Goal: Task Accomplishment & Management: Complete application form

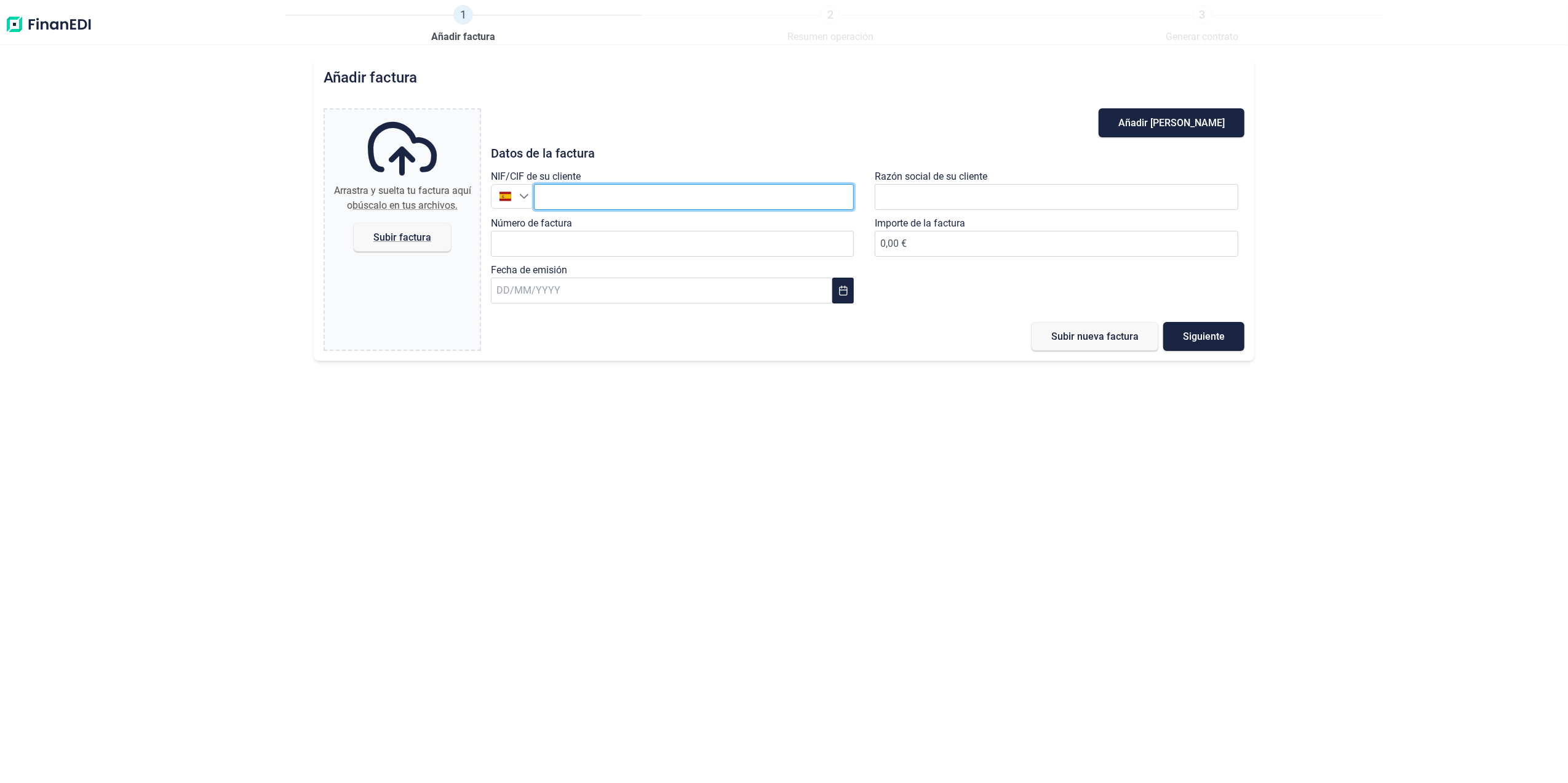
click at [698, 198] on input "text" at bounding box center [694, 197] width 320 height 26
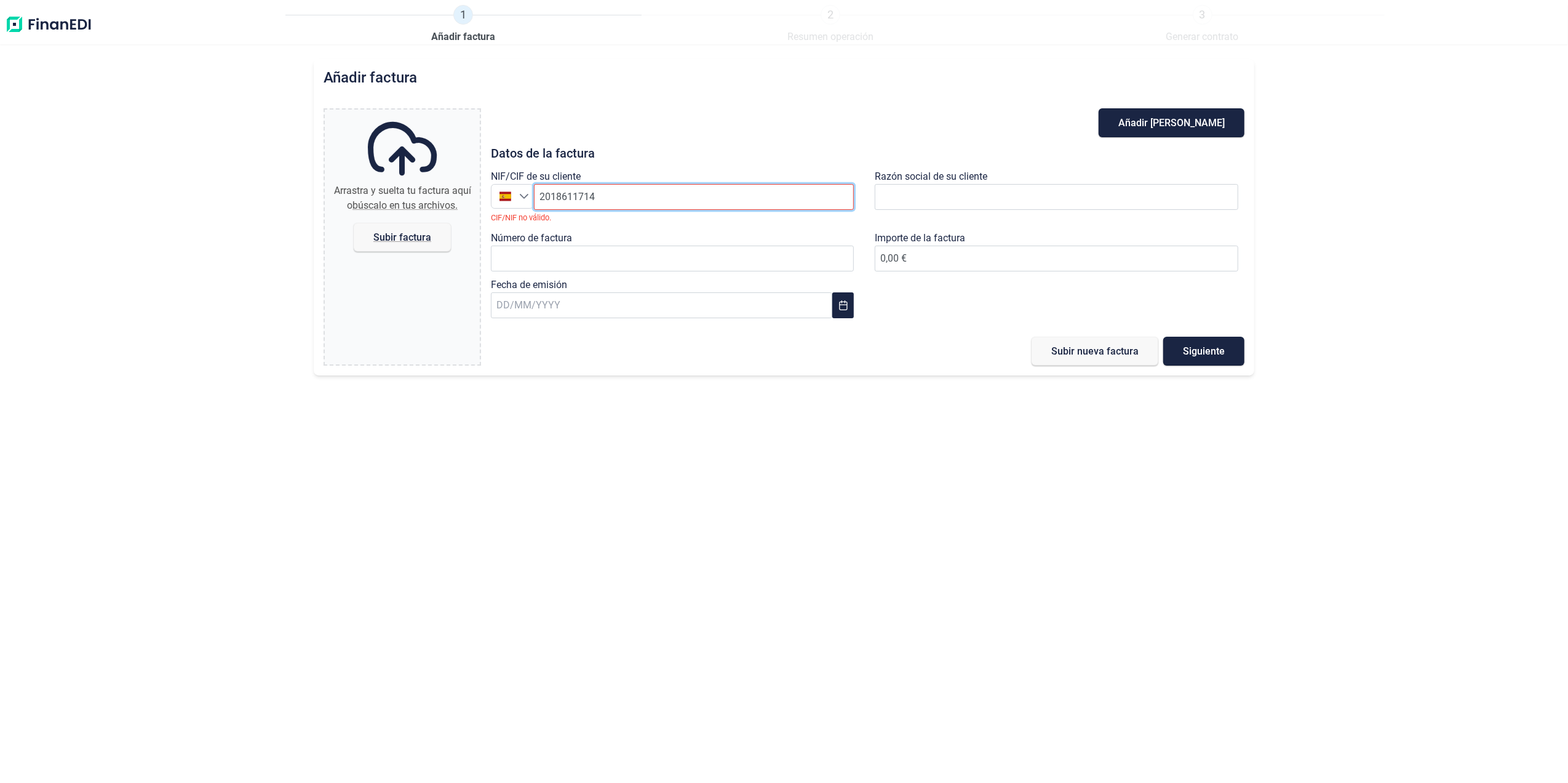
drag, startPoint x: 665, startPoint y: 200, endPoint x: 305, endPoint y: 203, distance: 360.0
click at [306, 203] on div "Añadir factura Arrastra y suelta tu factura aquí o búscalo en tus archivos. Sub…" at bounding box center [784, 421] width 1568 height 723
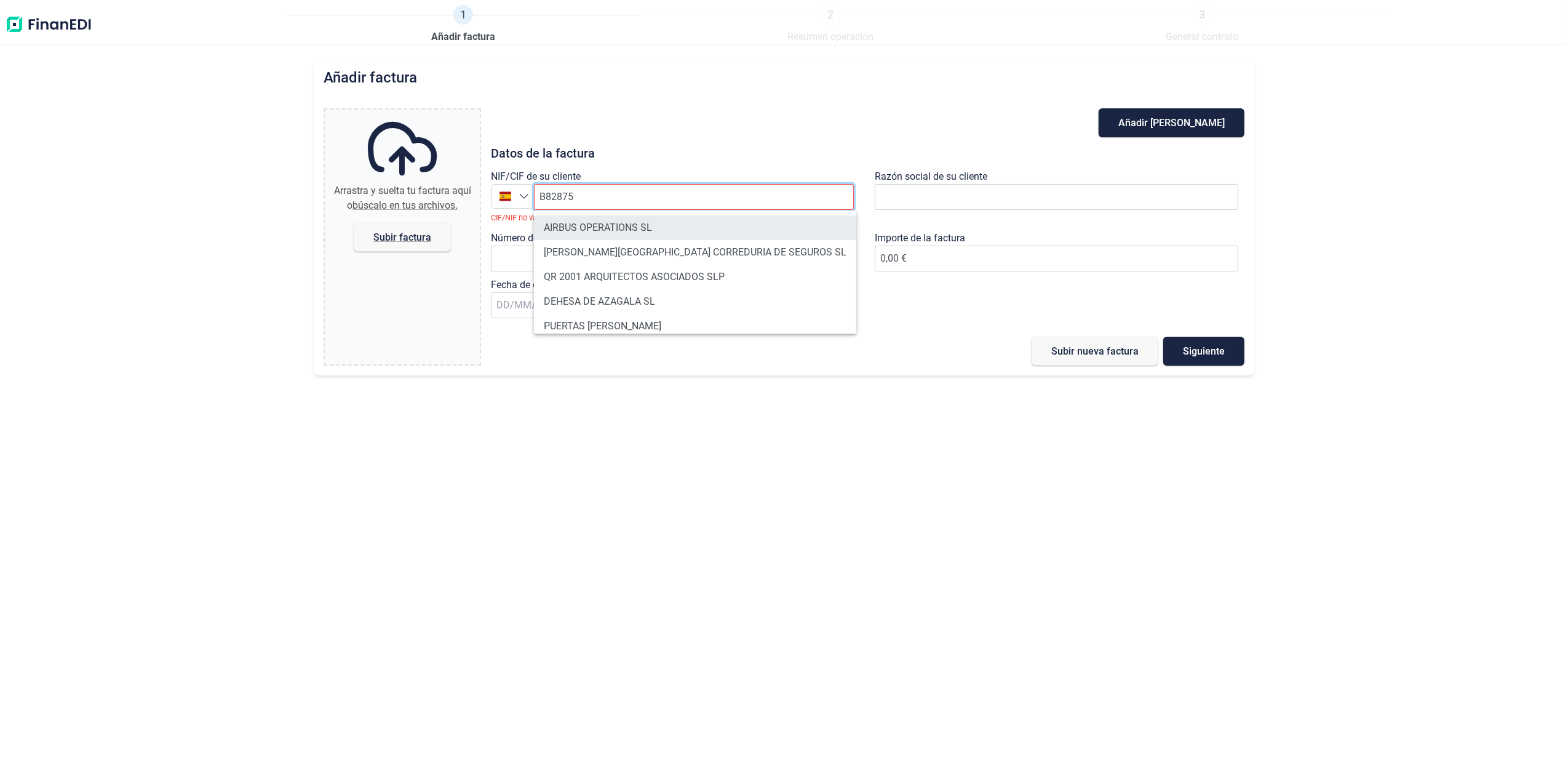
type input "B82875"
click at [616, 229] on li "AIRBUS OPERATIONS SL" at bounding box center [695, 228] width 322 height 25
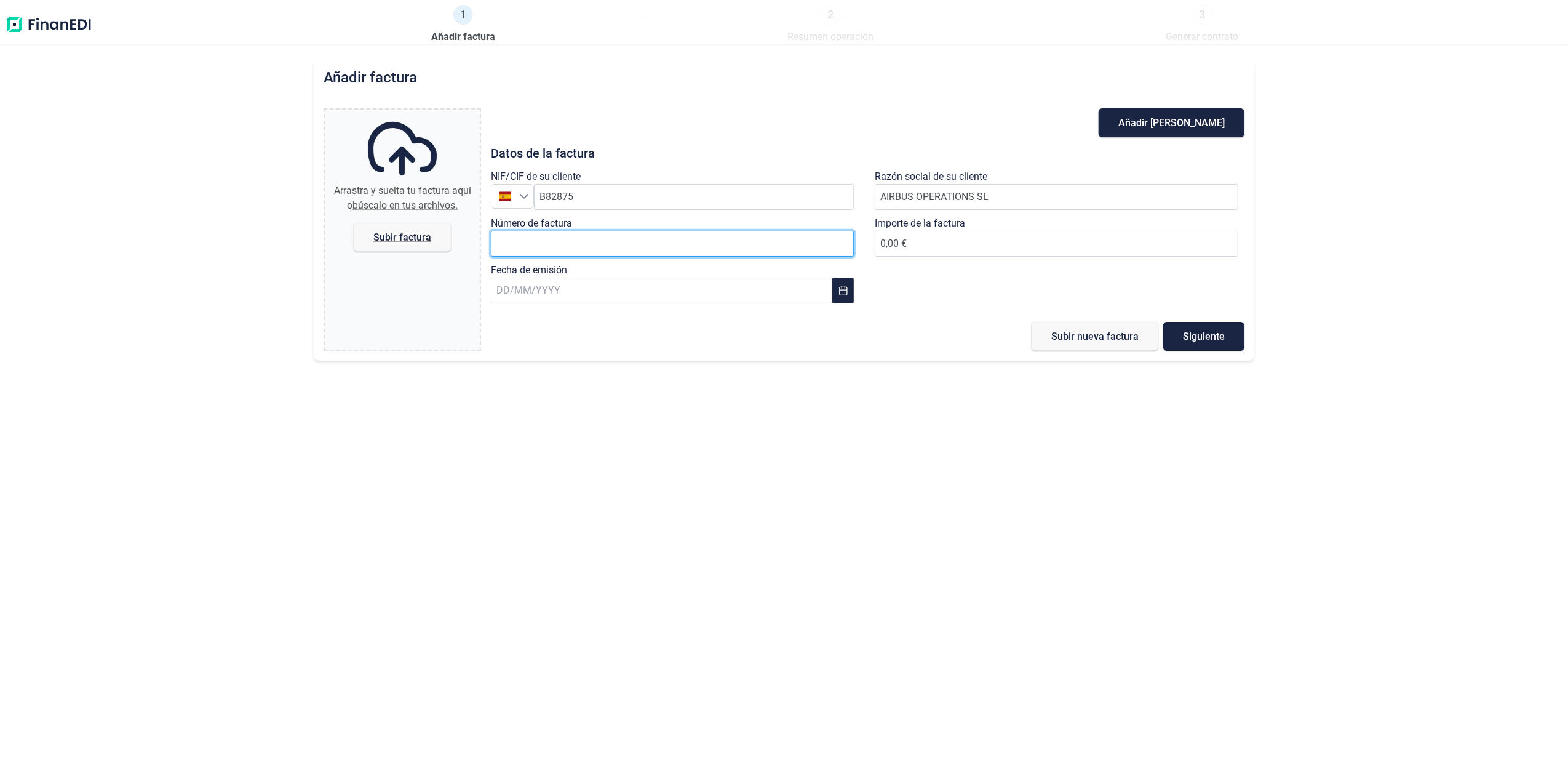
click at [619, 246] on input "Número de factura" at bounding box center [673, 243] width 364 height 26
type input "2018611714"
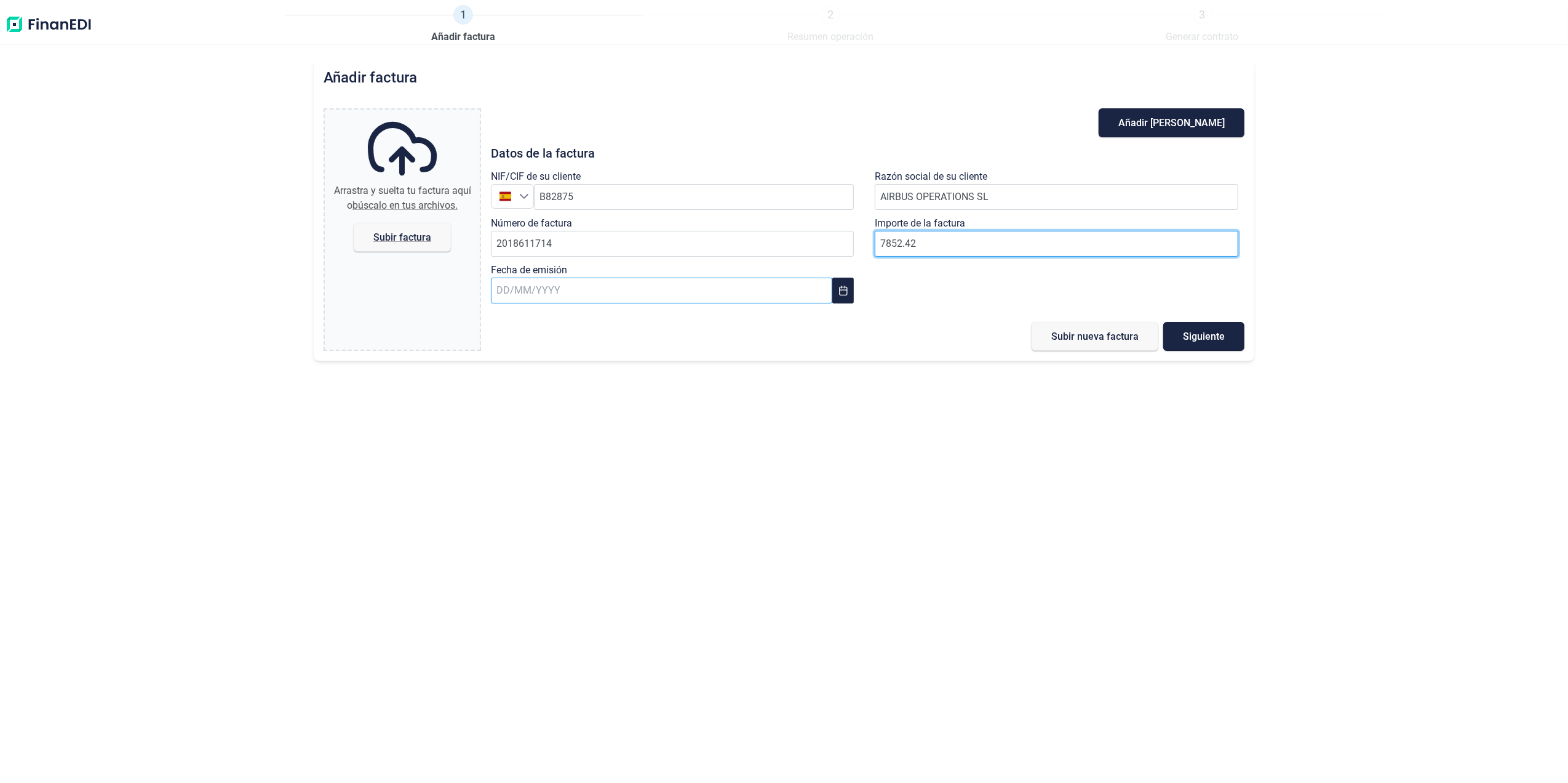
type input "7852.42"
click at [643, 287] on input "text" at bounding box center [662, 290] width 341 height 26
click at [512, 323] on icon "Previous Month" at bounding box center [510, 324] width 10 height 10
click at [712, 525] on span "29" at bounding box center [709, 524] width 25 height 25
click at [417, 233] on span "Subir factura" at bounding box center [402, 237] width 58 height 9
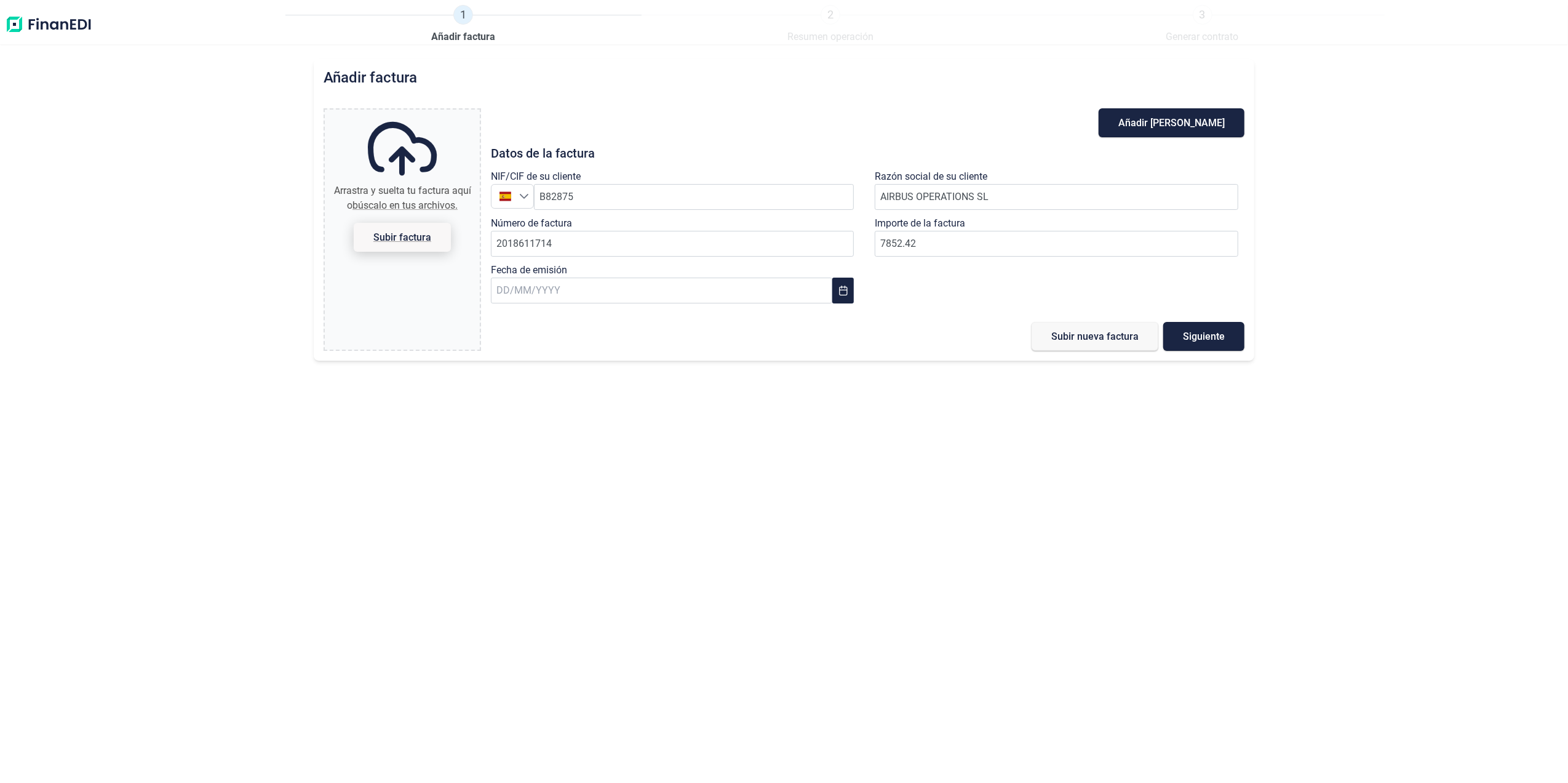
click at [417, 113] on input "Arrastra y suelta tu factura aquí o búscalo en tus archivos. Subir factura" at bounding box center [402, 111] width 155 height 4
type input "C:\fakepath\2018611714.pdf"
click at [1084, 347] on button "Subir nueva factura" at bounding box center [1095, 336] width 127 height 29
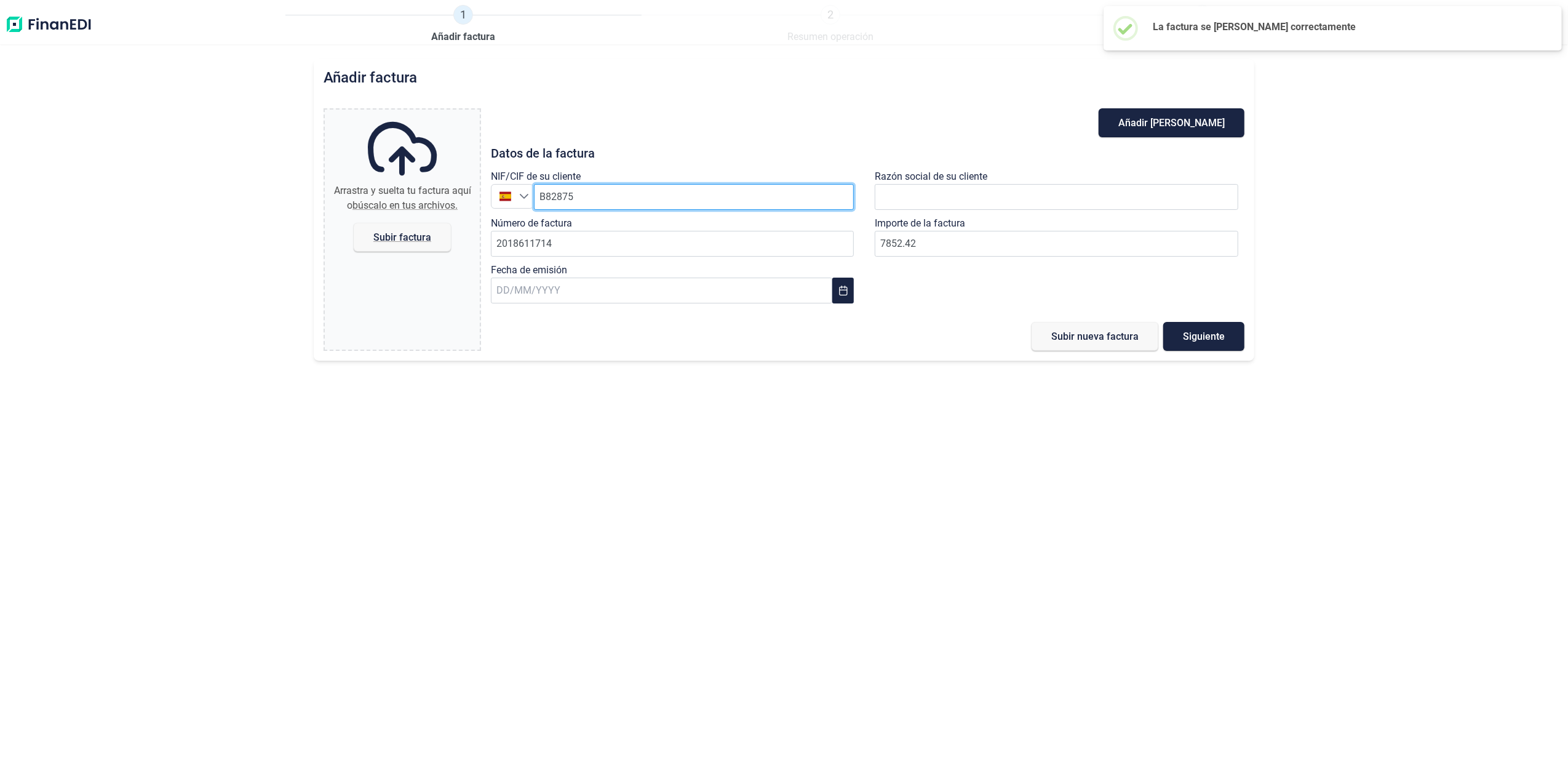
click at [672, 200] on input "B82875" at bounding box center [694, 197] width 320 height 26
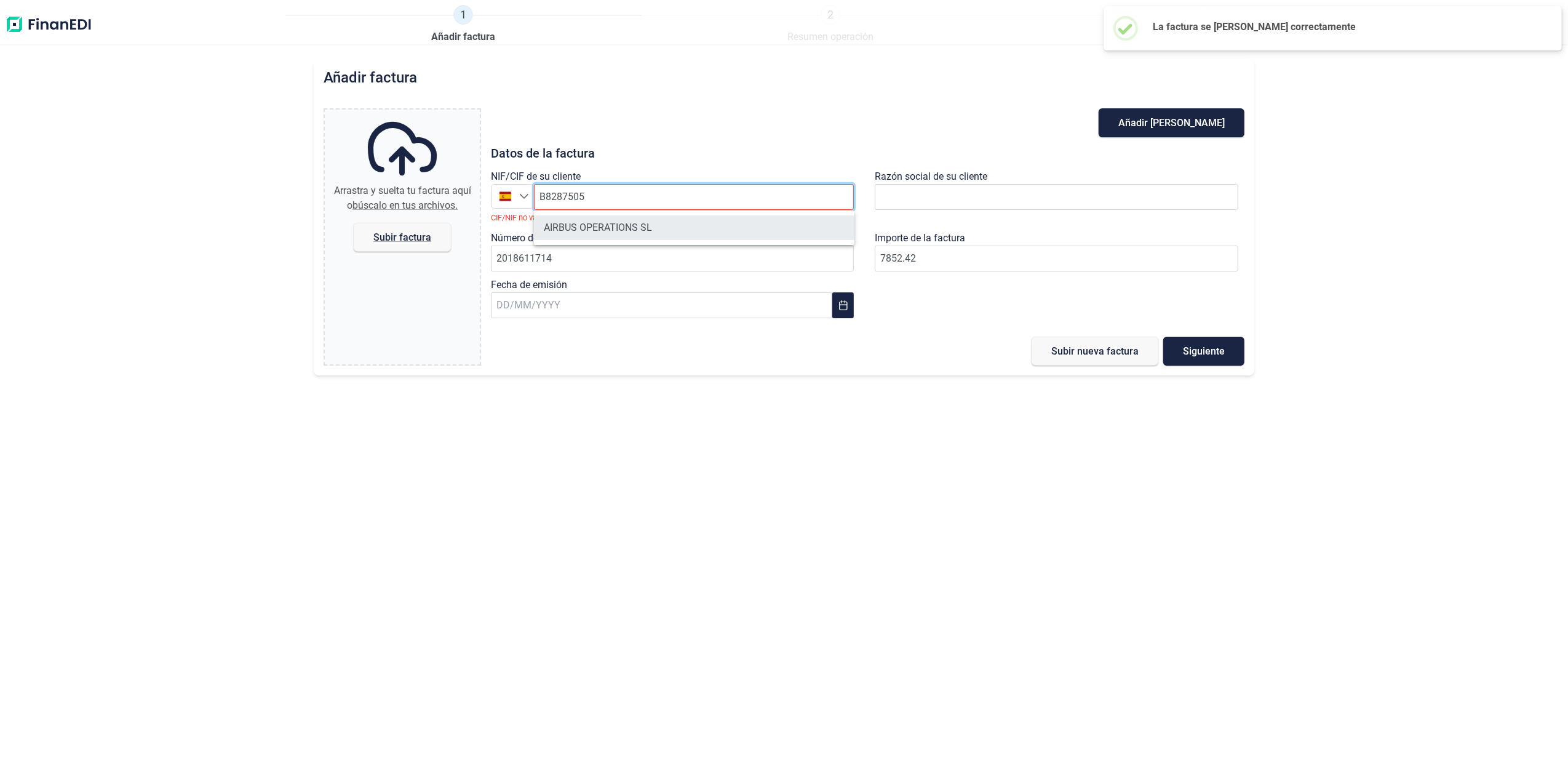
type input "B8287505"
click at [603, 233] on li "AIRBUS OPERATIONS SL" at bounding box center [694, 228] width 320 height 25
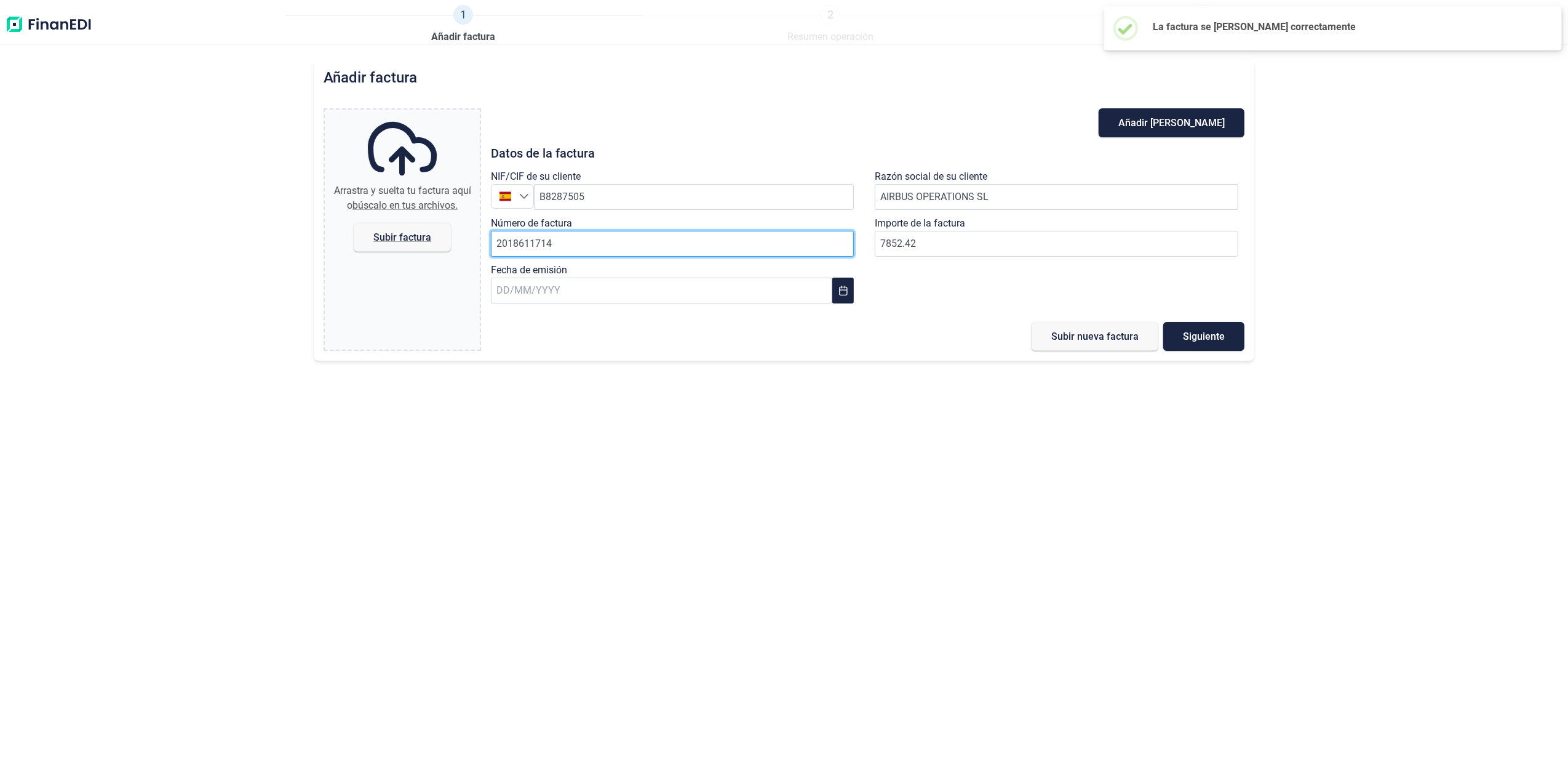
click at [589, 246] on input "2018611714" at bounding box center [673, 243] width 364 height 26
type input "2018611715"
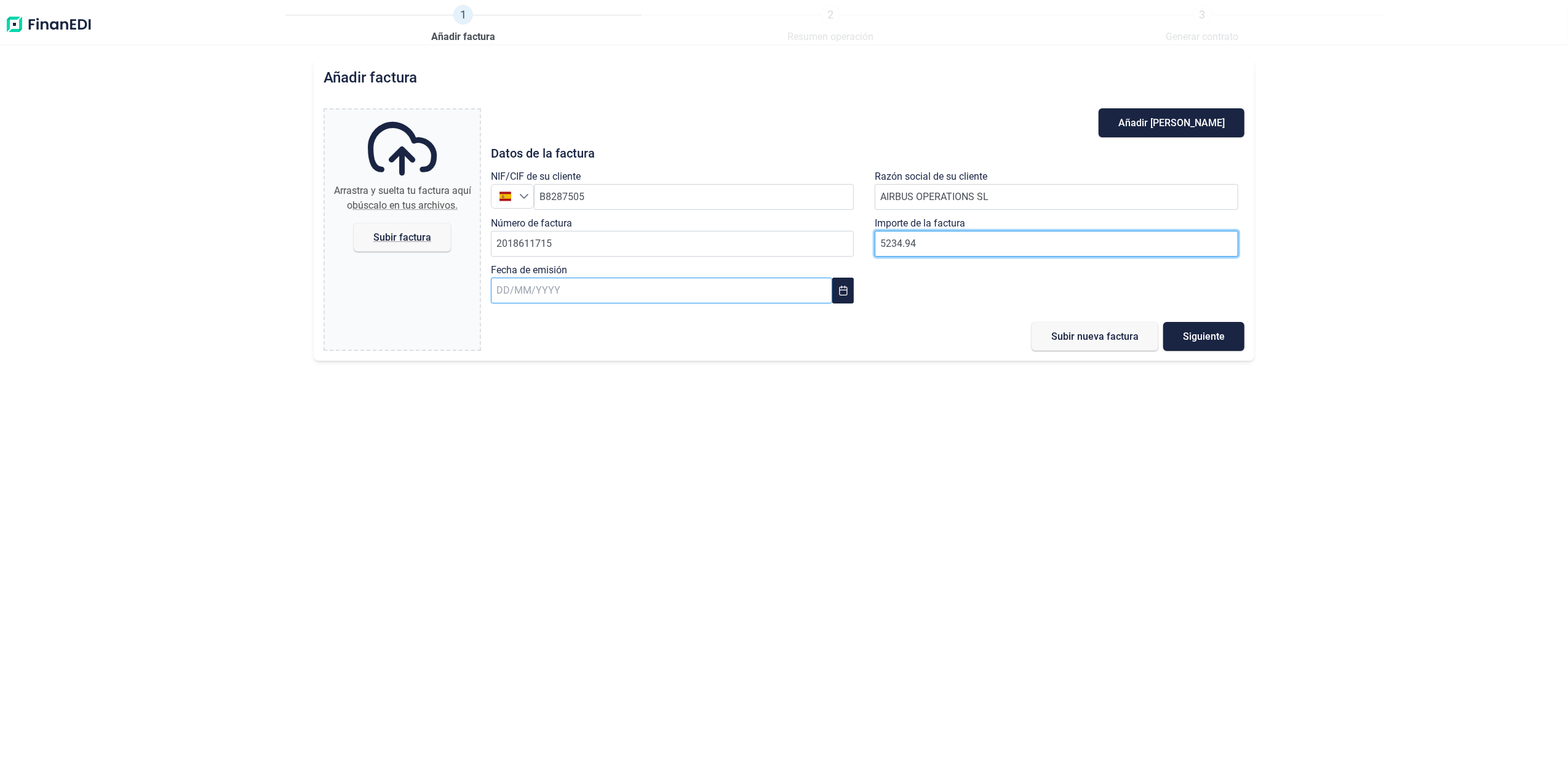
type input "5234.94"
click at [695, 288] on input "text" at bounding box center [662, 290] width 341 height 26
click at [710, 528] on span "29" at bounding box center [709, 524] width 25 height 25
click at [402, 225] on span "Subir factura" at bounding box center [402, 237] width 97 height 29
click at [402, 113] on input "Arrastra y suelta tu factura aquí o búscalo en tus archivos. Subir factura" at bounding box center [402, 111] width 155 height 4
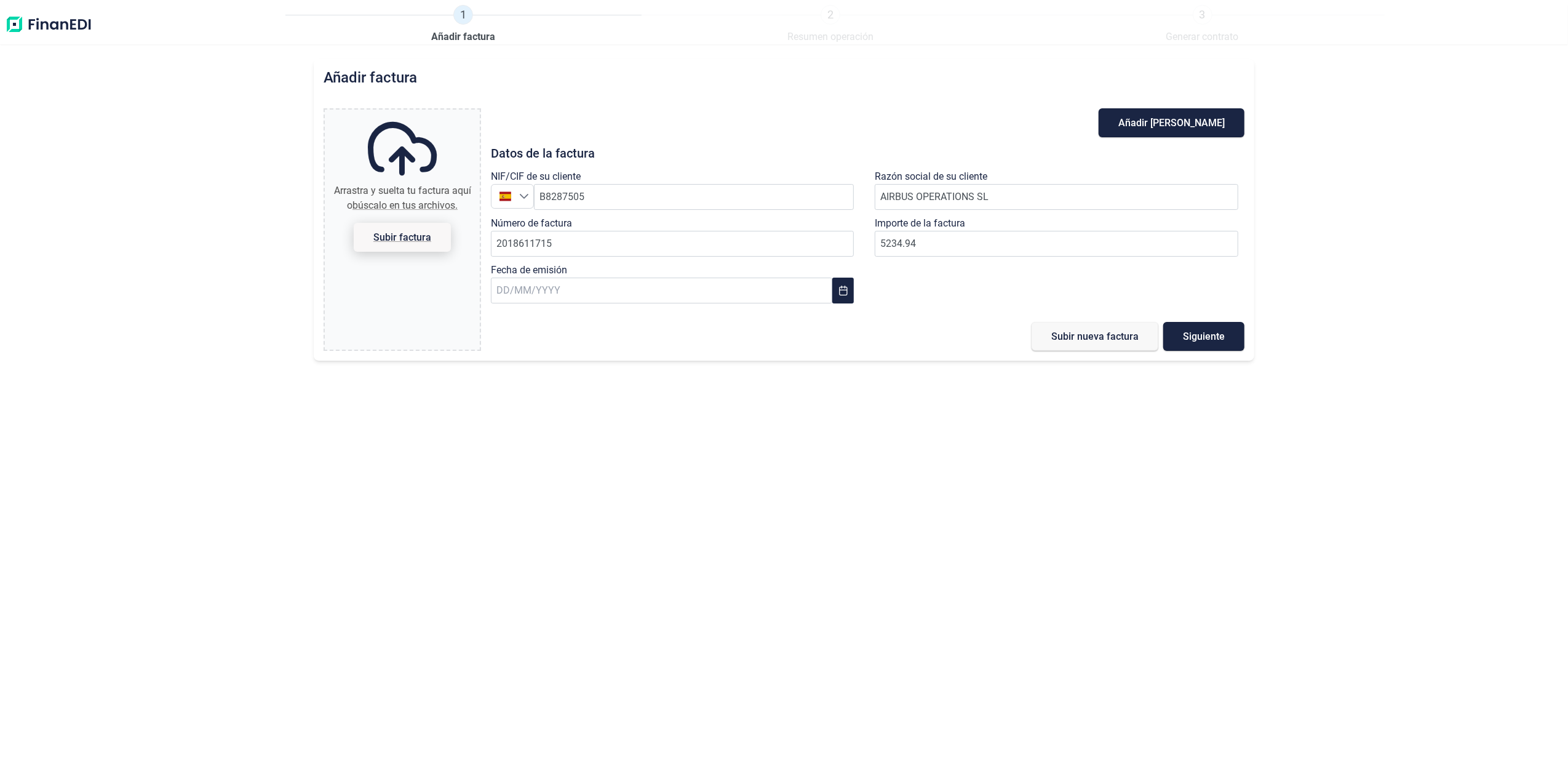
type input "C:\fakepath\2018611715.pdf"
click at [1078, 335] on span "Subir nueva factura" at bounding box center [1096, 336] width 87 height 9
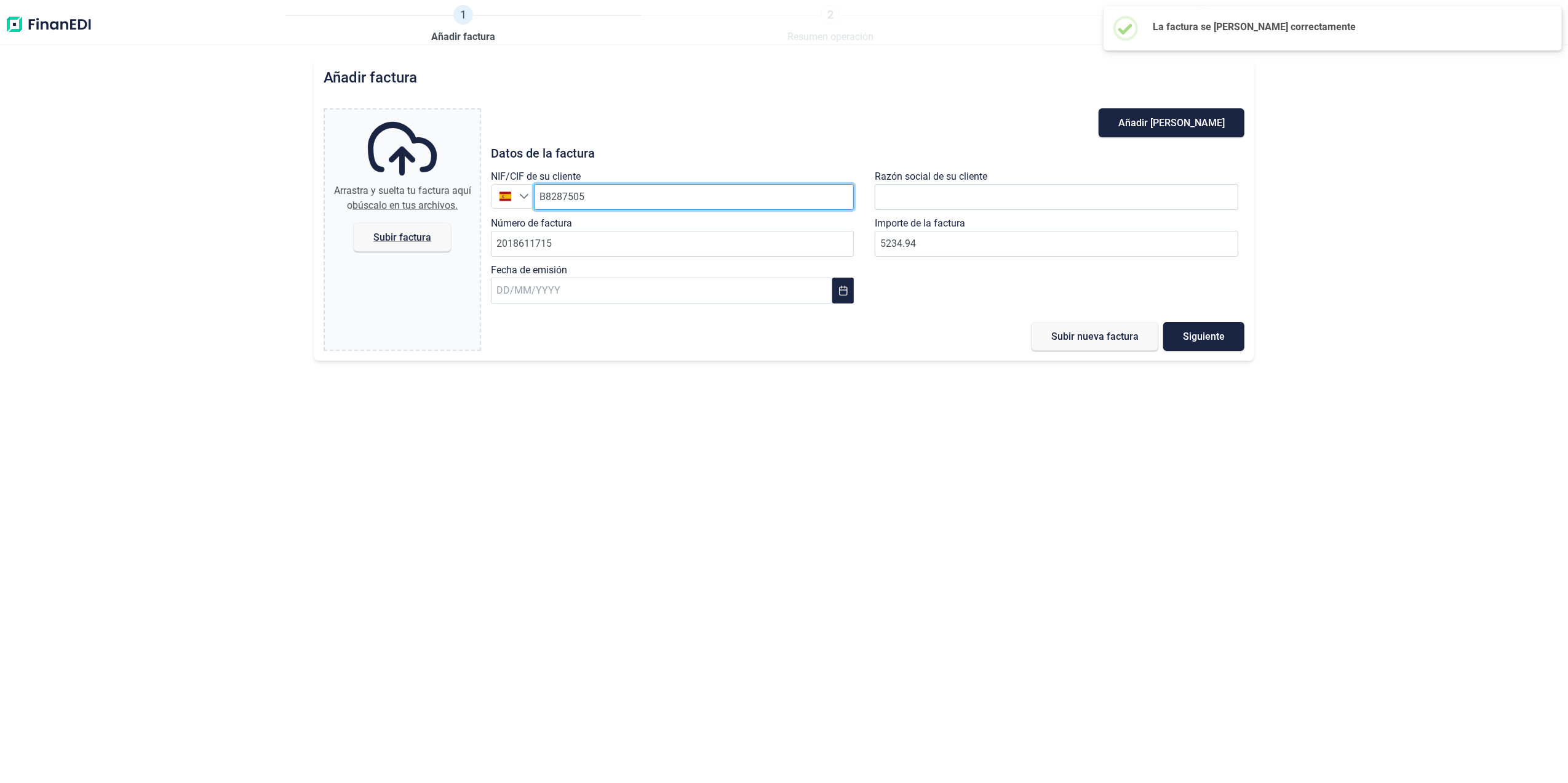
click at [606, 197] on input "B8287505" at bounding box center [694, 197] width 320 height 26
type input "B82875055"
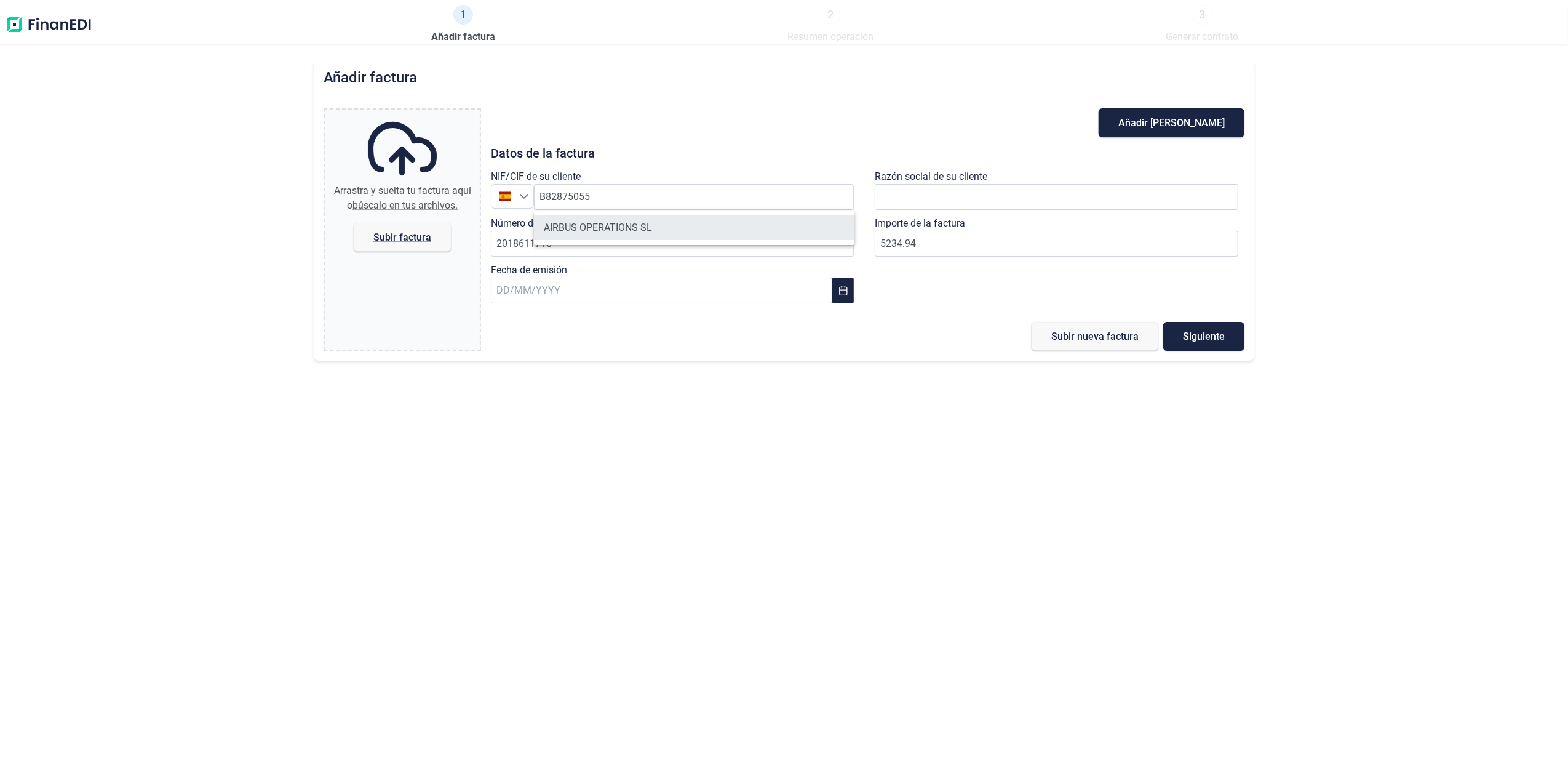
click at [616, 225] on li "AIRBUS OPERATIONS SL" at bounding box center [694, 228] width 320 height 25
click at [598, 245] on input "2018611715" at bounding box center [673, 243] width 364 height 26
type input "2018611716"
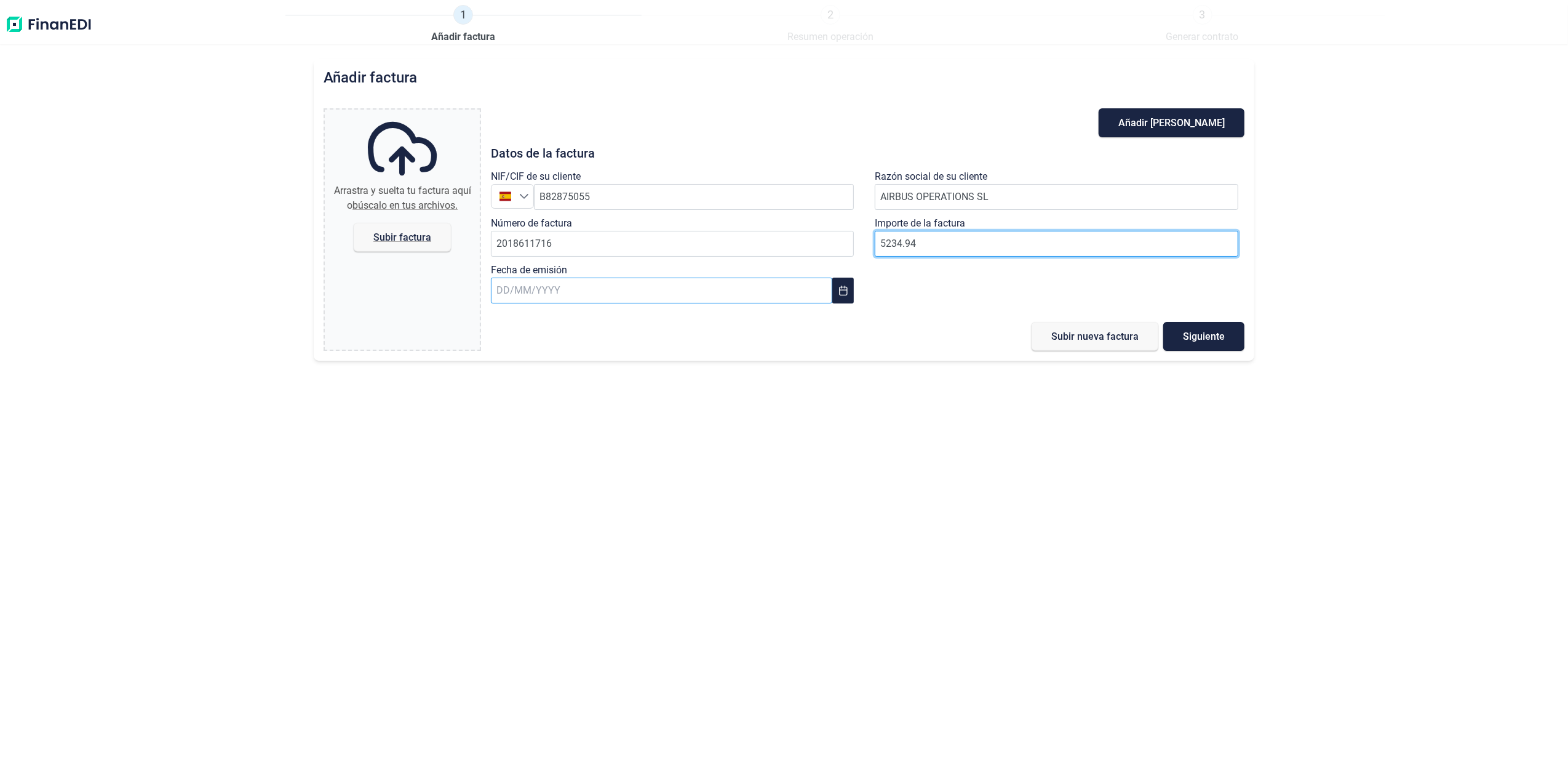
type input "5234.94"
click at [650, 290] on input "text" at bounding box center [662, 290] width 341 height 26
click at [704, 527] on span "29" at bounding box center [709, 524] width 25 height 25
click at [414, 225] on span "Subir factura" at bounding box center [402, 237] width 97 height 29
click at [414, 113] on input "Arrastra y suelta tu factura aquí o búscalo en tus archivos. Subir factura" at bounding box center [402, 111] width 155 height 4
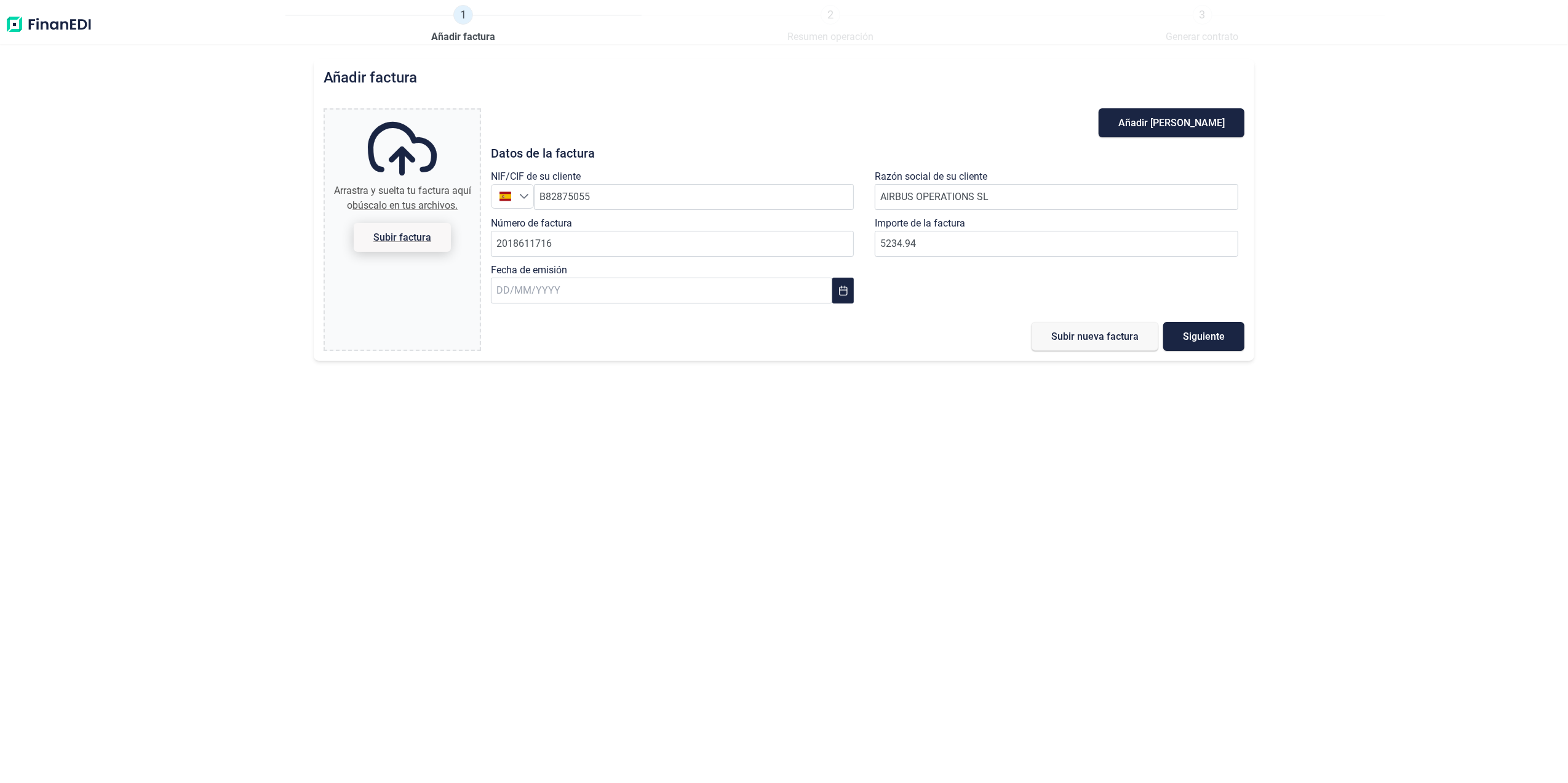
type input "C:\fakepath\2018611716.pdf"
click at [1111, 343] on button "Subir nueva factura" at bounding box center [1095, 336] width 127 height 29
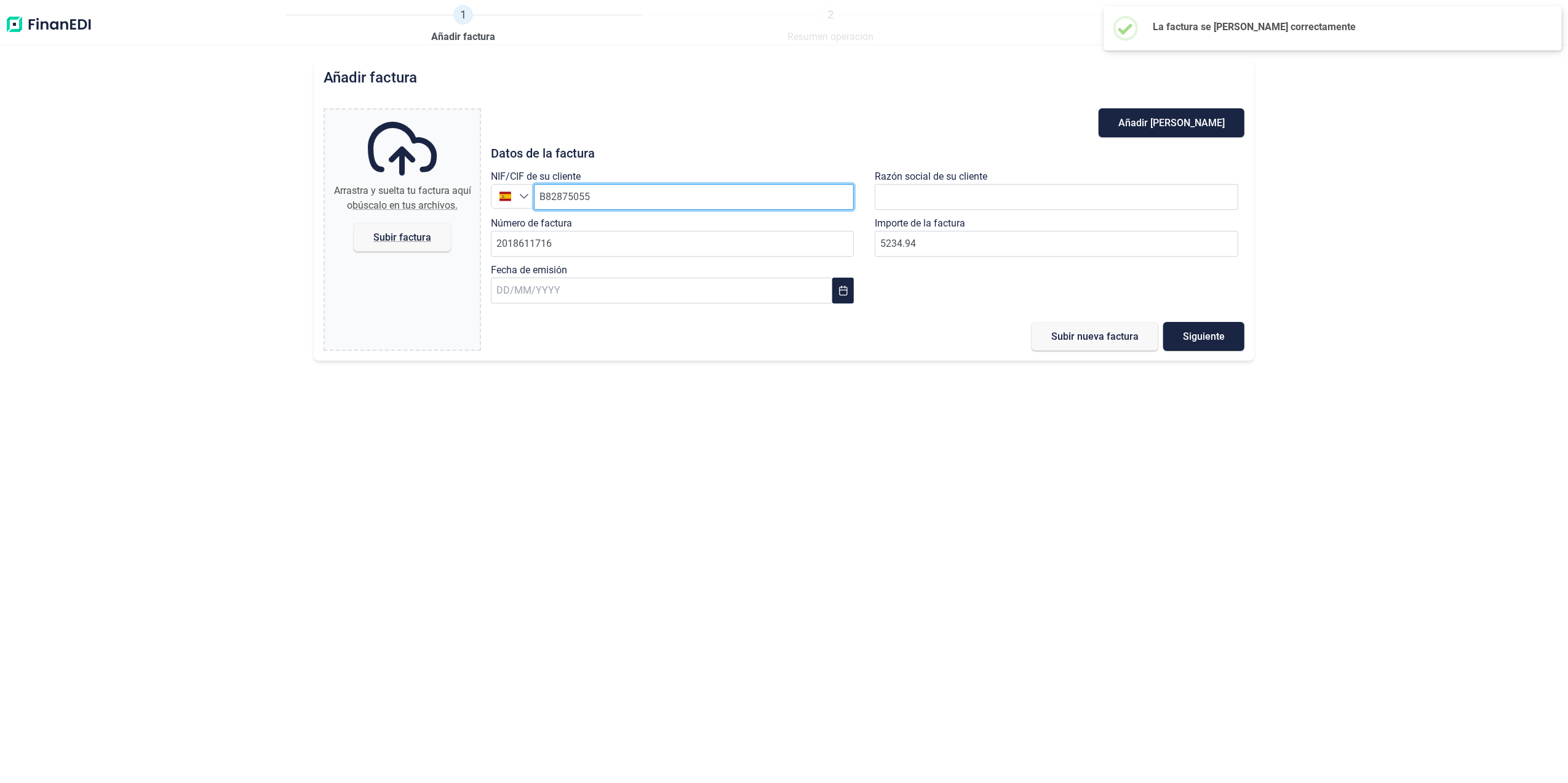
click at [598, 190] on input "B82875055" at bounding box center [694, 197] width 320 height 26
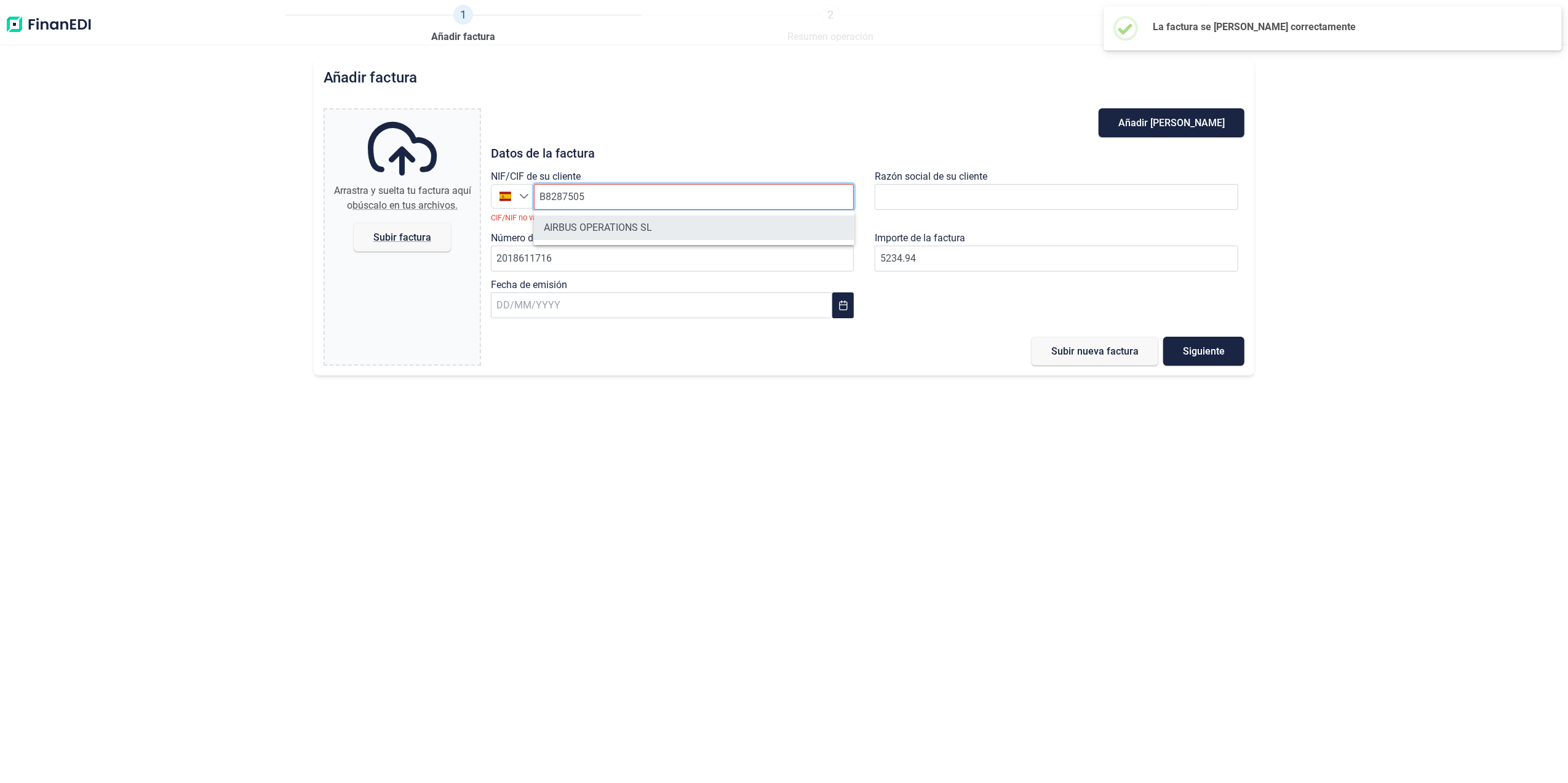
type input "B8287505"
click at [572, 240] on li "AIRBUS OPERATIONS SL" at bounding box center [694, 228] width 320 height 25
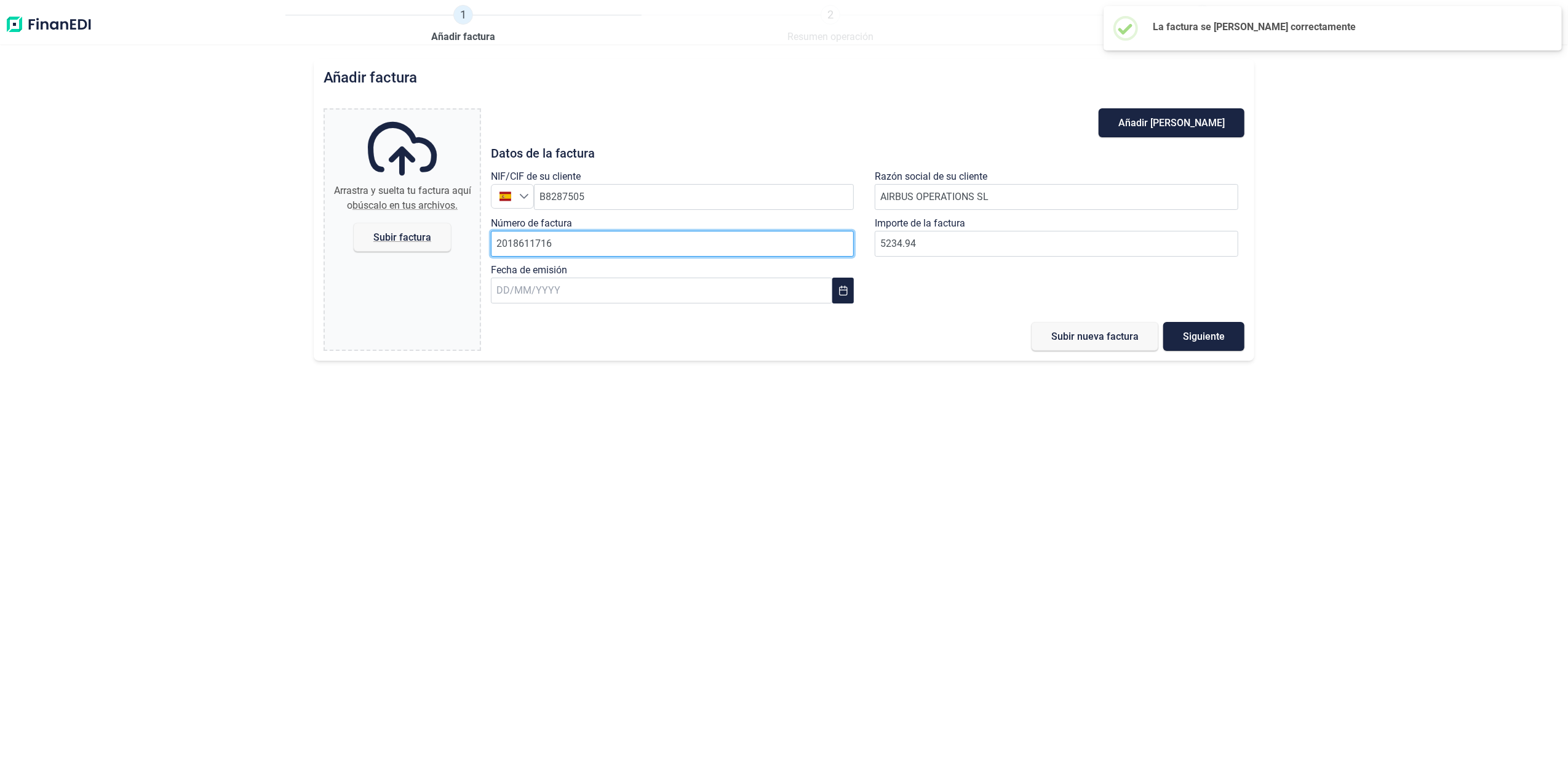
click at [579, 253] on input "2018611716" at bounding box center [673, 243] width 364 height 26
type input "2018611717"
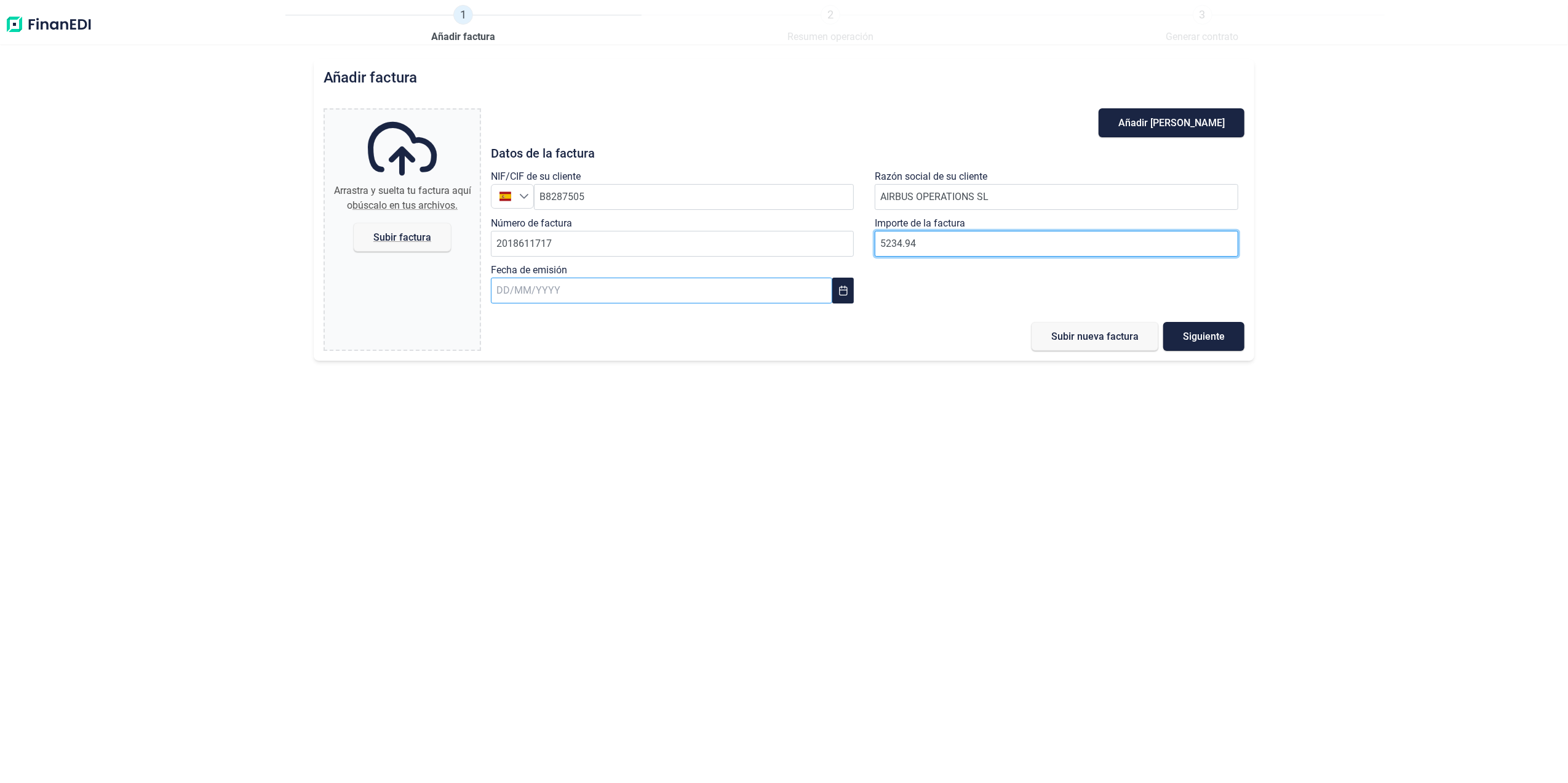
type input "5234.94"
click at [729, 295] on input "text" at bounding box center [662, 290] width 341 height 26
click at [709, 535] on span "29" at bounding box center [709, 524] width 25 height 25
click at [406, 233] on span "Subir factura" at bounding box center [402, 237] width 58 height 9
click at [406, 113] on input "Arrastra y suelta tu factura aquí o búscalo en tus archivos. Subir factura" at bounding box center [402, 111] width 155 height 4
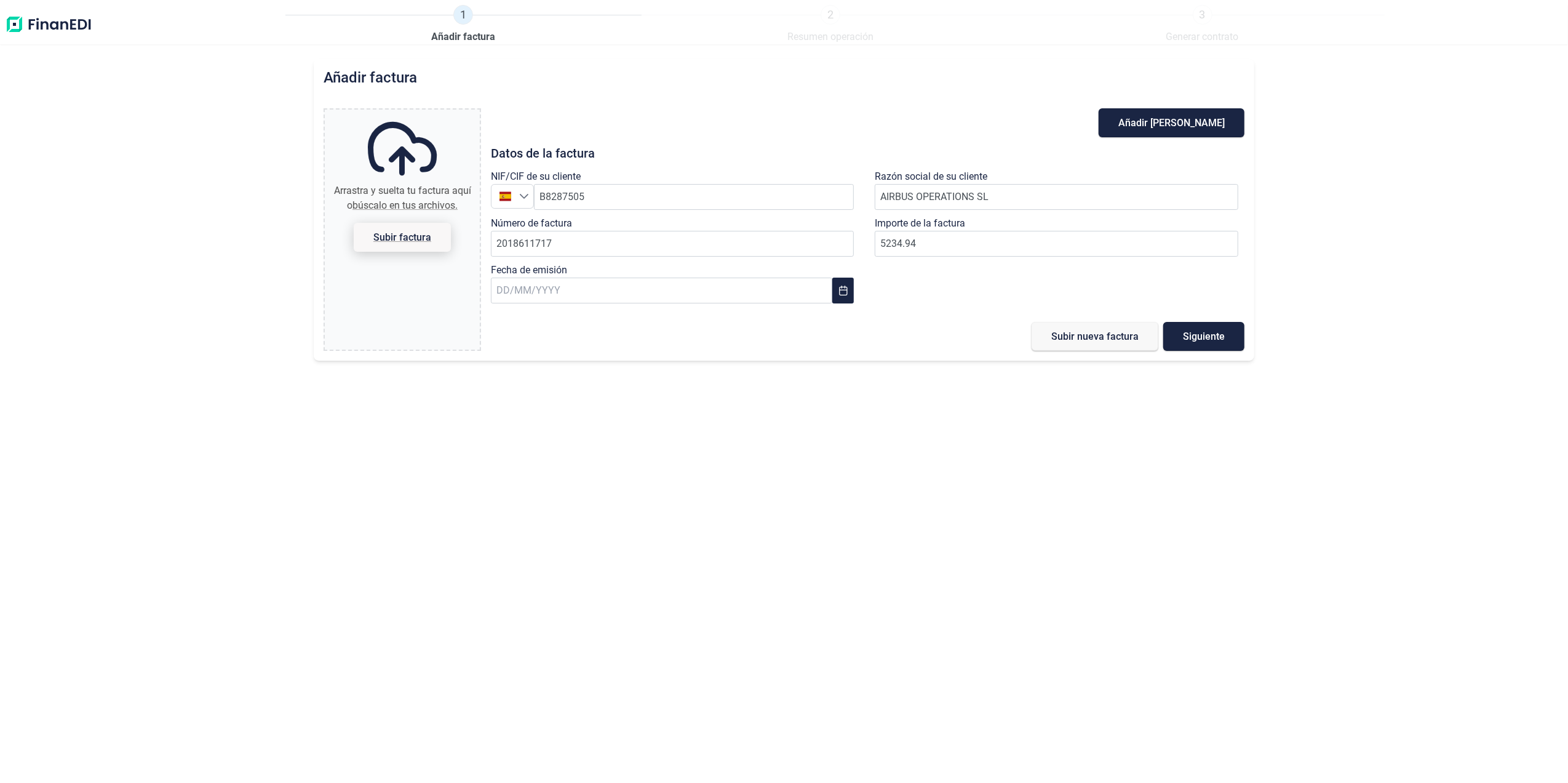
type input "C:\fakepath\2018611717.pdf"
click at [1068, 345] on button "Subir nueva factura" at bounding box center [1095, 336] width 127 height 29
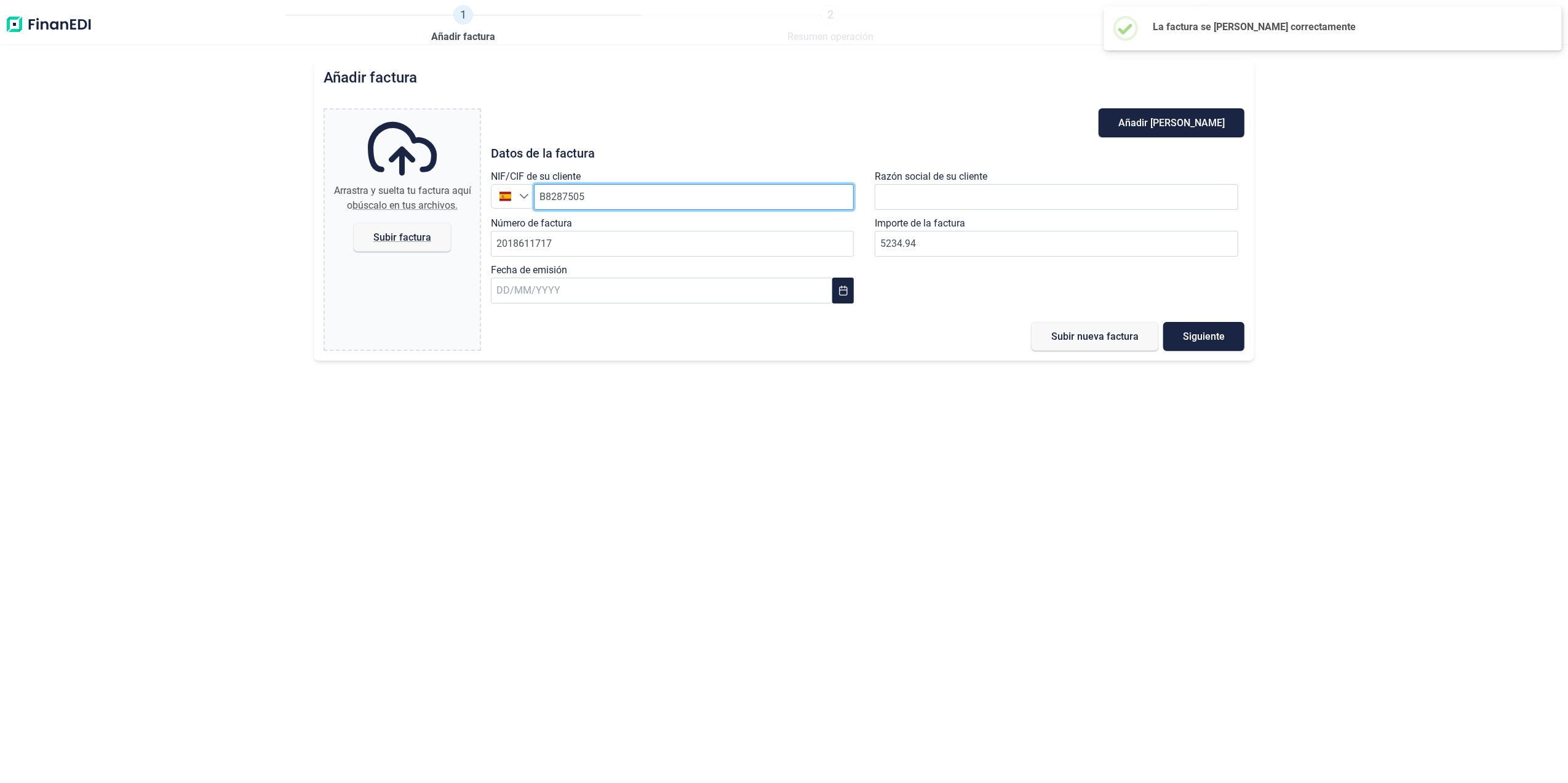
click at [670, 200] on input "B8287505" at bounding box center [694, 197] width 320 height 26
type input "B82875055"
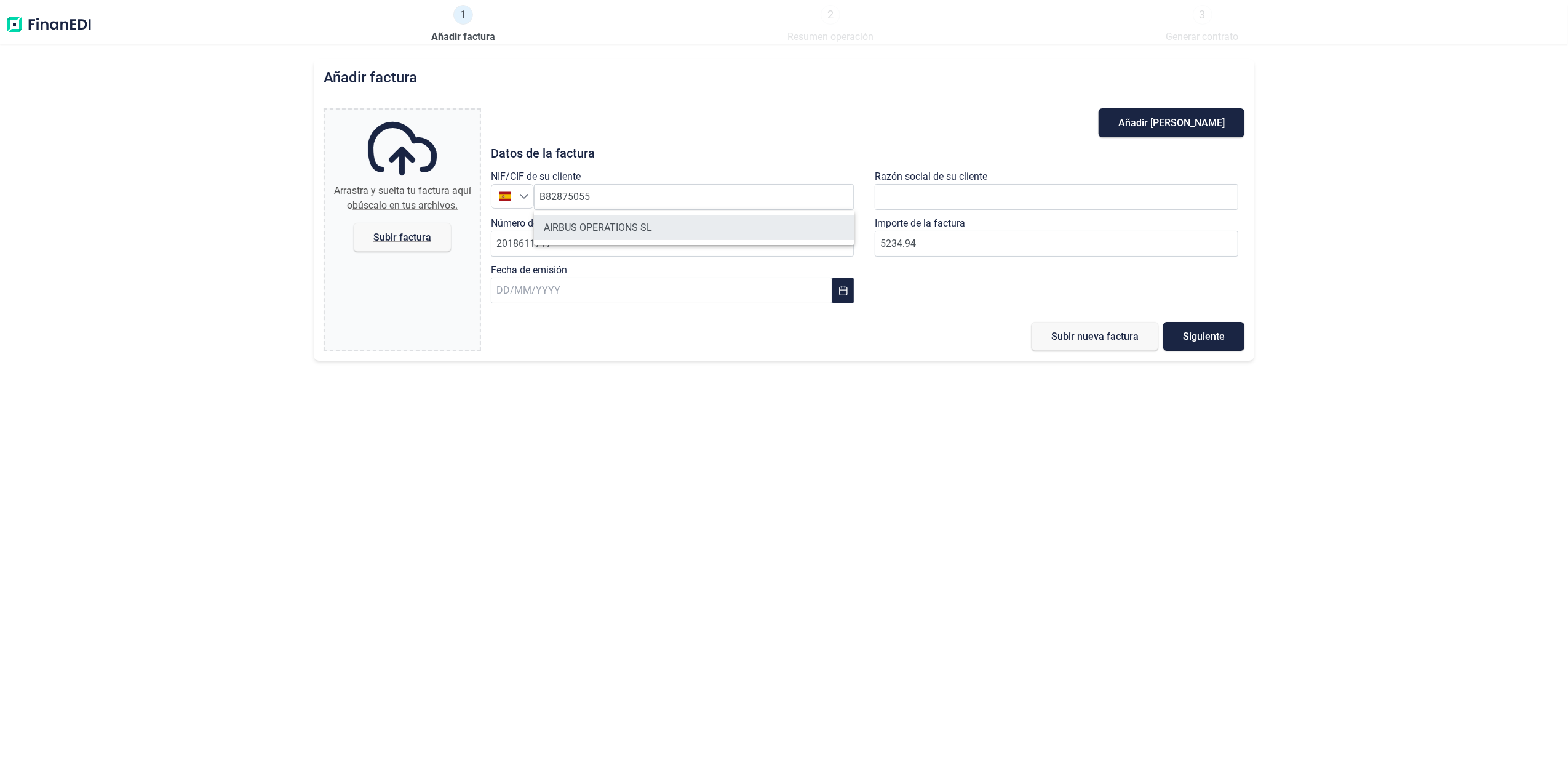
drag, startPoint x: 626, startPoint y: 229, endPoint x: 618, endPoint y: 240, distance: 13.6
click at [628, 229] on li "AIRBUS OPERATIONS SL" at bounding box center [694, 228] width 320 height 25
drag, startPoint x: 618, startPoint y: 240, endPoint x: 616, endPoint y: 247, distance: 7.3
click at [618, 240] on input "2018611717" at bounding box center [673, 243] width 364 height 26
type input "2018611719"
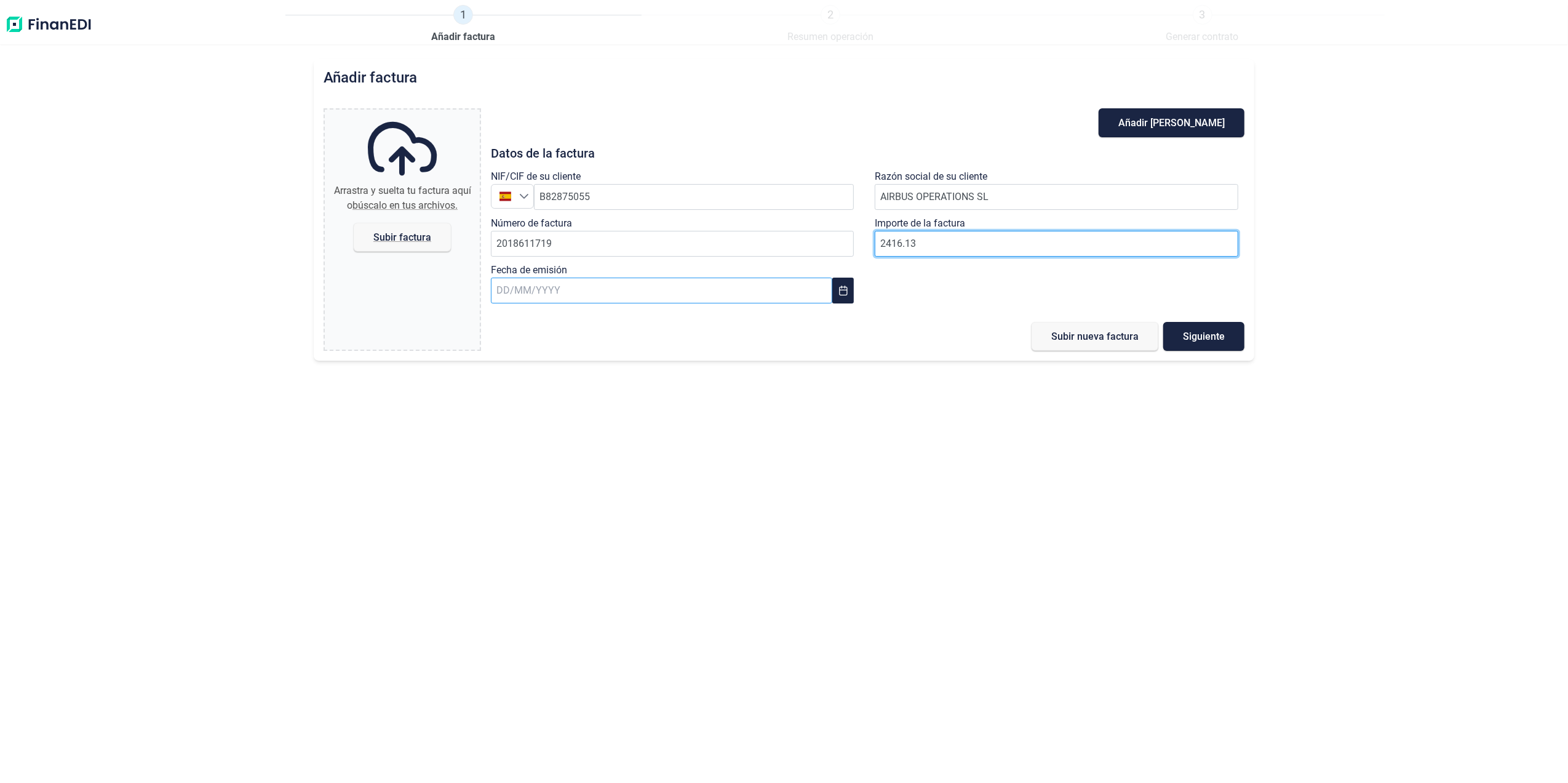
type input "2416.13"
click at [683, 291] on input "text" at bounding box center [662, 290] width 341 height 26
click at [716, 525] on span "29" at bounding box center [709, 524] width 25 height 25
click at [404, 223] on span "Subir factura" at bounding box center [402, 237] width 97 height 29
click at [404, 113] on input "Arrastra y suelta tu factura aquí o búscalo en tus archivos. Subir factura" at bounding box center [402, 111] width 155 height 4
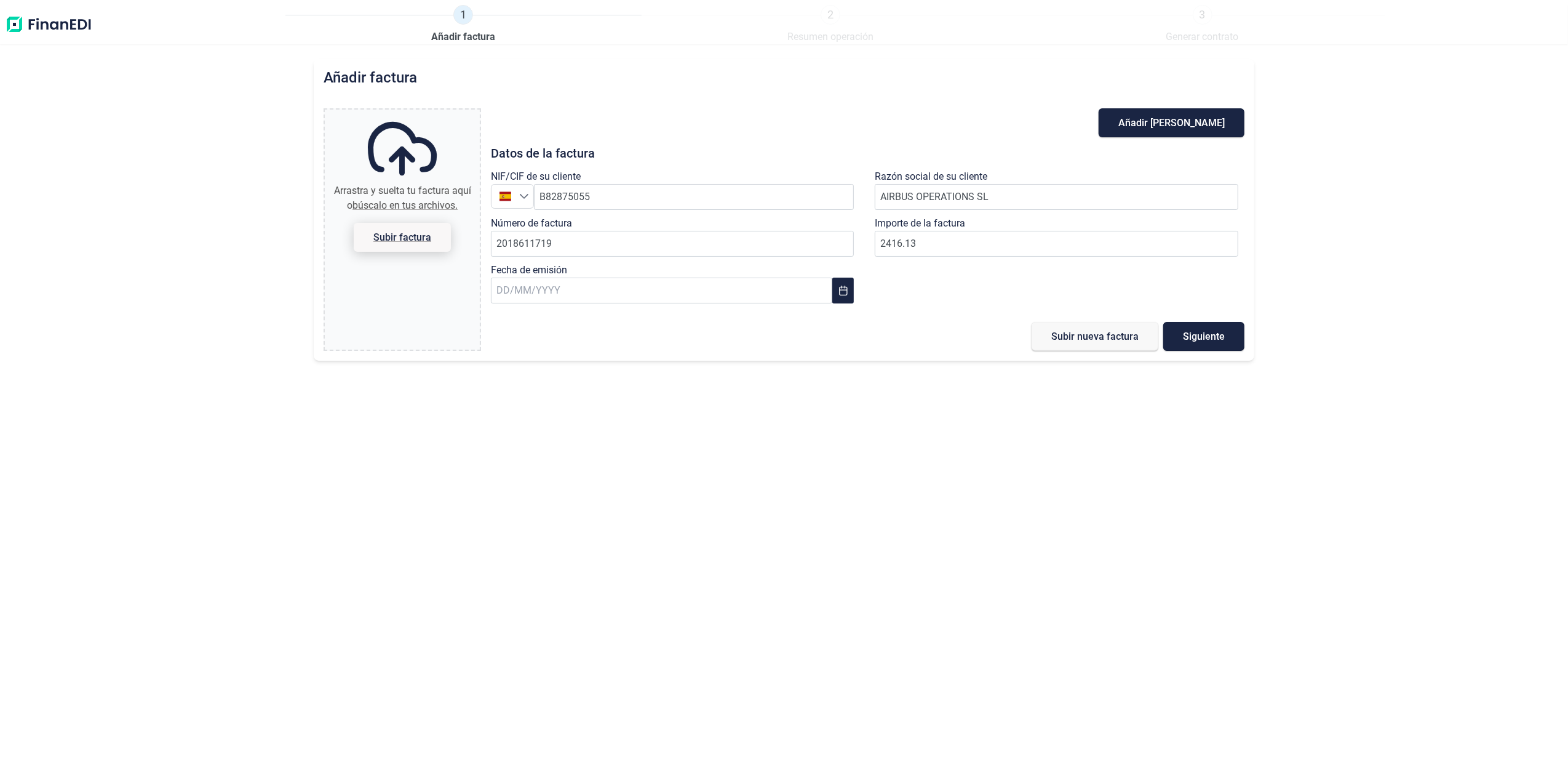
type input "C:\fakepath\2018611719.pdf"
click at [1098, 337] on span "Subir nueva factura" at bounding box center [1096, 336] width 87 height 9
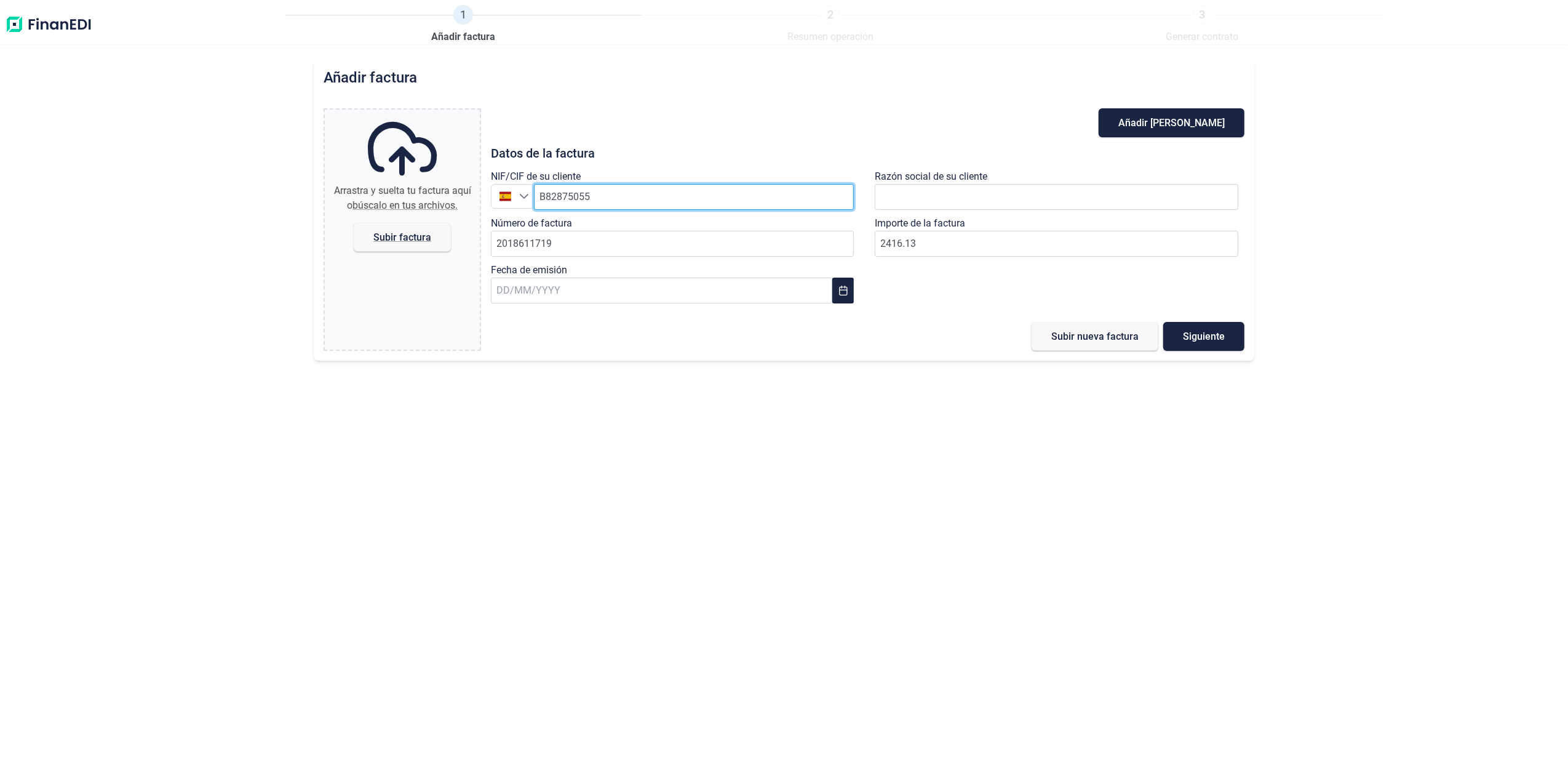
click at [634, 190] on input "B82875055" at bounding box center [694, 197] width 320 height 26
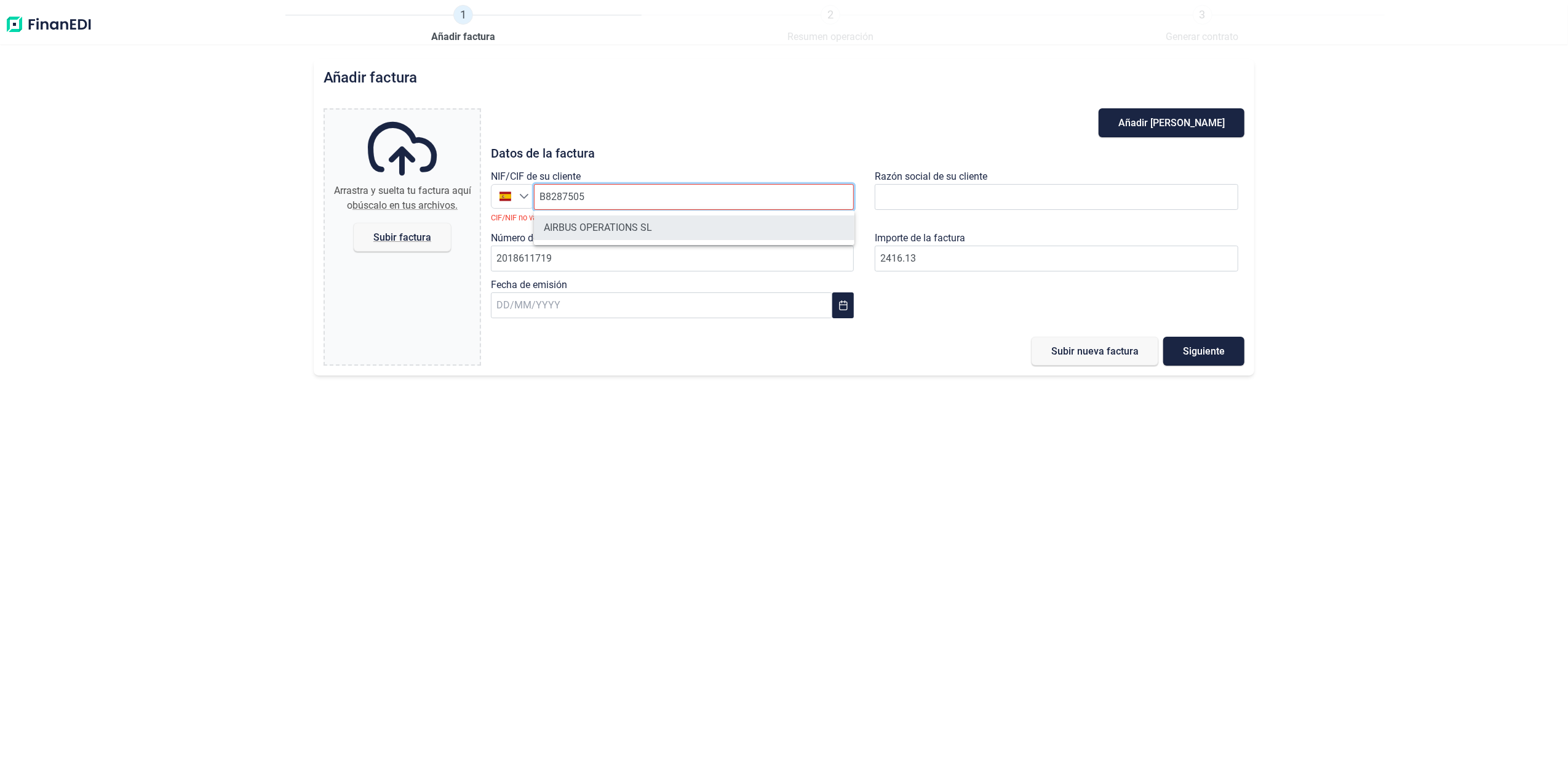
type input "B8287505"
click at [647, 222] on li "AIRBUS OPERATIONS SL" at bounding box center [694, 228] width 320 height 25
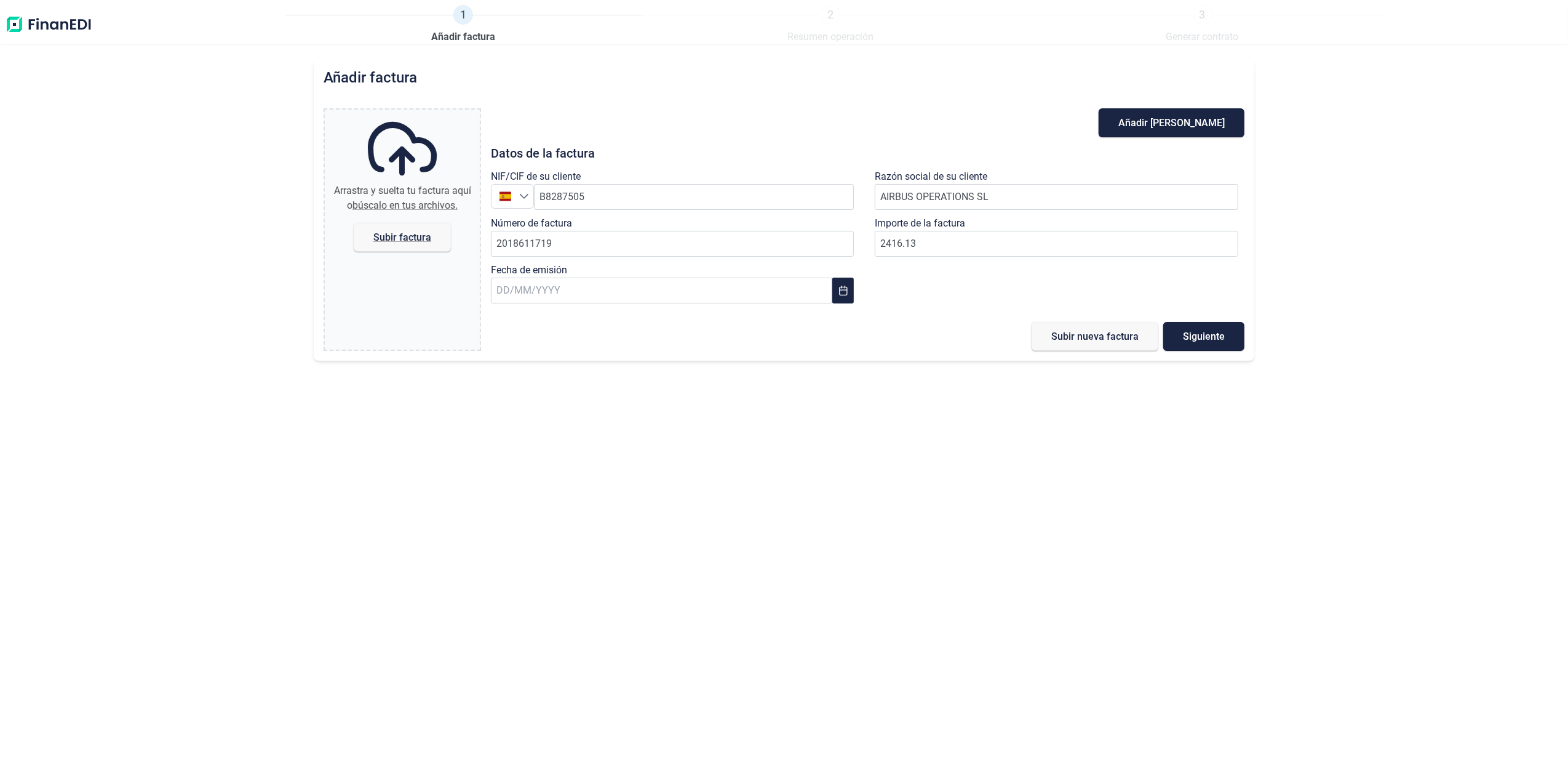
click at [606, 259] on div "Número de factura 2018611719" at bounding box center [676, 240] width 370 height 47
click at [602, 240] on input "2018611719" at bounding box center [673, 243] width 364 height 26
type input "2018611730"
type input "604.03"
click at [631, 294] on input "text" at bounding box center [662, 290] width 341 height 26
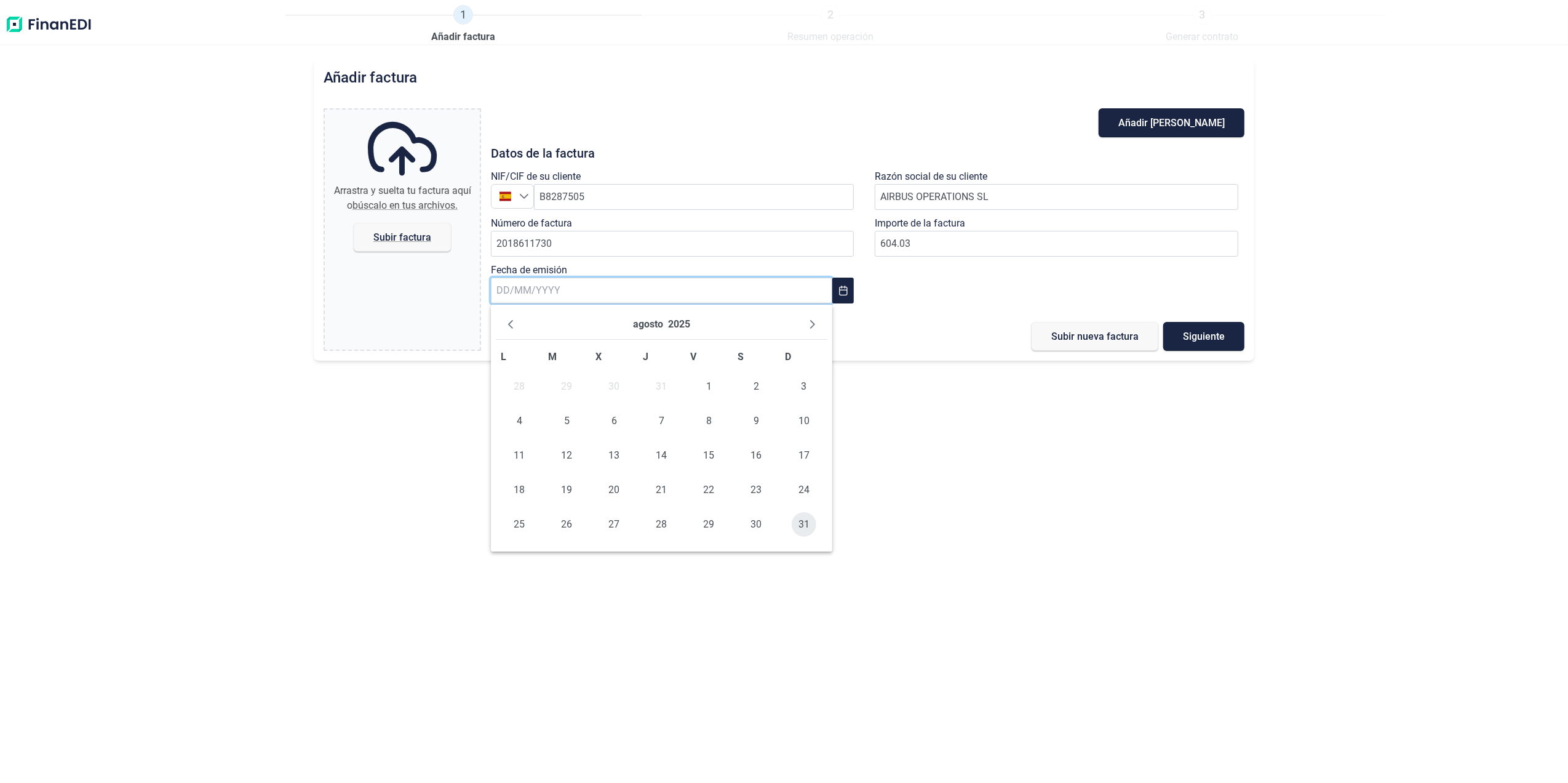
click at [801, 529] on span "31" at bounding box center [804, 524] width 25 height 25
click at [374, 233] on span "Subir factura" at bounding box center [402, 237] width 58 height 9
click at [374, 113] on input "Arrastra y suelta tu factura aquí o búscalo en tus archivos. Subir factura" at bounding box center [402, 111] width 155 height 4
type input "C:\fakepath\2018611730.pdf"
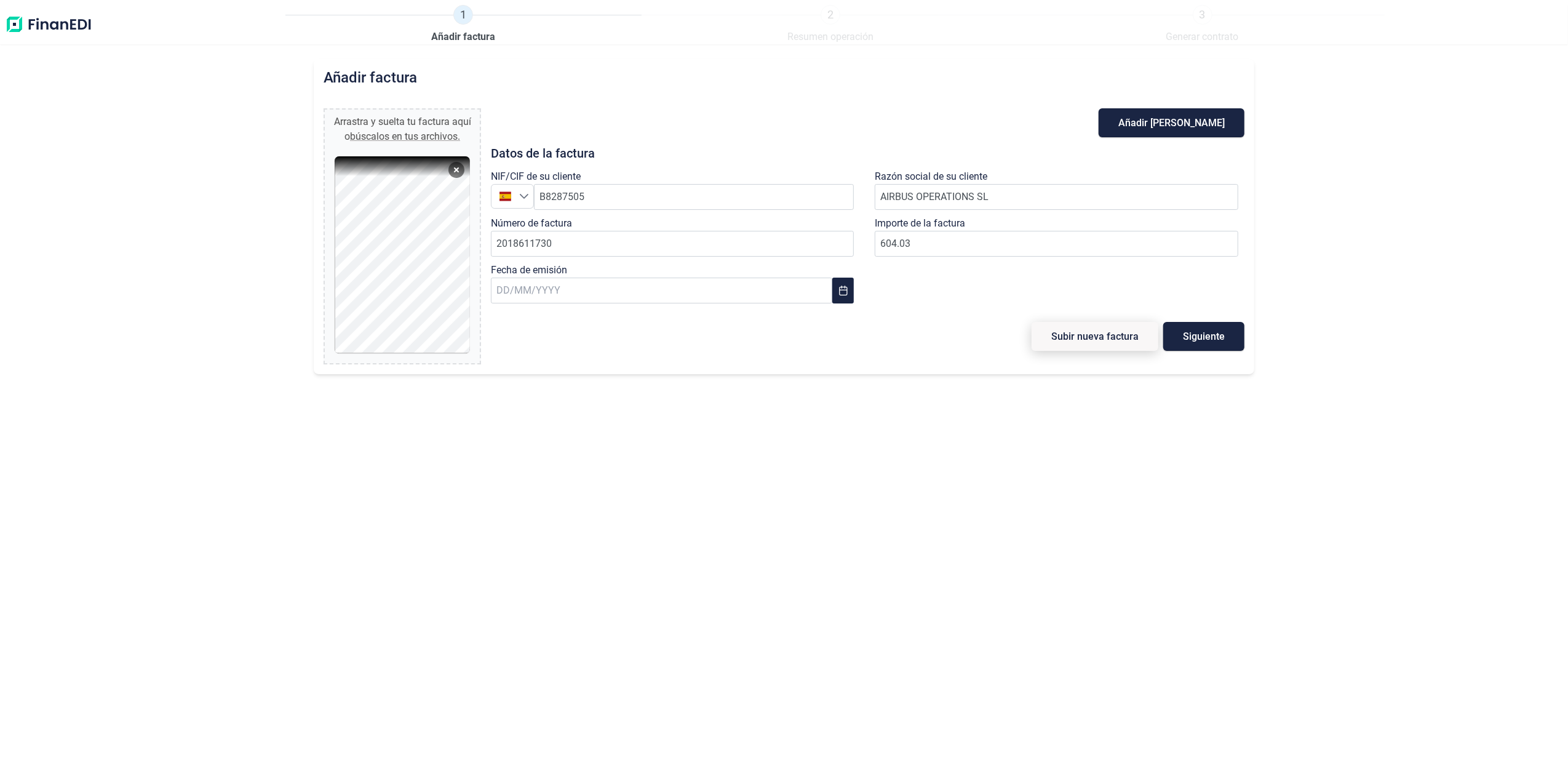
click at [1084, 338] on span "Subir nueva factura" at bounding box center [1096, 336] width 87 height 9
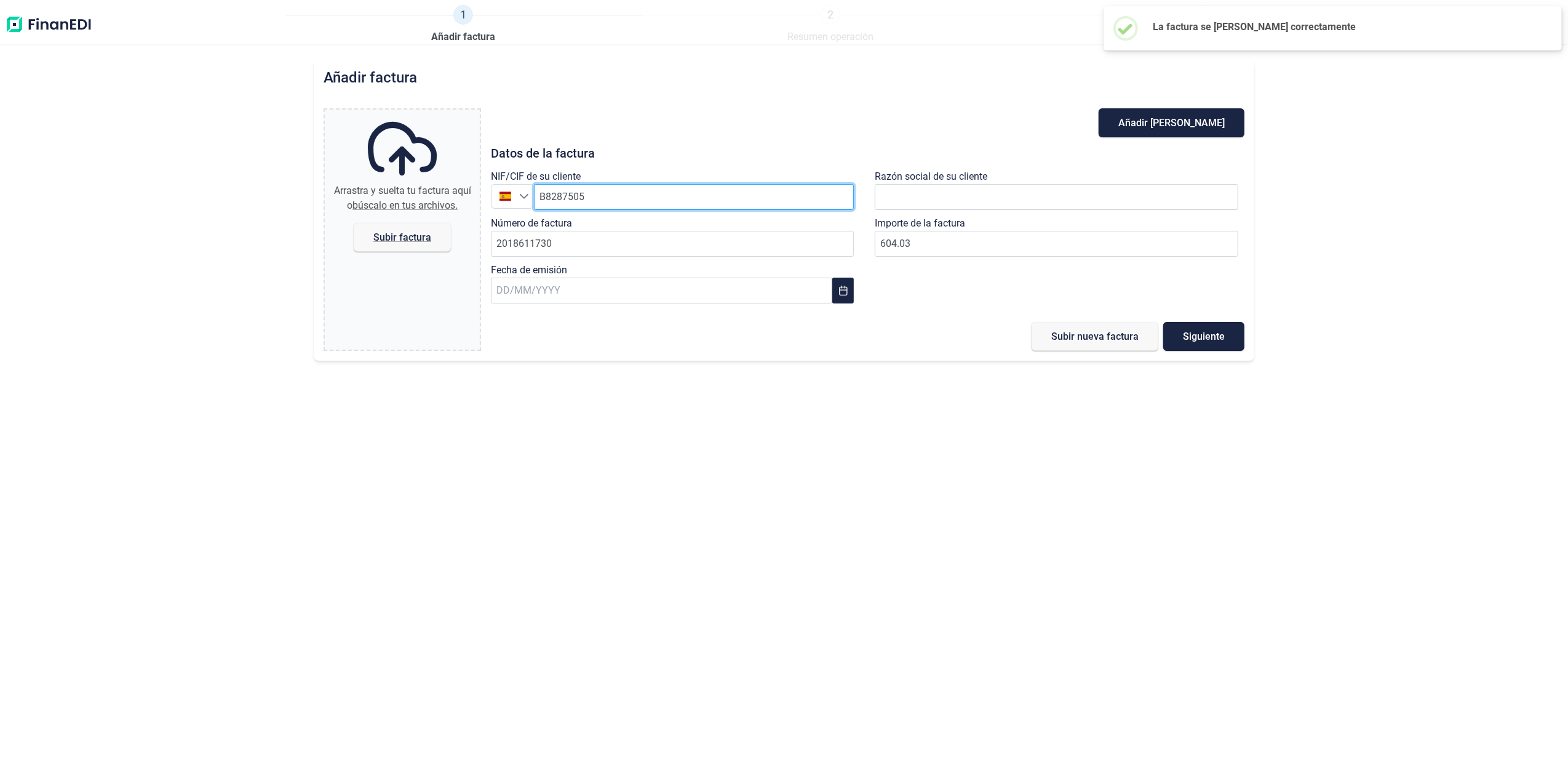
click at [588, 198] on input "B8287505" at bounding box center [694, 197] width 320 height 26
type input "B82875055"
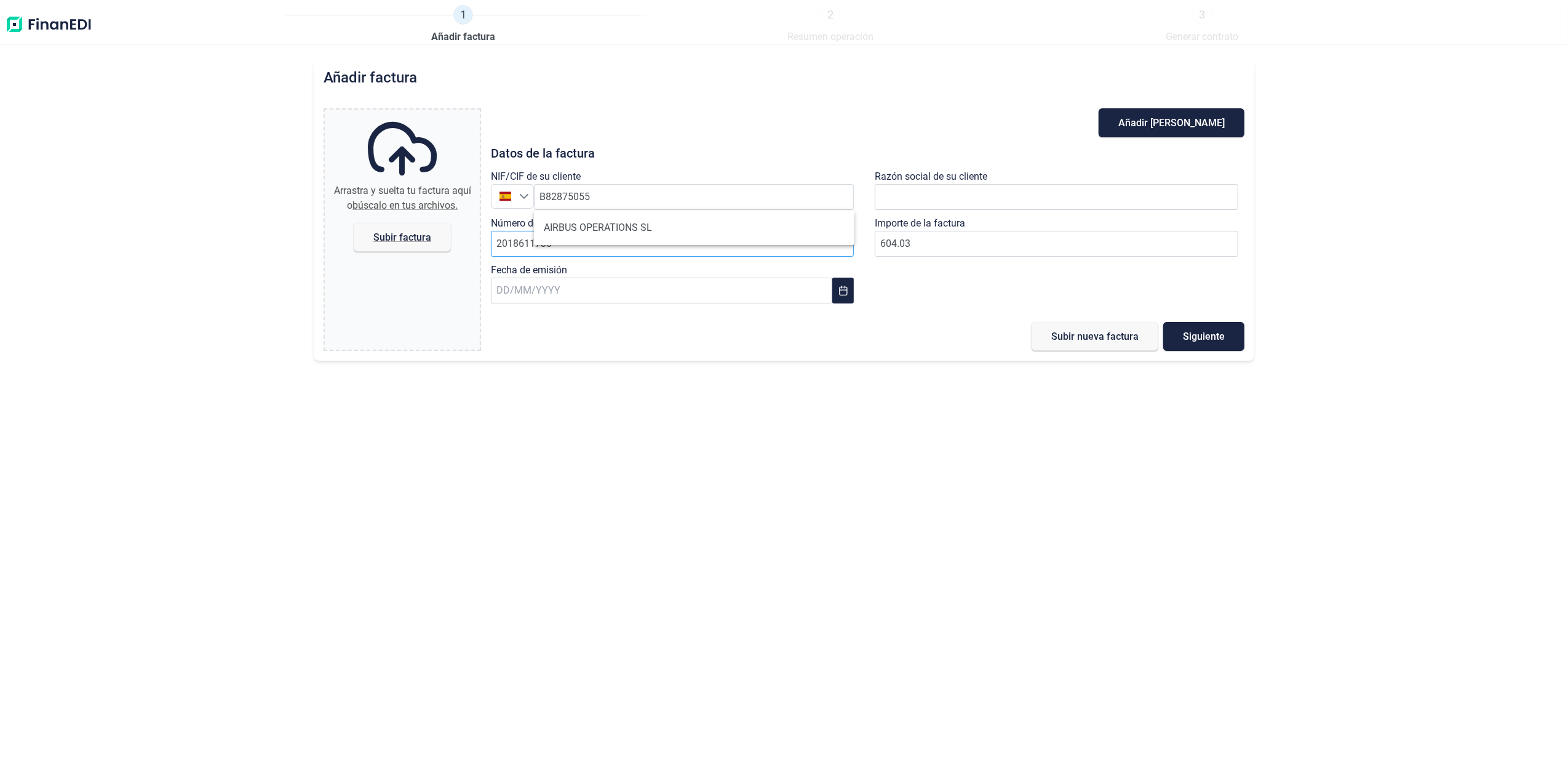
drag, startPoint x: 606, startPoint y: 230, endPoint x: 601, endPoint y: 237, distance: 8.6
click at [606, 231] on li "AIRBUS OPERATIONS SL" at bounding box center [694, 228] width 320 height 25
click at [597, 243] on input "2018611730" at bounding box center [673, 243] width 364 height 26
type input "2018611731"
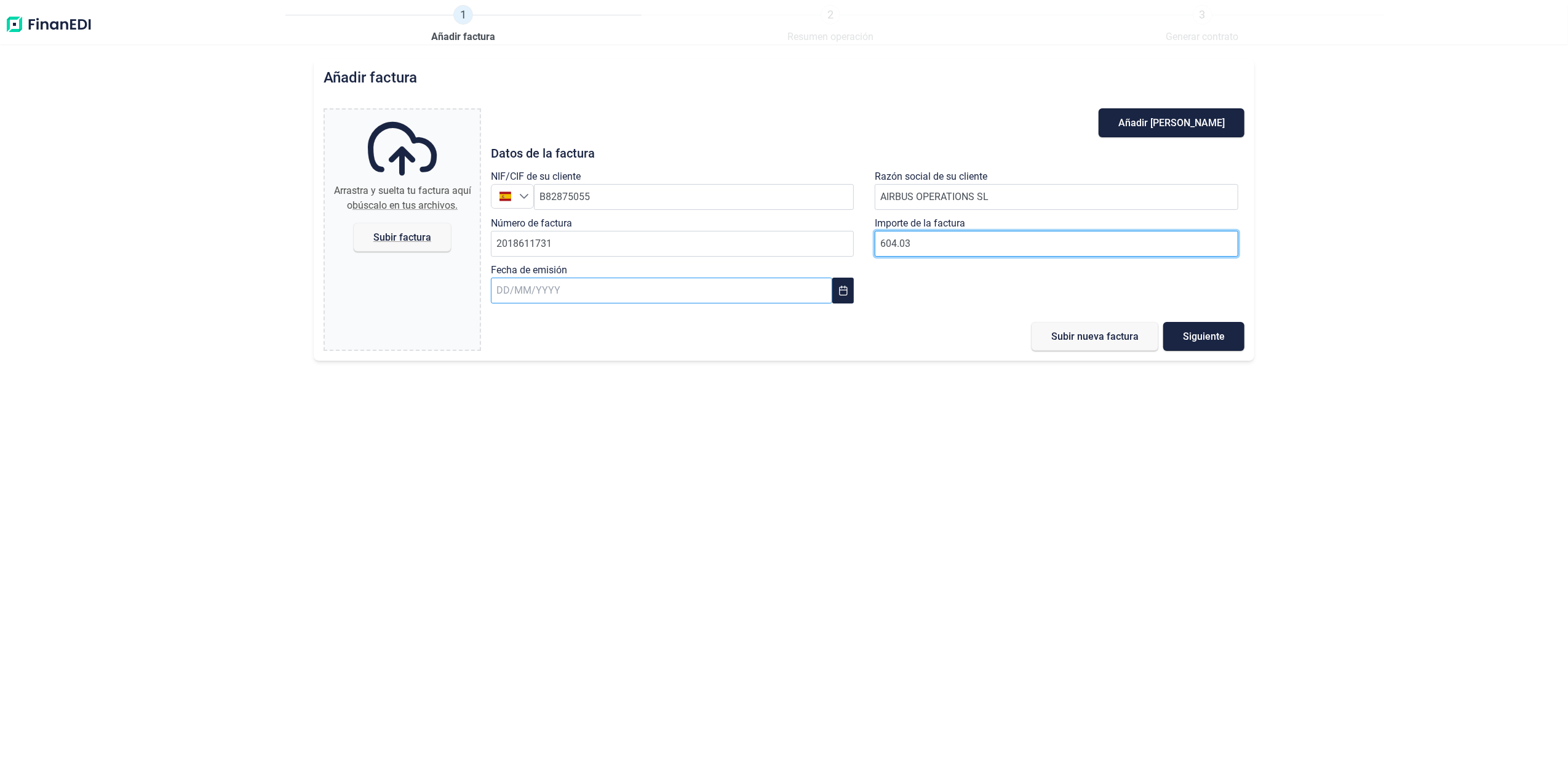
type input "604.03"
click at [720, 289] on input "text" at bounding box center [662, 290] width 341 height 26
click at [810, 521] on span "31" at bounding box center [804, 524] width 25 height 25
click at [392, 233] on span "Subir factura" at bounding box center [402, 237] width 58 height 9
click at [392, 113] on input "Arrastra y suelta tu factura aquí o búscalo en tus archivos. Subir factura" at bounding box center [402, 111] width 155 height 4
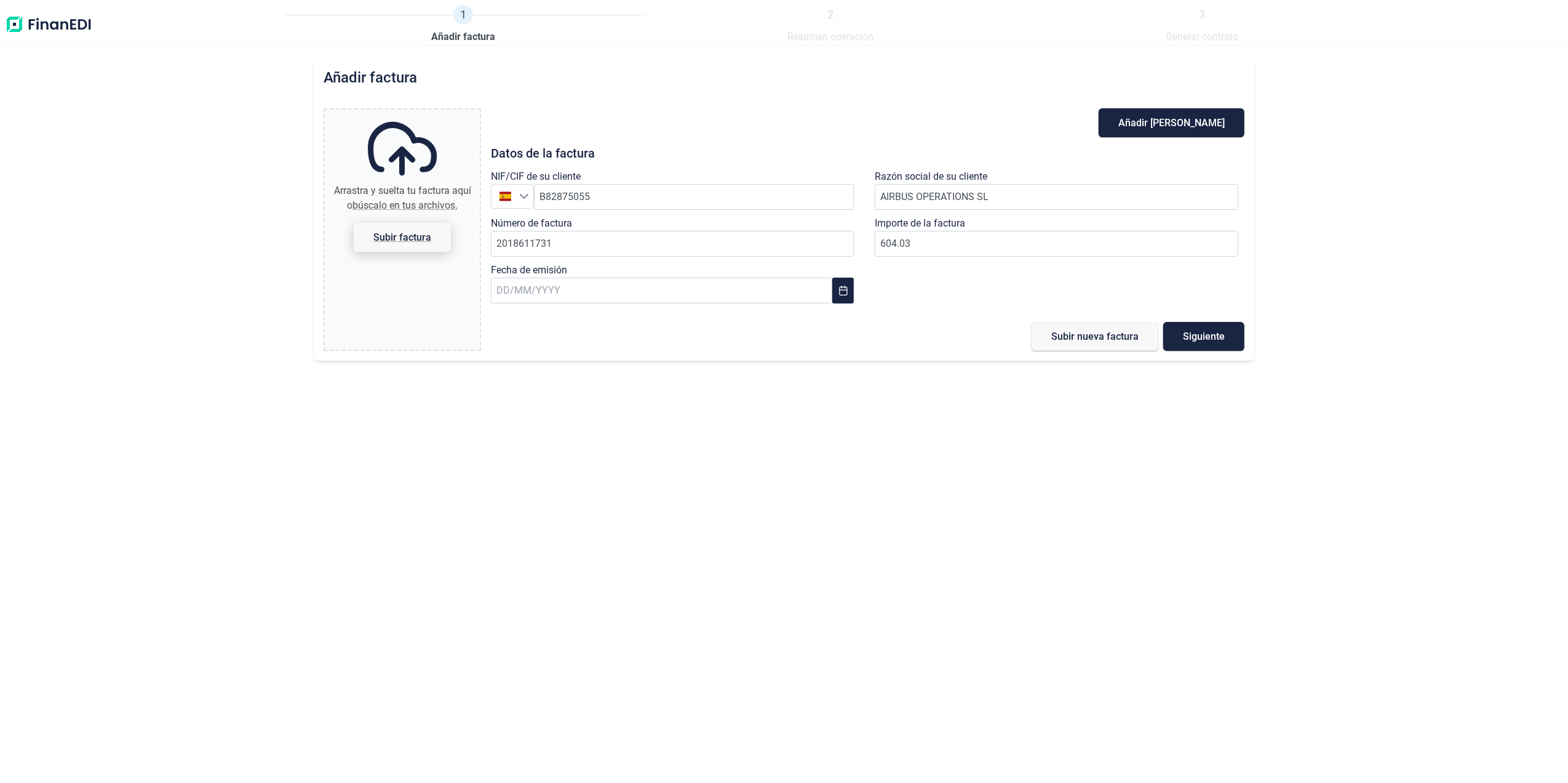
type input "C:\fakepath\2018611731.pdf"
click at [1117, 347] on button "Subir nueva factura" at bounding box center [1095, 336] width 127 height 29
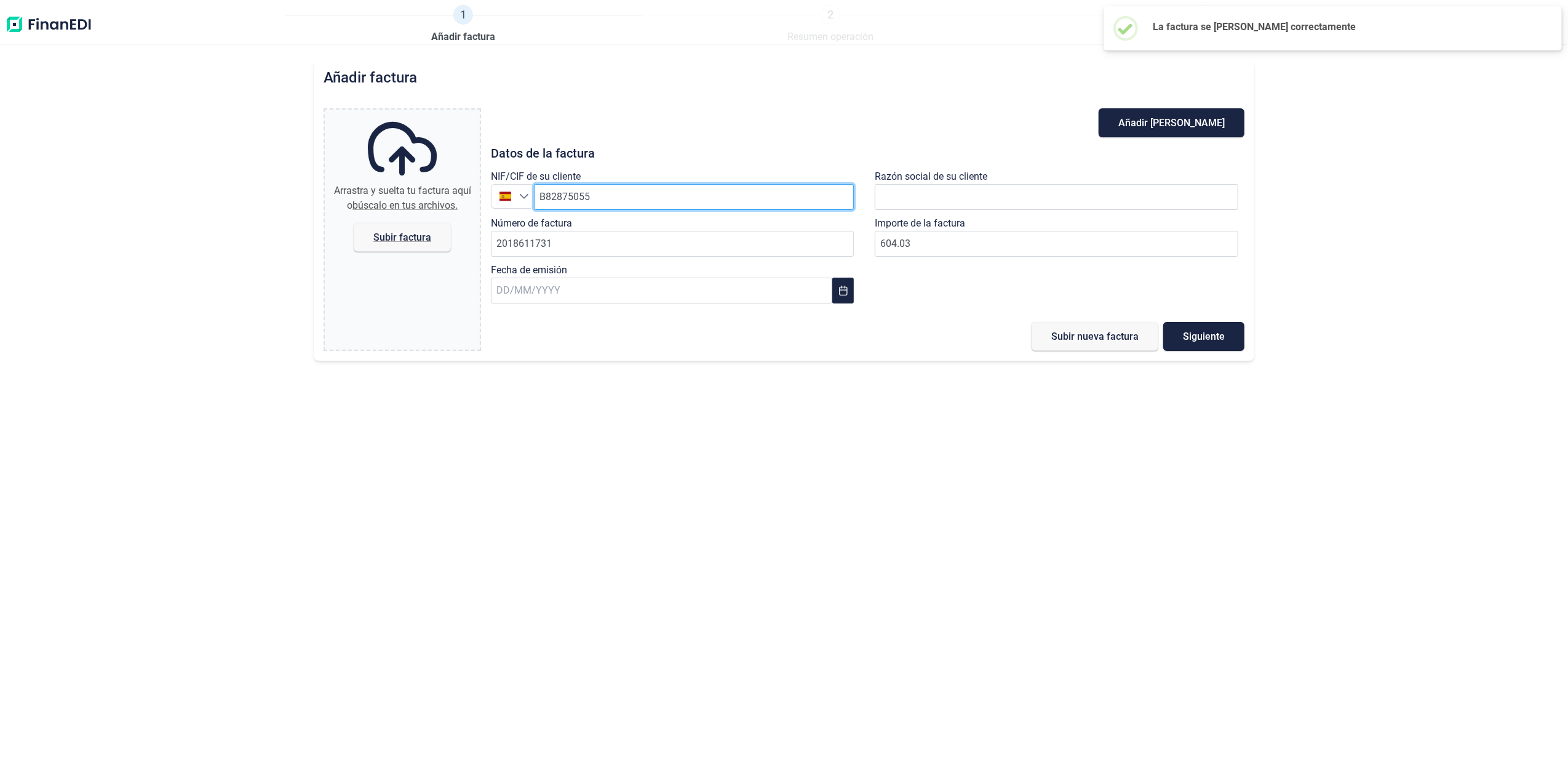
click at [613, 200] on input "B82875055" at bounding box center [694, 197] width 320 height 26
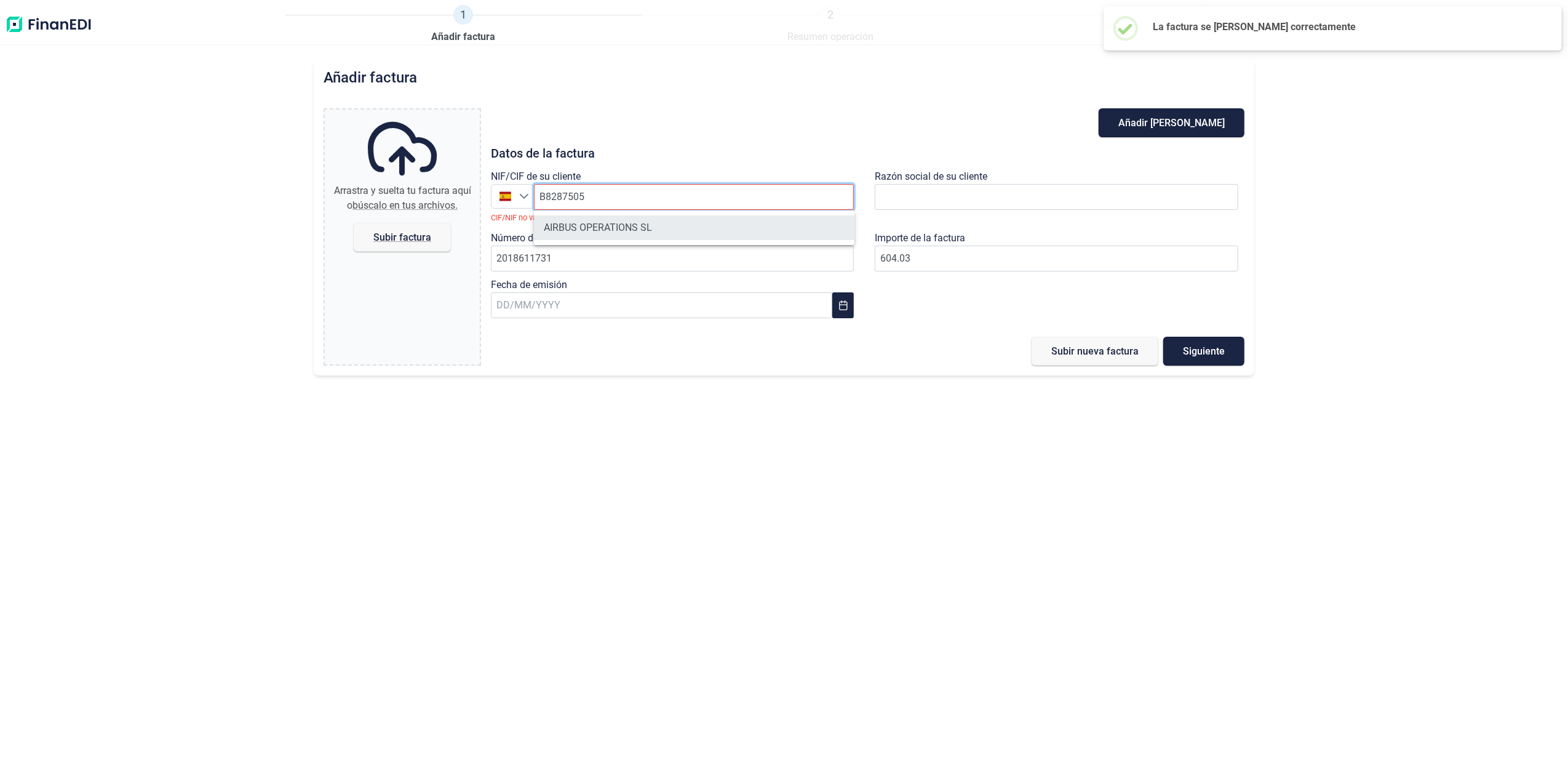
type input "B8287505"
click at [607, 225] on li "AIRBUS OPERATIONS SL" at bounding box center [694, 228] width 320 height 25
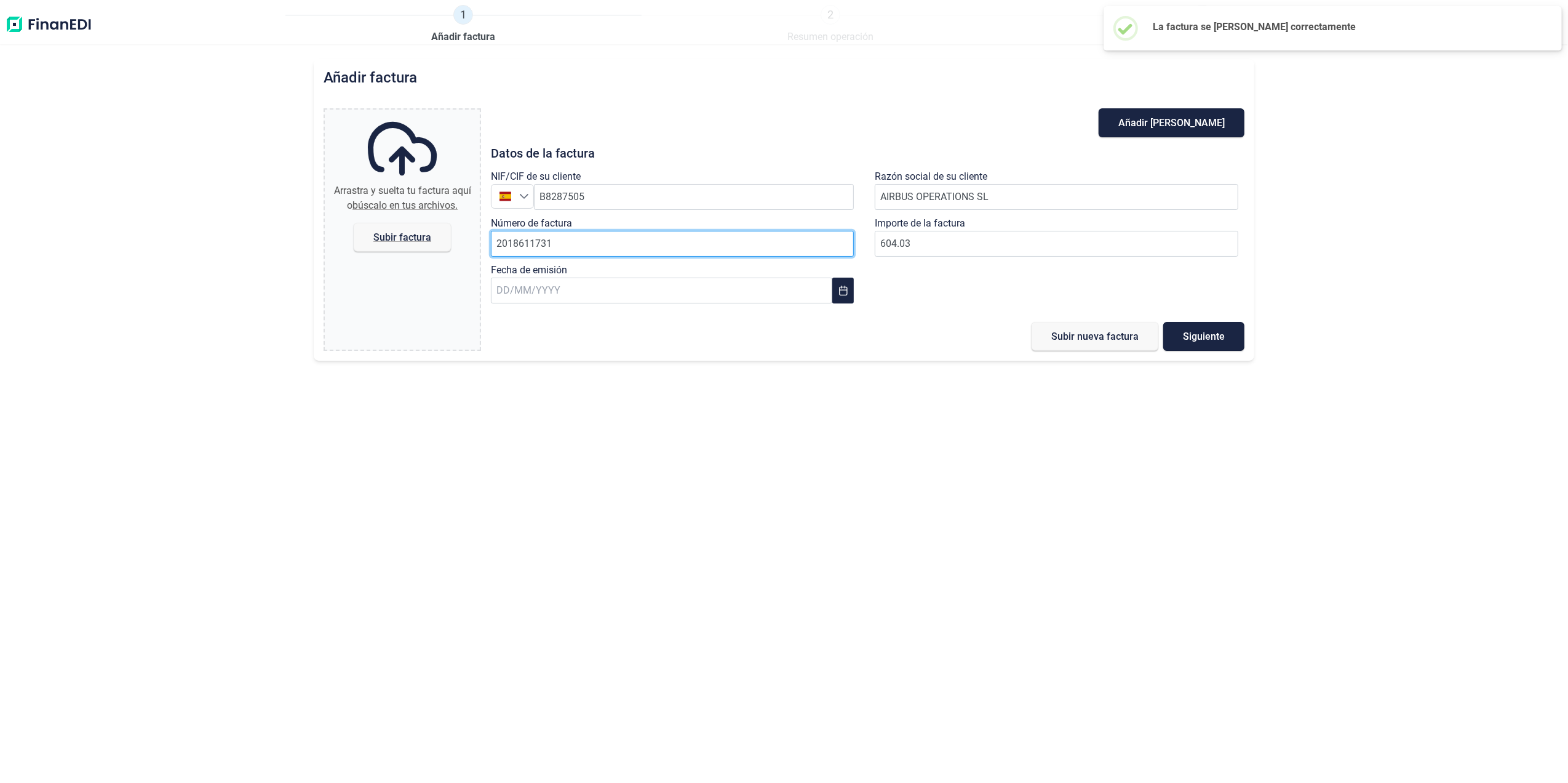
click at [596, 254] on input "2018611731" at bounding box center [673, 243] width 364 height 26
type input "2018611732"
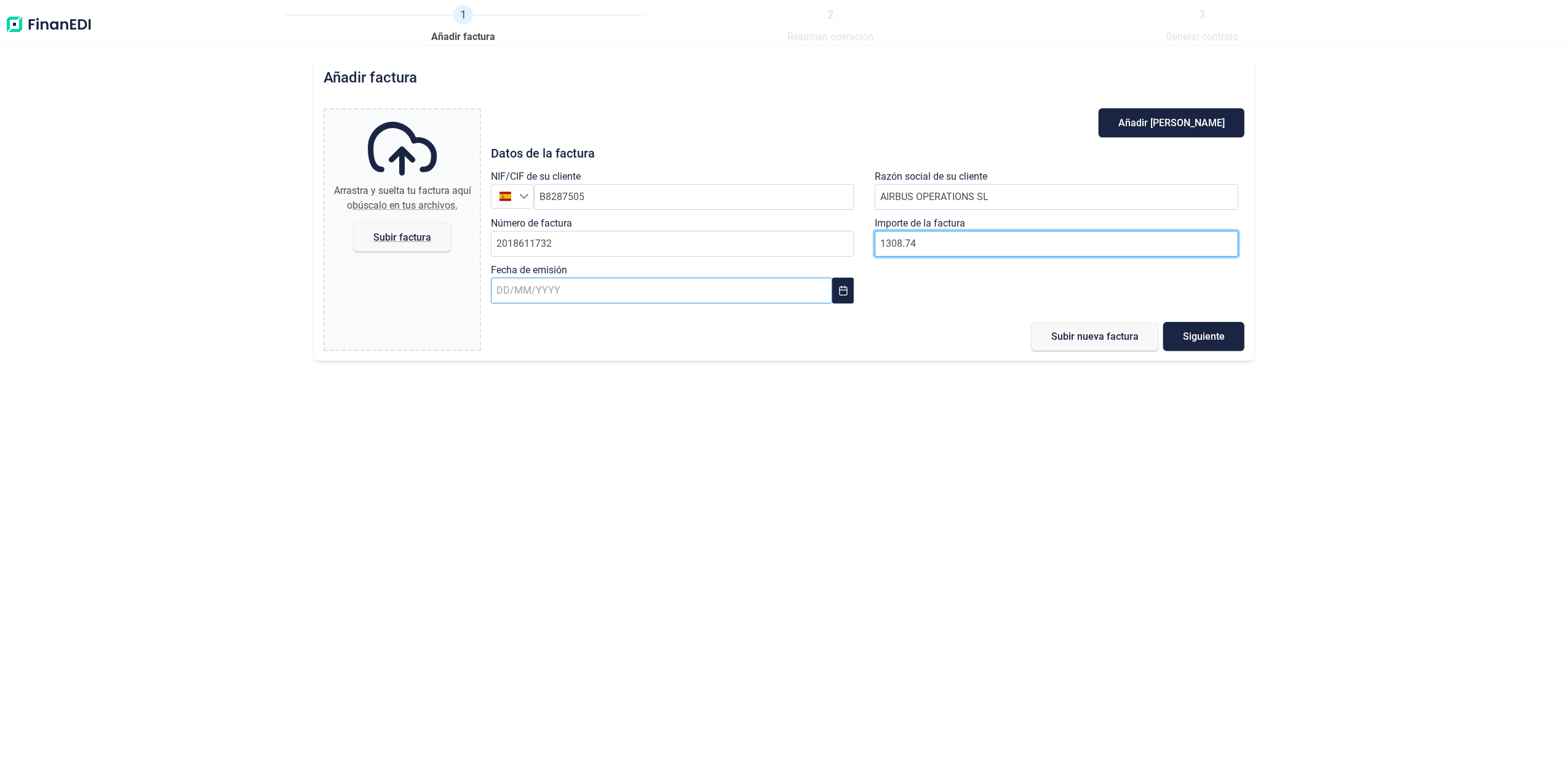
type input "1308.74"
click at [723, 284] on input "text" at bounding box center [662, 290] width 341 height 26
click at [806, 528] on span "31" at bounding box center [804, 524] width 25 height 25
click at [392, 240] on span "Subir factura" at bounding box center [402, 237] width 58 height 9
click at [392, 113] on input "Arrastra y suelta tu factura aquí o búscalo en tus archivos. Subir factura" at bounding box center [402, 111] width 155 height 4
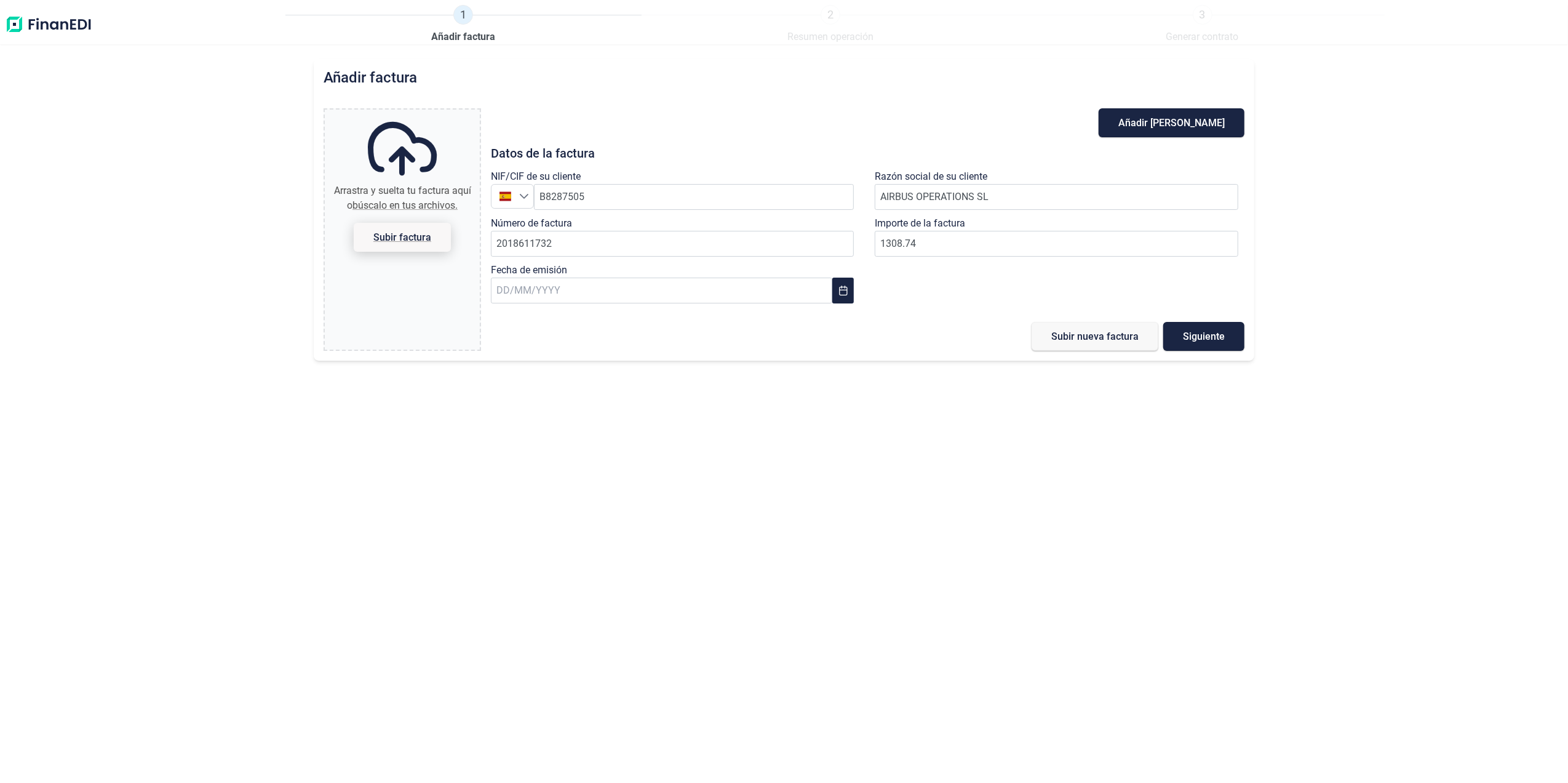
type input "C:\fakepath\2018611732.pdf"
click at [1071, 338] on span "Subir nueva factura" at bounding box center [1096, 336] width 87 height 9
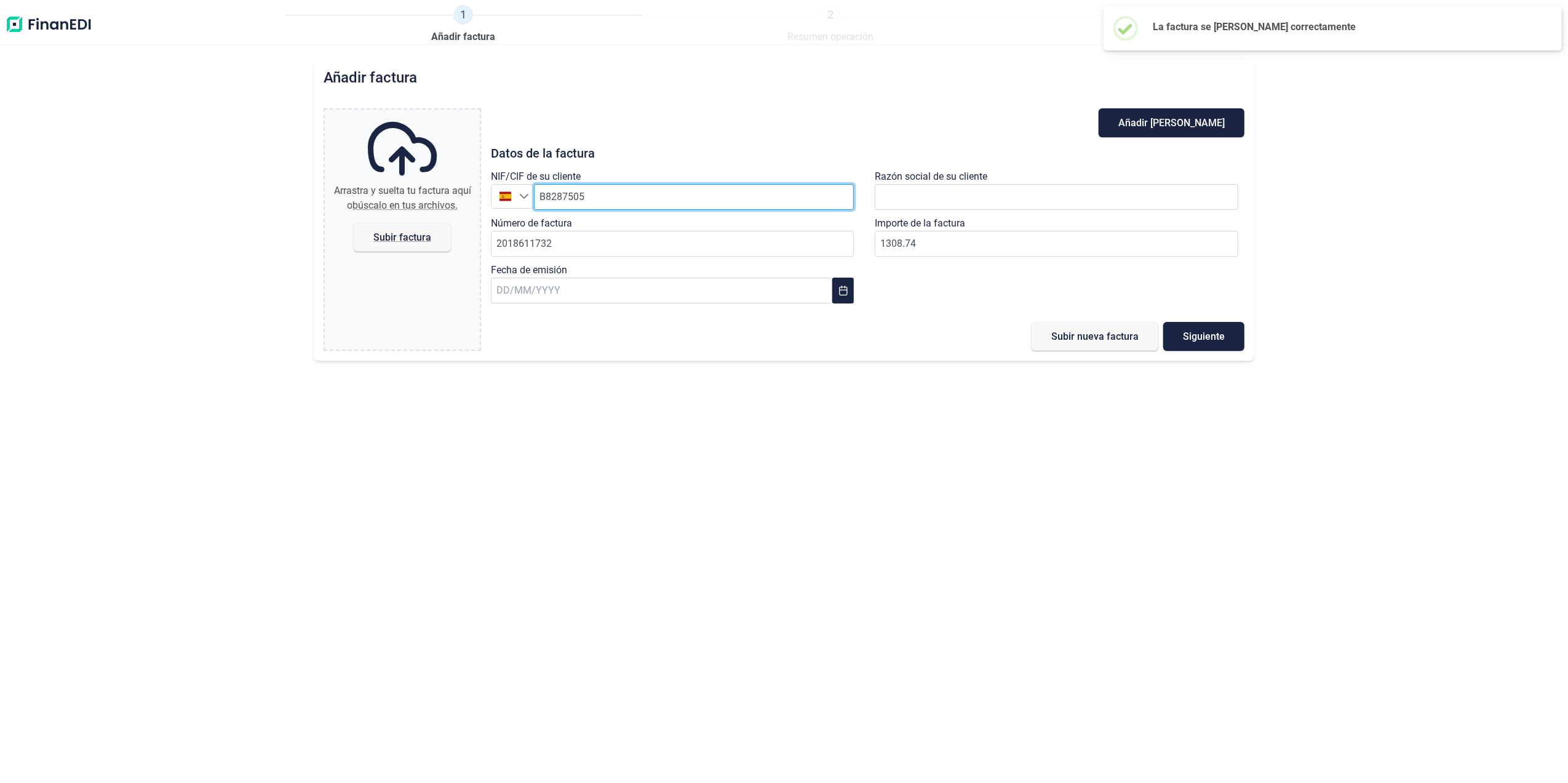
click at [607, 194] on input "B8287505" at bounding box center [694, 197] width 320 height 26
type input "B82875055"
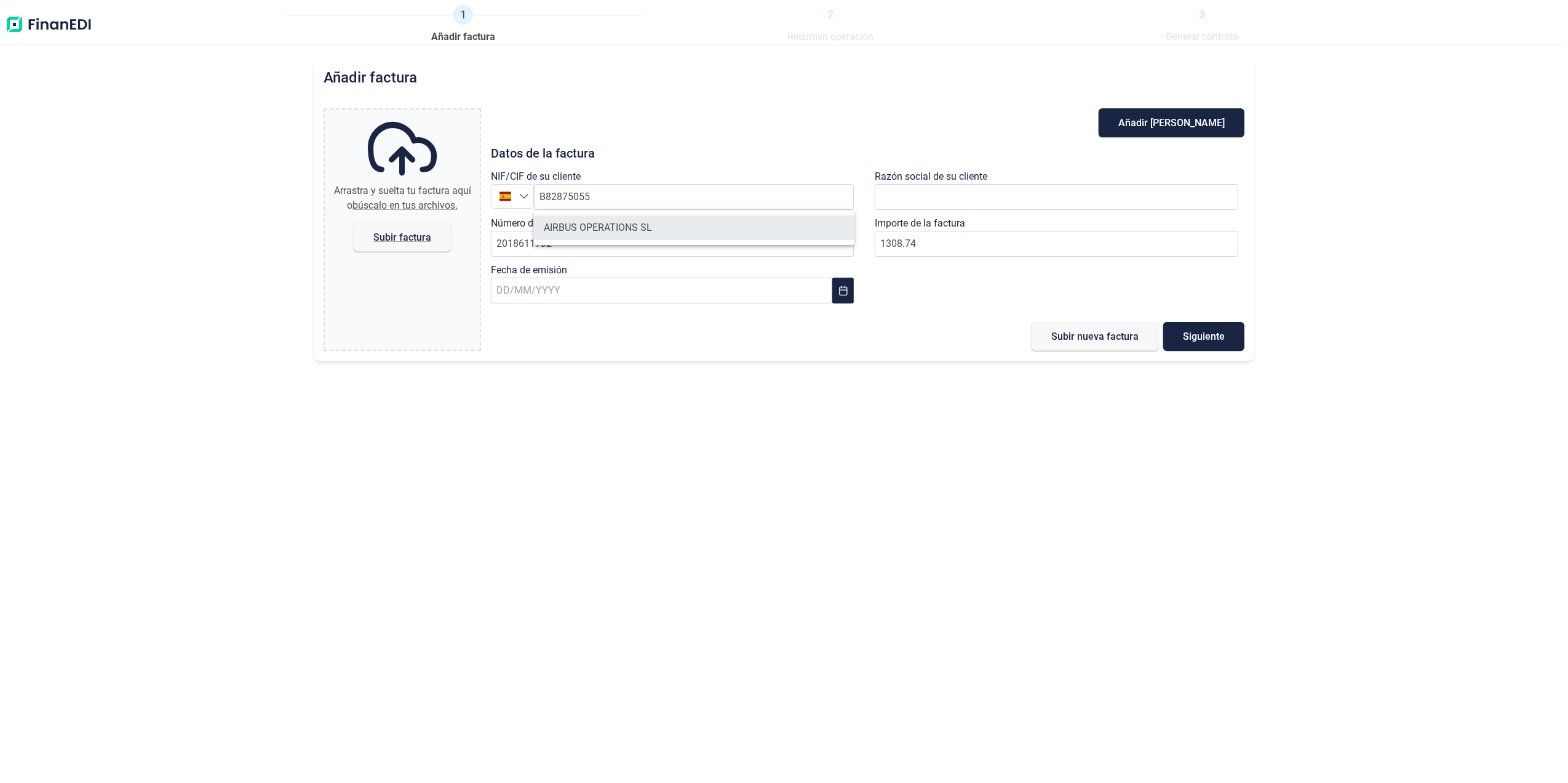
click at [636, 222] on li "AIRBUS OPERATIONS SL" at bounding box center [694, 228] width 320 height 25
drag, startPoint x: 631, startPoint y: 240, endPoint x: 771, endPoint y: 240, distance: 140.0
click at [631, 240] on input "2018611732" at bounding box center [673, 243] width 364 height 26
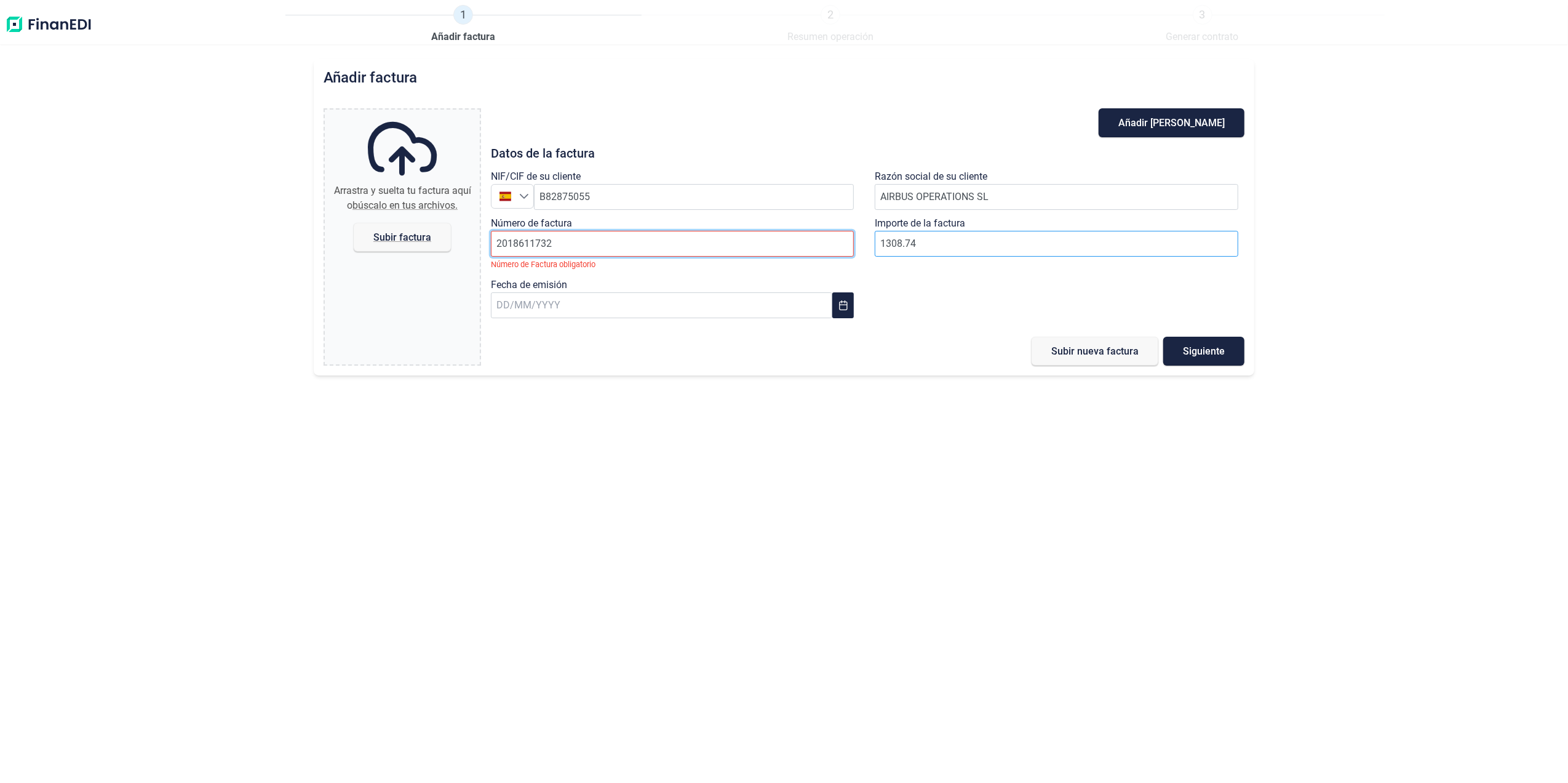
drag, startPoint x: 707, startPoint y: 241, endPoint x: 960, endPoint y: 245, distance: 253.0
click at [707, 241] on input "2018611732" at bounding box center [673, 243] width 364 height 26
paste input "2018611733"
type input "2018611733"
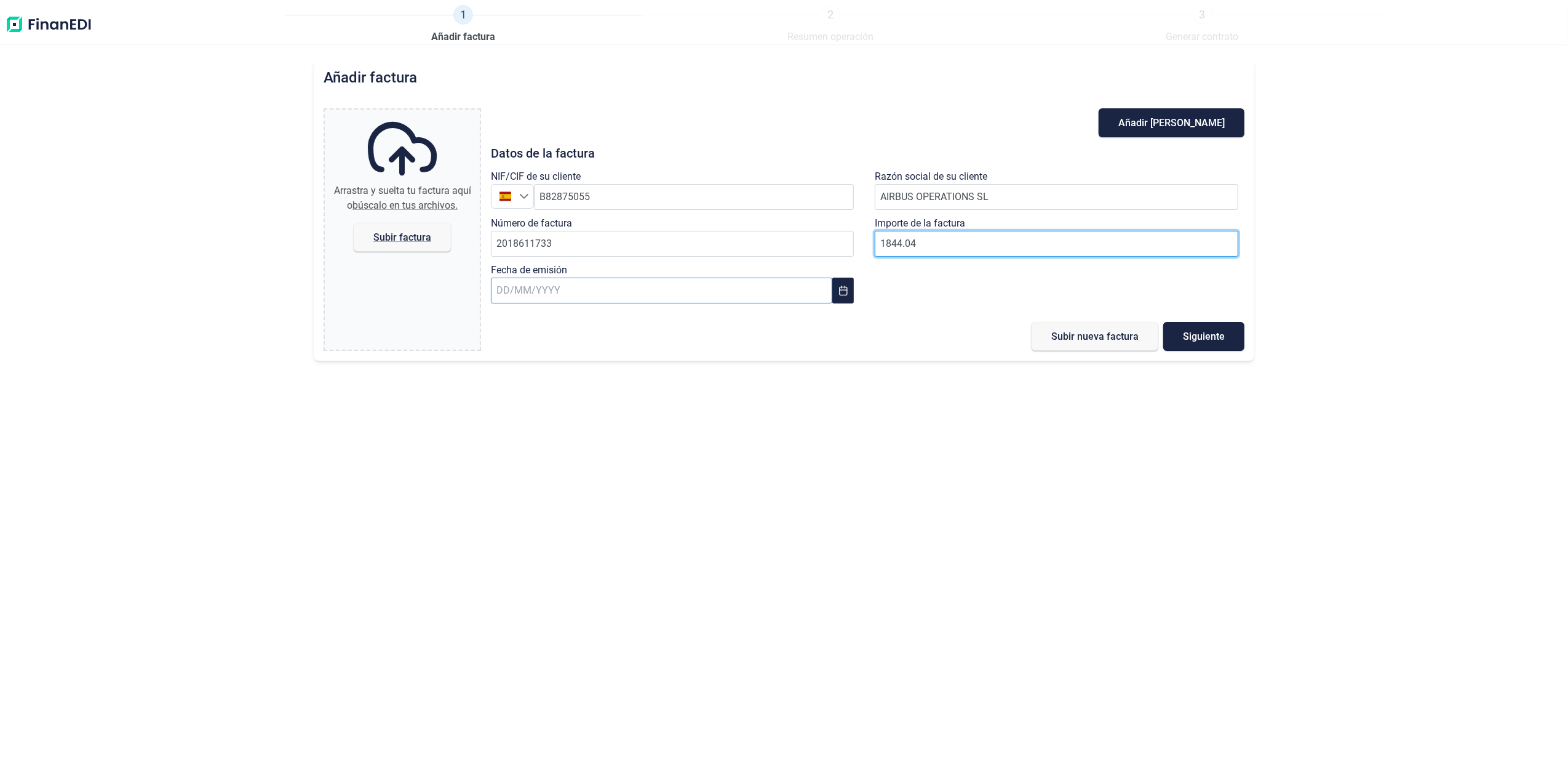
type input "1844.04"
click at [710, 278] on input "text" at bounding box center [662, 290] width 341 height 26
click at [805, 525] on span "31" at bounding box center [804, 524] width 25 height 25
click at [423, 233] on span "Subir factura" at bounding box center [402, 237] width 58 height 9
click at [423, 113] on input "Arrastra y suelta tu factura aquí o búscalo en tus archivos. Subir factura" at bounding box center [402, 111] width 155 height 4
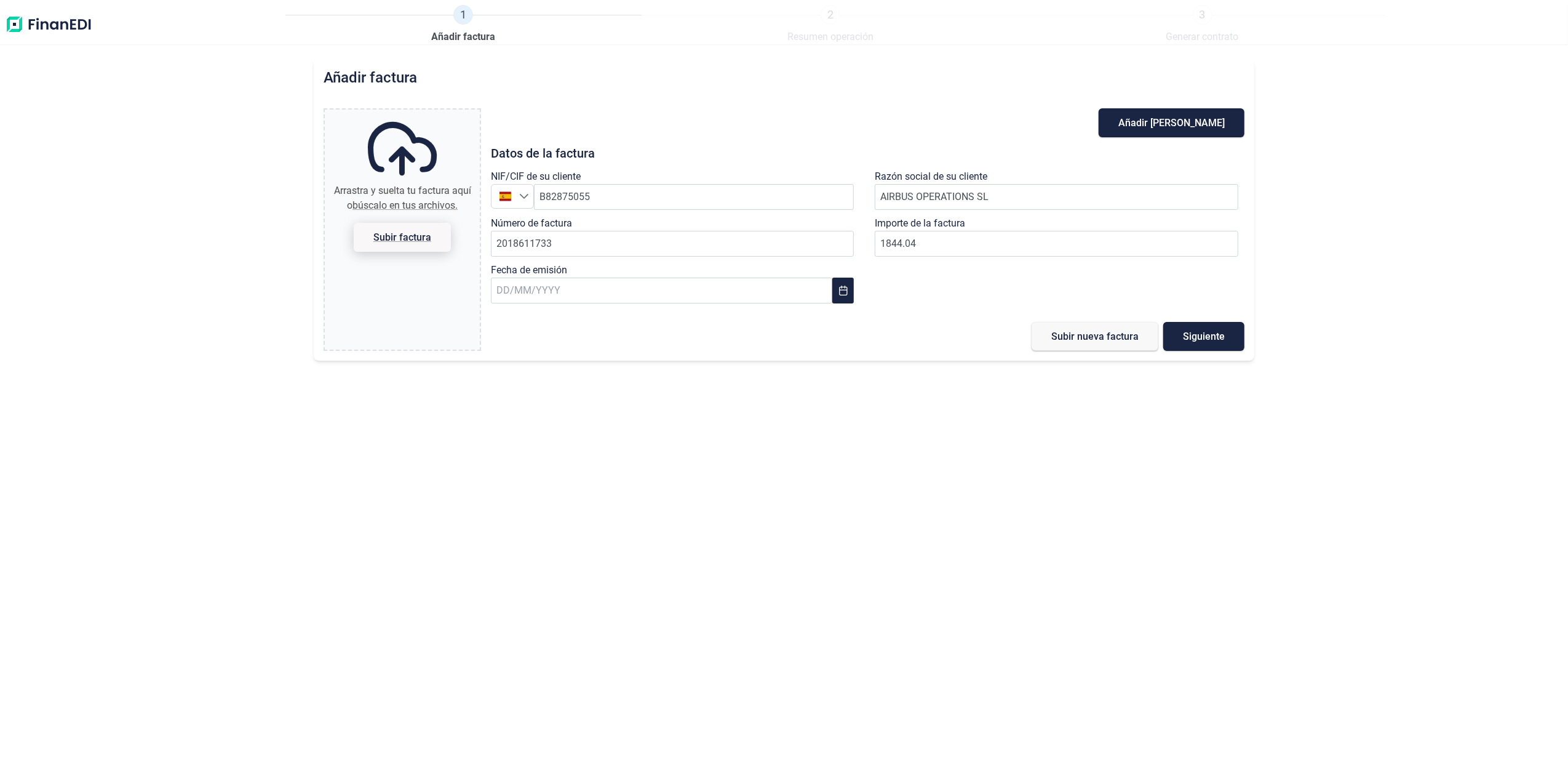
type input "C:\fakepath\2018611733.pdf"
click at [1085, 344] on button "Subir nueva factura" at bounding box center [1095, 336] width 127 height 29
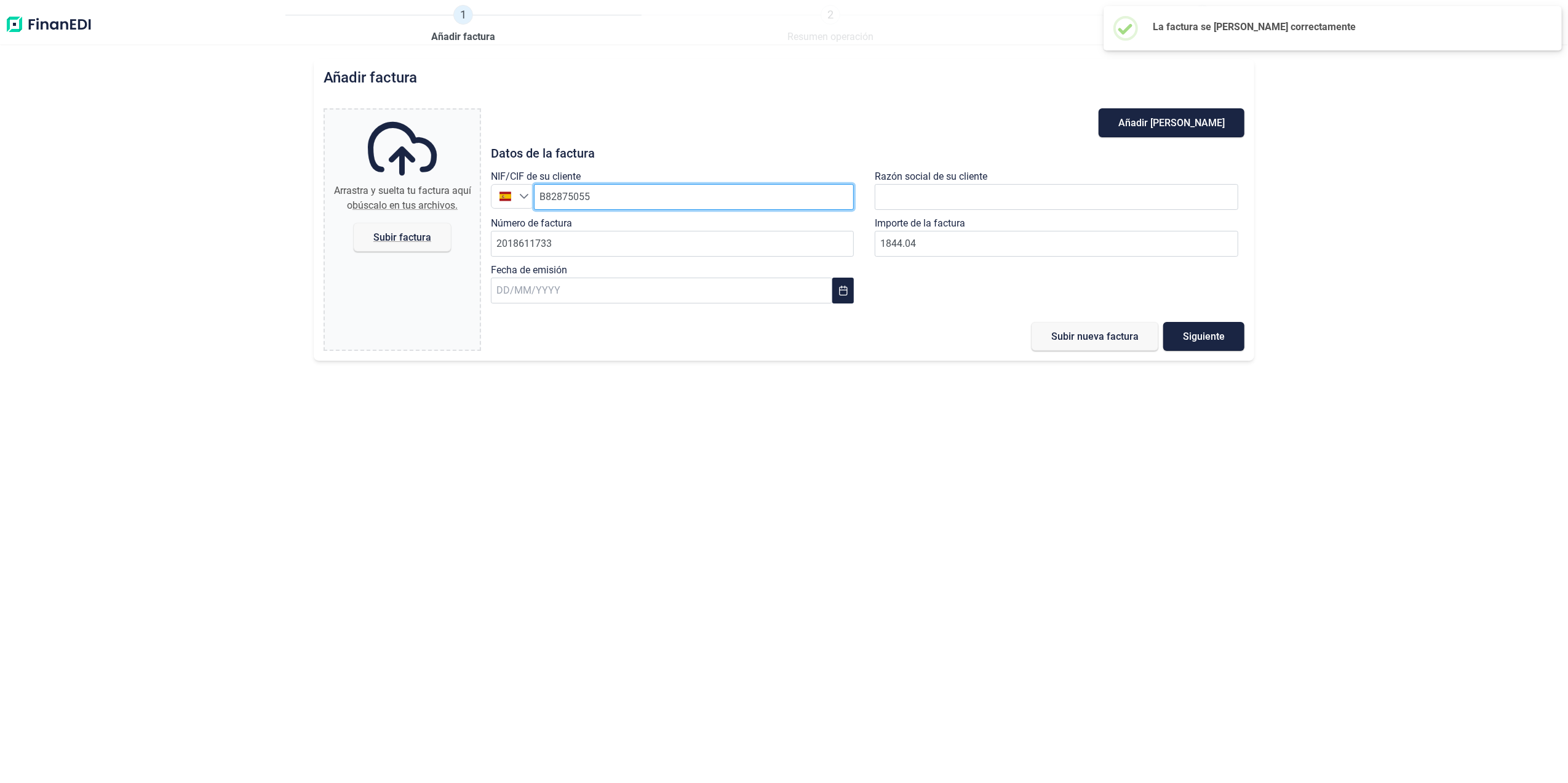
click at [687, 195] on input "B82875055" at bounding box center [694, 197] width 320 height 26
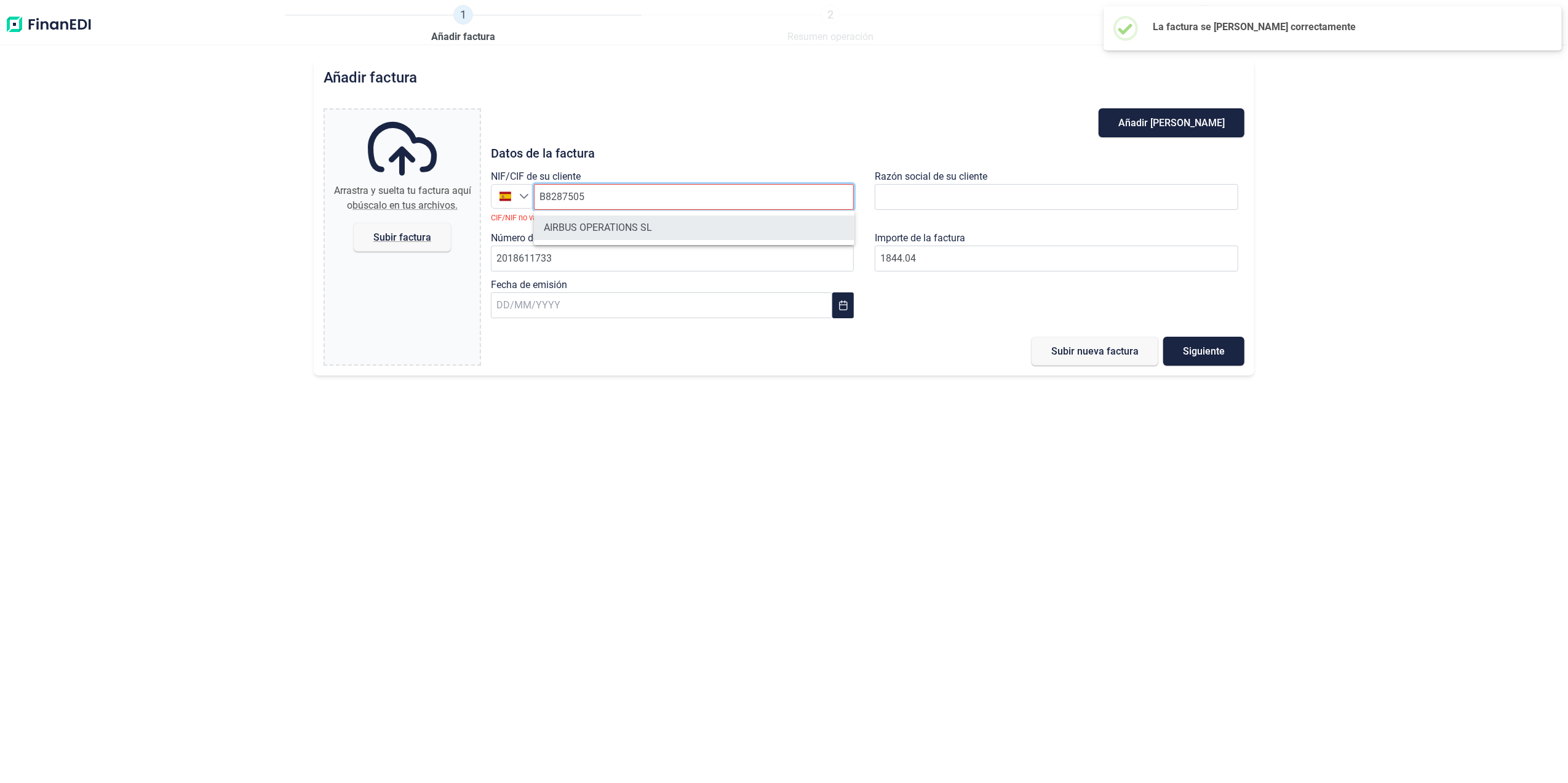
type input "B8287505"
click at [653, 229] on li "AIRBUS OPERATIONS SL" at bounding box center [694, 228] width 320 height 25
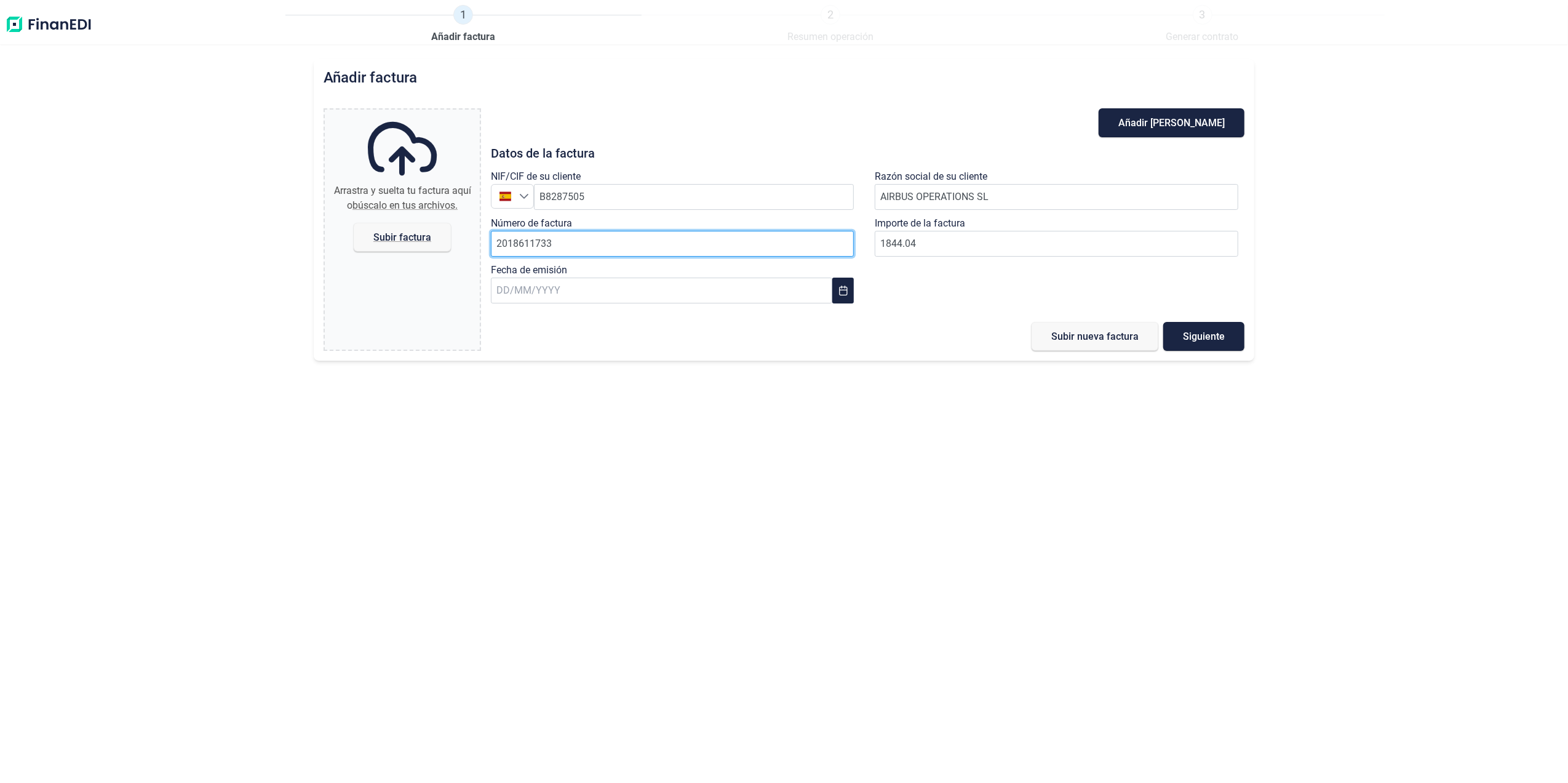
click at [598, 241] on input "2018611733" at bounding box center [673, 243] width 364 height 26
paste input "2018611734"
type input "2018611734"
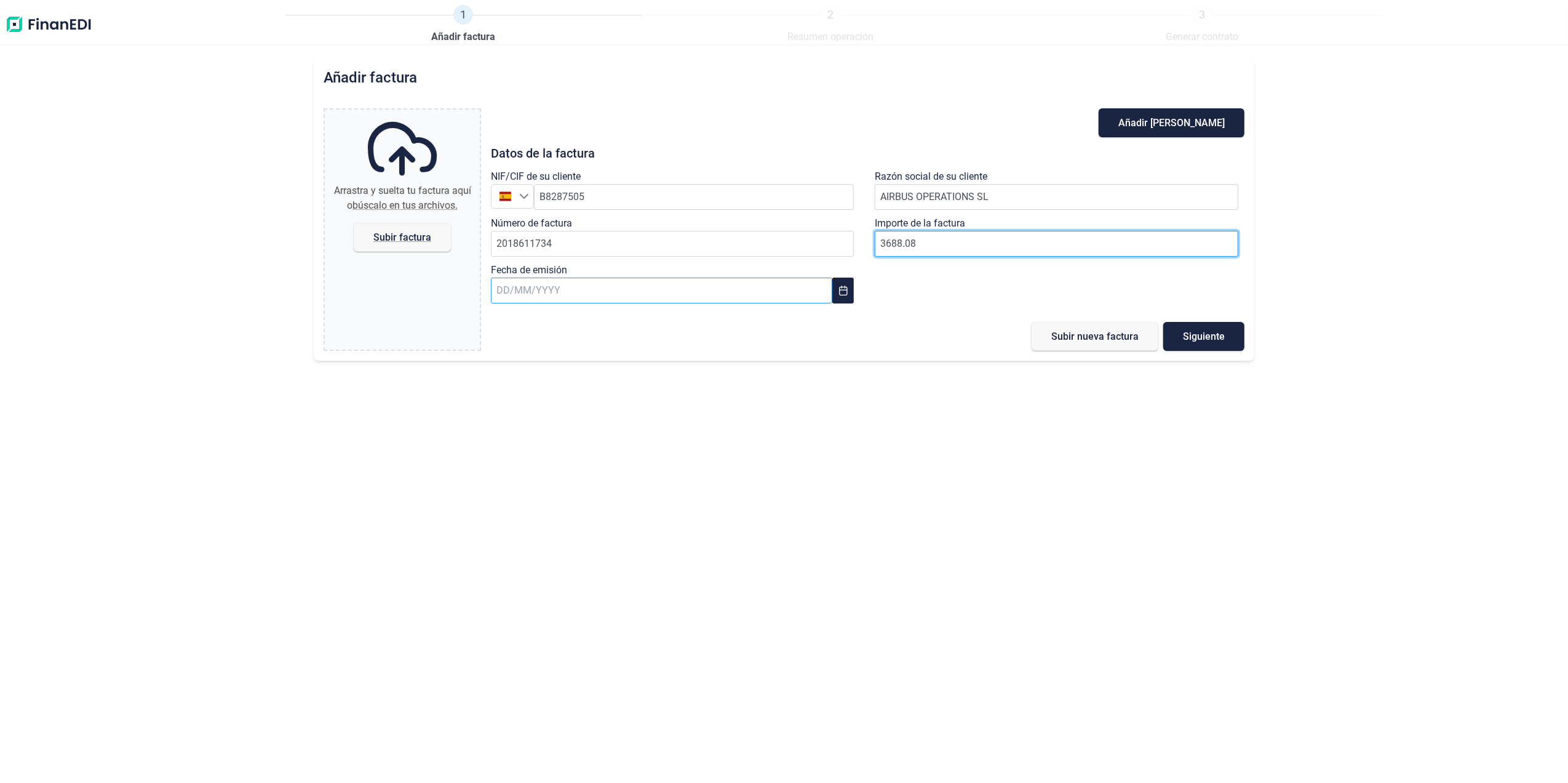
type input "3688.08"
click at [668, 295] on input "text" at bounding box center [662, 290] width 341 height 26
click at [808, 522] on span "31" at bounding box center [804, 524] width 25 height 25
click at [377, 234] on span "Subir factura" at bounding box center [402, 237] width 58 height 9
click at [377, 113] on input "Arrastra y suelta tu factura aquí o búscalo en tus archivos. Subir factura" at bounding box center [402, 111] width 155 height 4
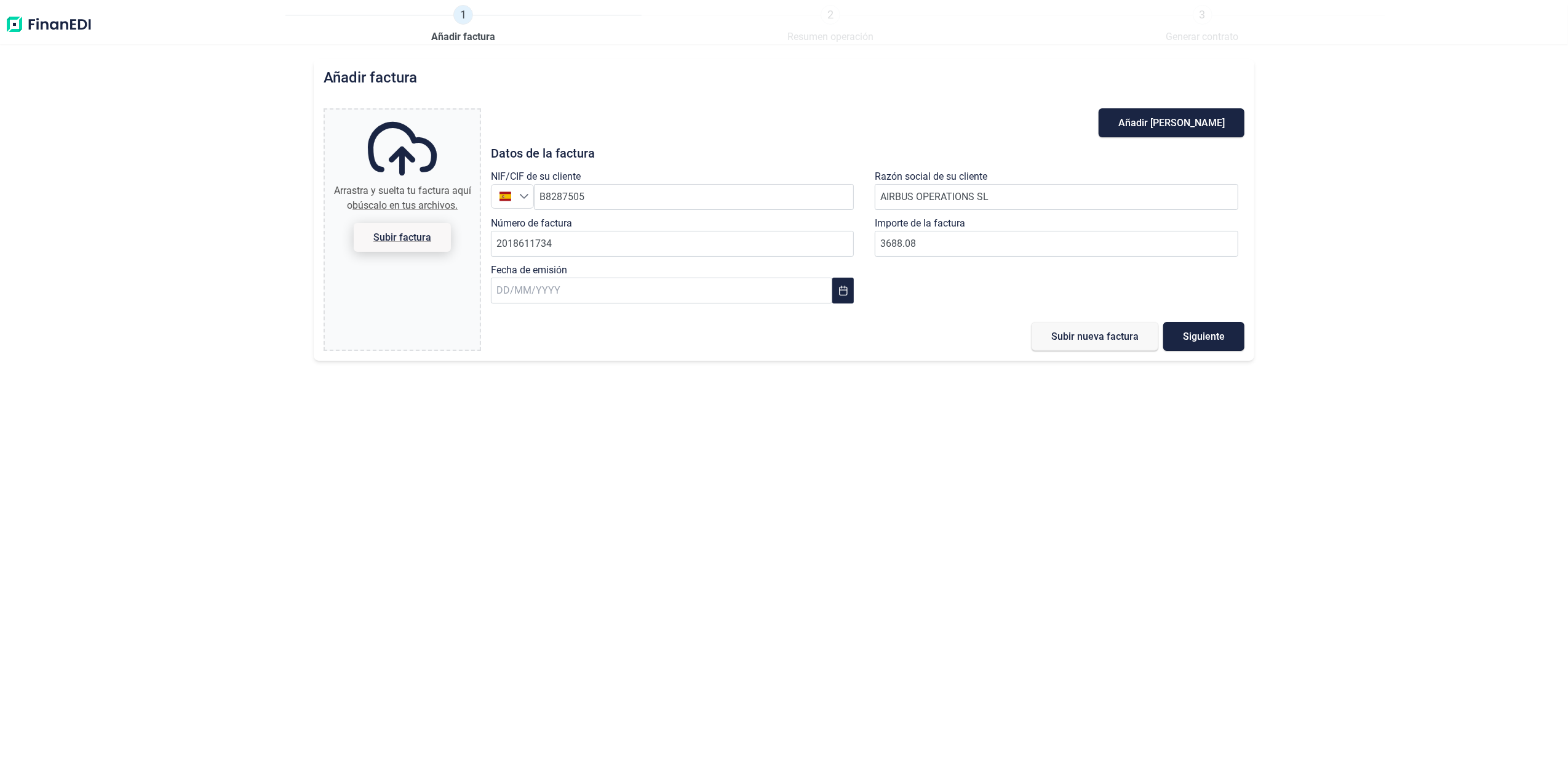
type input "C:\fakepath\2018611734.pdf"
click at [1093, 338] on span "Subir nueva factura" at bounding box center [1096, 336] width 87 height 9
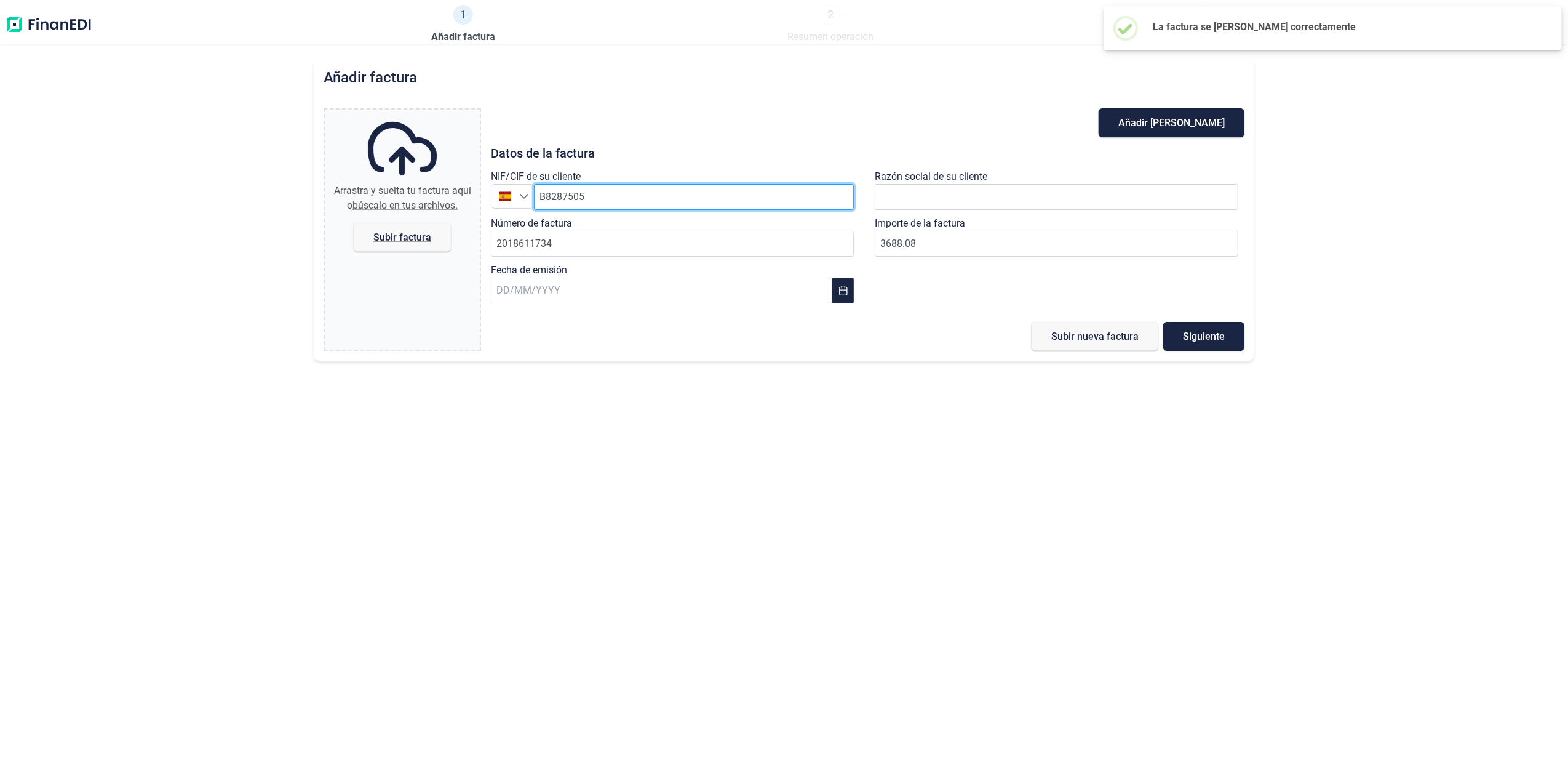
click at [604, 197] on input "B8287505" at bounding box center [694, 197] width 320 height 26
type input "B82875055"
click at [622, 235] on li "AIRBUS OPERATIONS SL" at bounding box center [694, 228] width 320 height 25
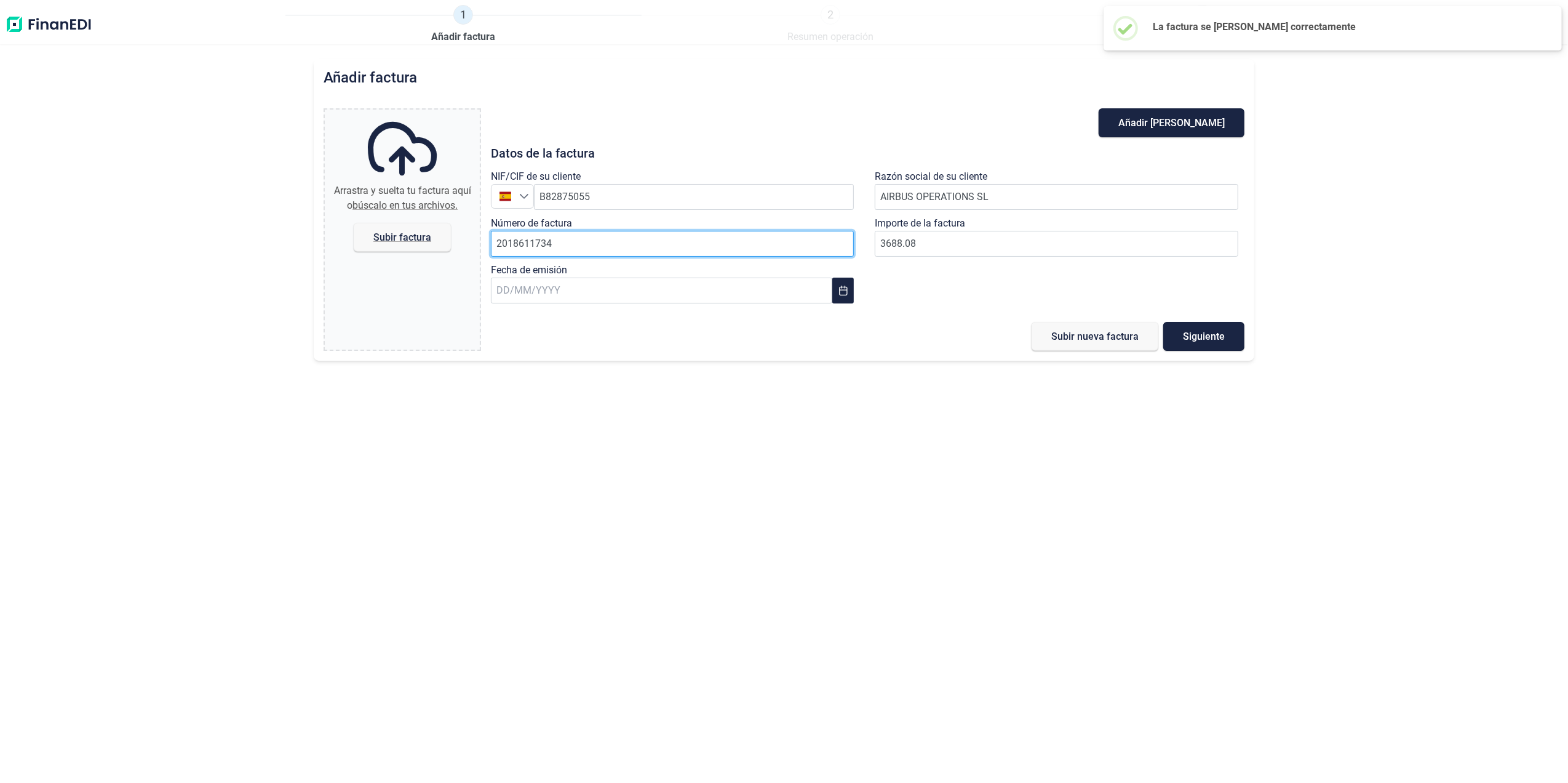
click at [625, 241] on input "2018611734" at bounding box center [673, 243] width 364 height 26
type input "2018611735"
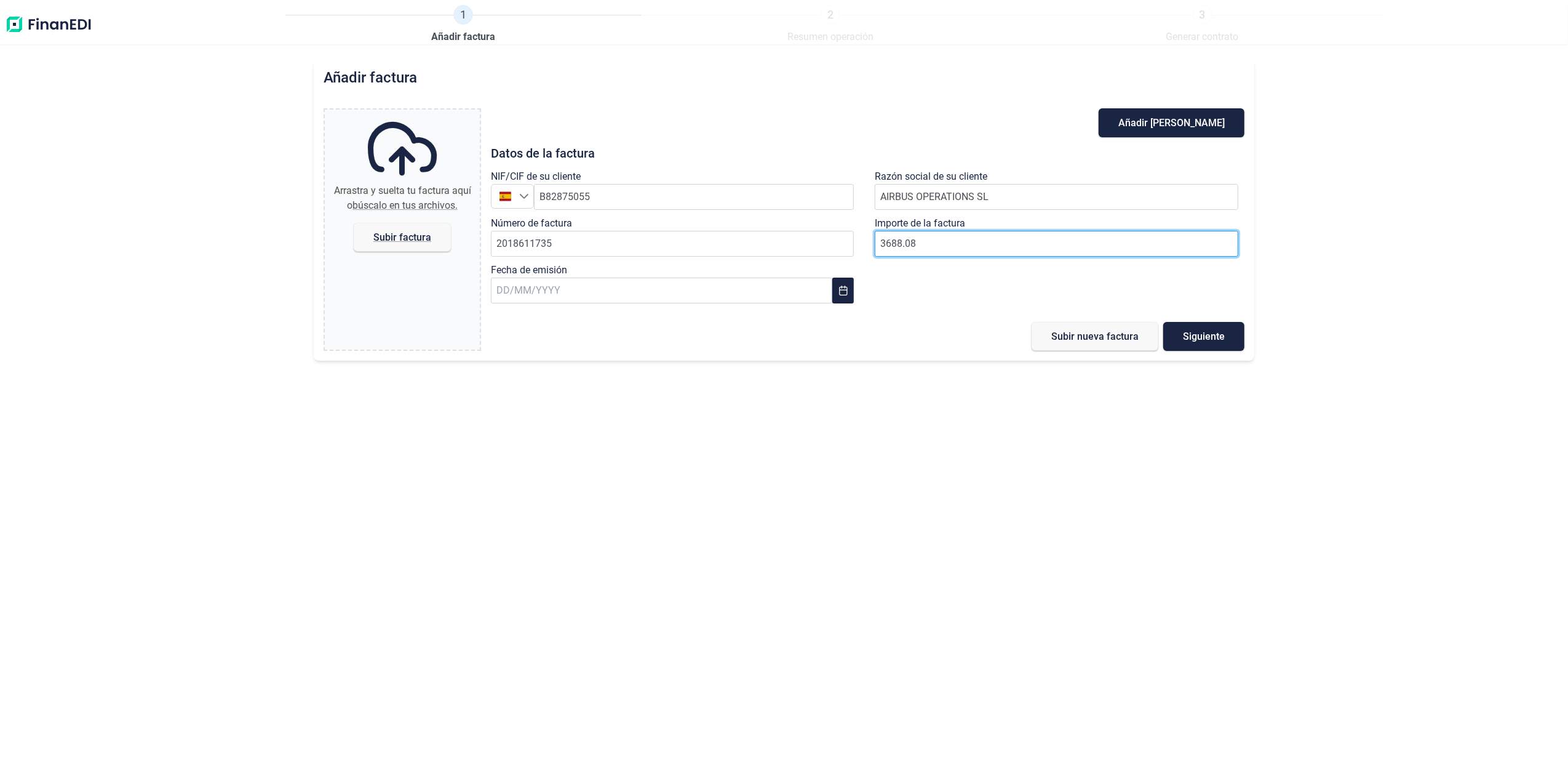
drag, startPoint x: 914, startPoint y: 243, endPoint x: 863, endPoint y: 256, distance: 52.6
click at [914, 243] on input "3688.08" at bounding box center [1056, 243] width 364 height 26
paste input "7500.06"
type input "7500.06"
click at [598, 297] on input "text" at bounding box center [662, 290] width 341 height 26
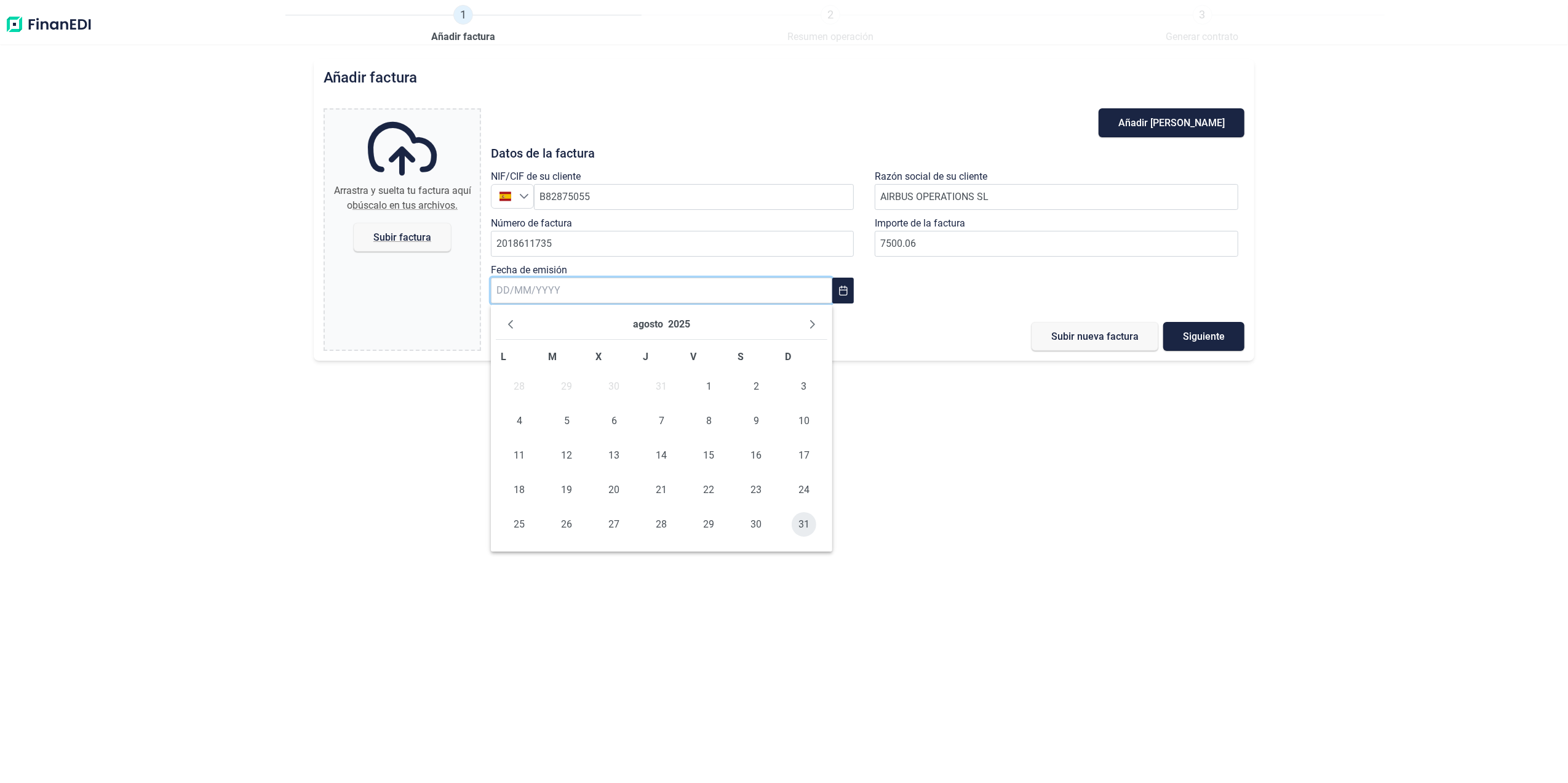
click at [805, 525] on span "31" at bounding box center [804, 524] width 25 height 25
click at [396, 243] on span "Subir factura" at bounding box center [402, 237] width 97 height 29
click at [396, 113] on input "Arrastra y suelta tu factura aquí o búscalo en tus archivos. Subir factura" at bounding box center [402, 111] width 155 height 4
type input "C:\fakepath\2018611735.pdf"
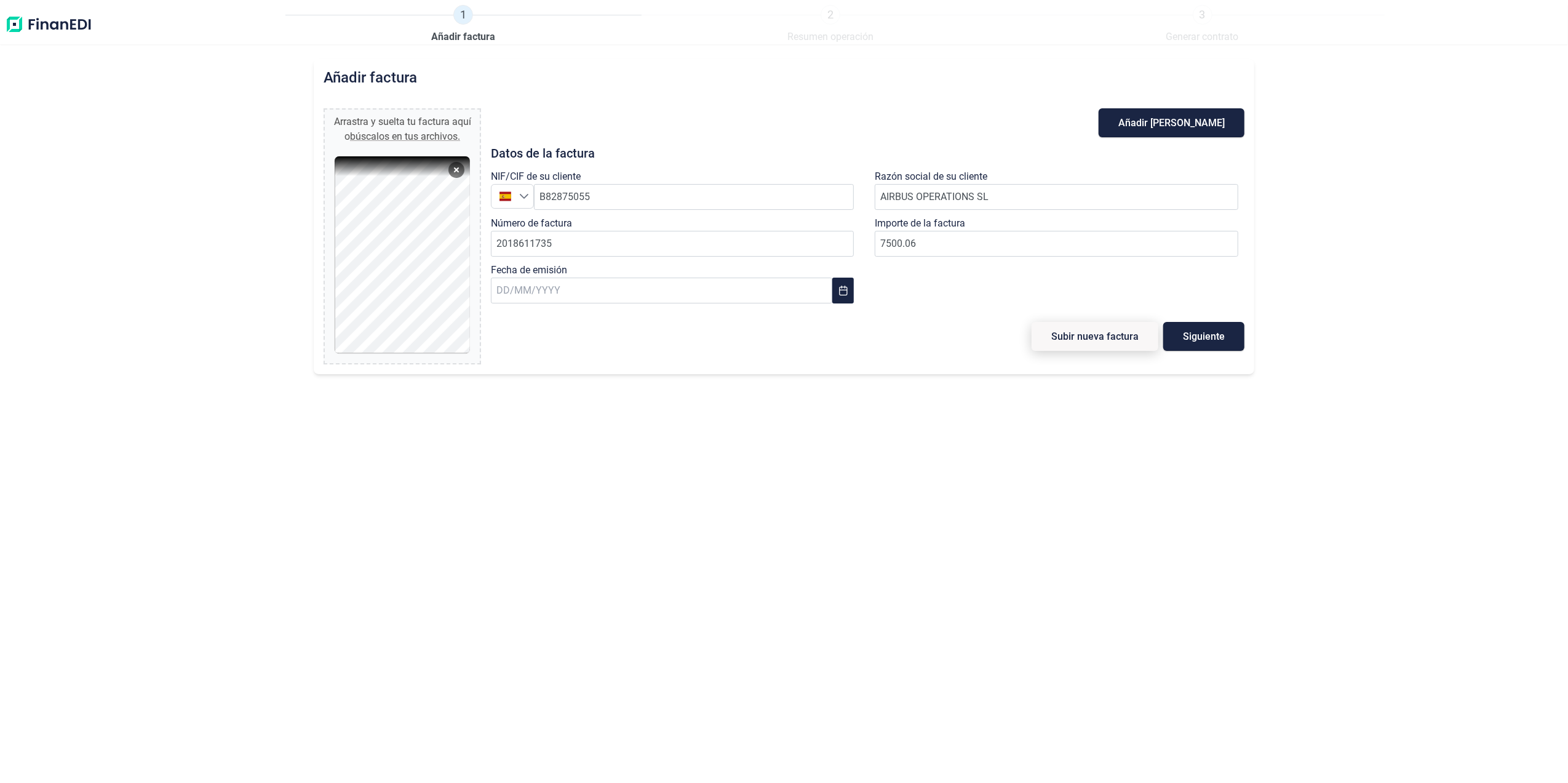
click at [1071, 341] on span "Subir nueva factura" at bounding box center [1096, 336] width 87 height 9
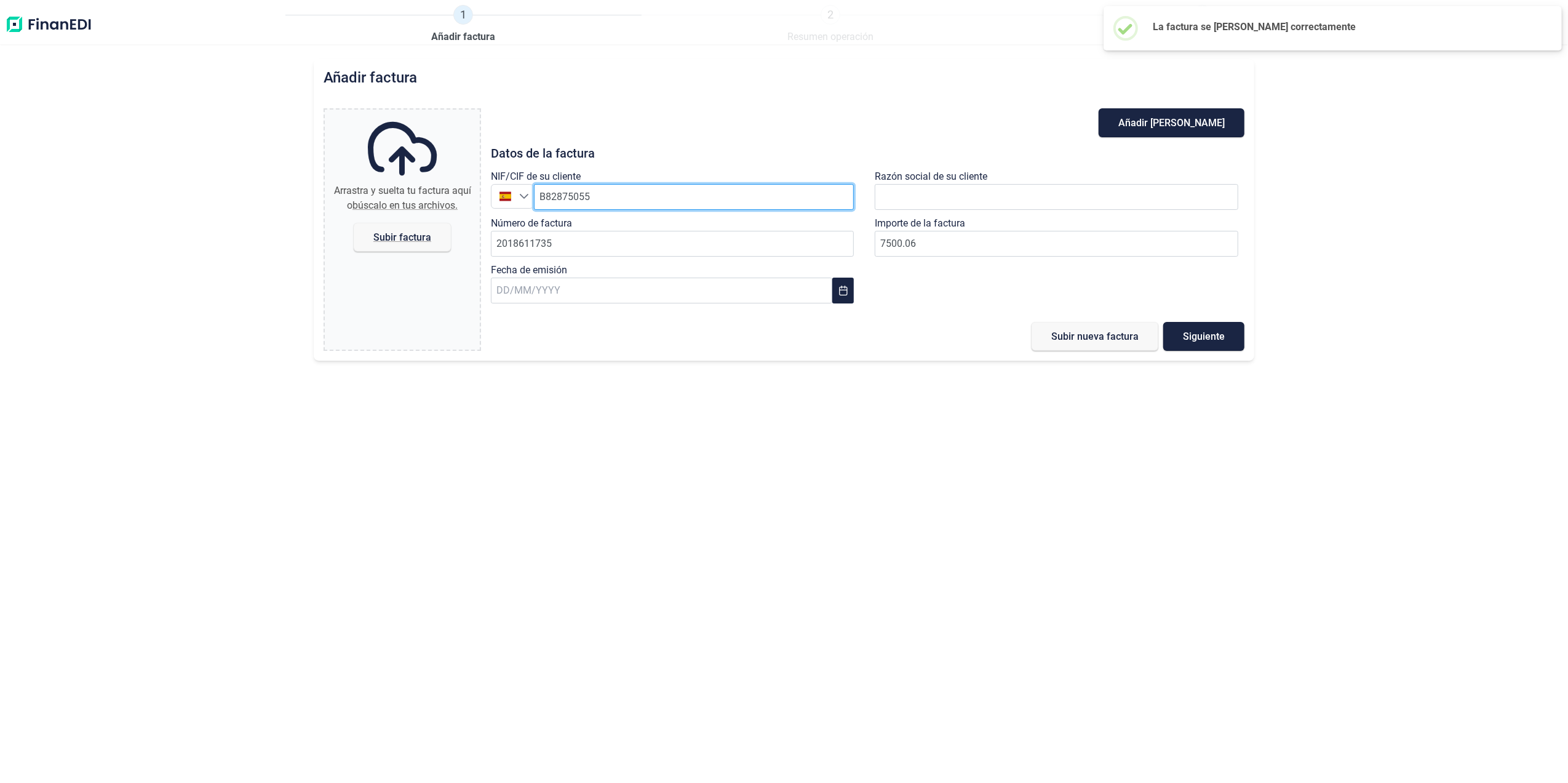
click at [609, 197] on input "B82875055" at bounding box center [694, 197] width 320 height 26
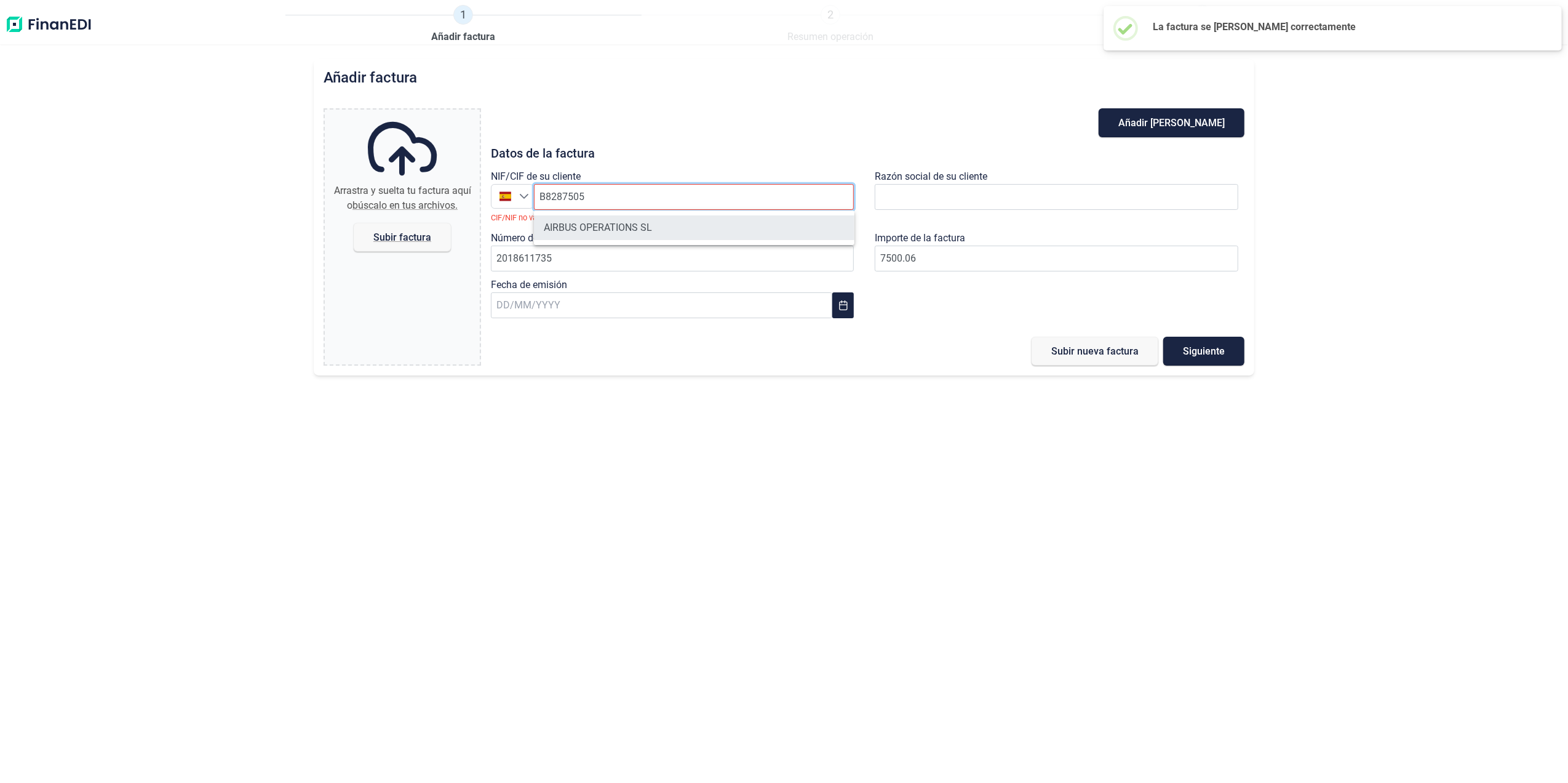
type input "B8287505"
click at [616, 239] on li "AIRBUS OPERATIONS SL" at bounding box center [694, 228] width 320 height 25
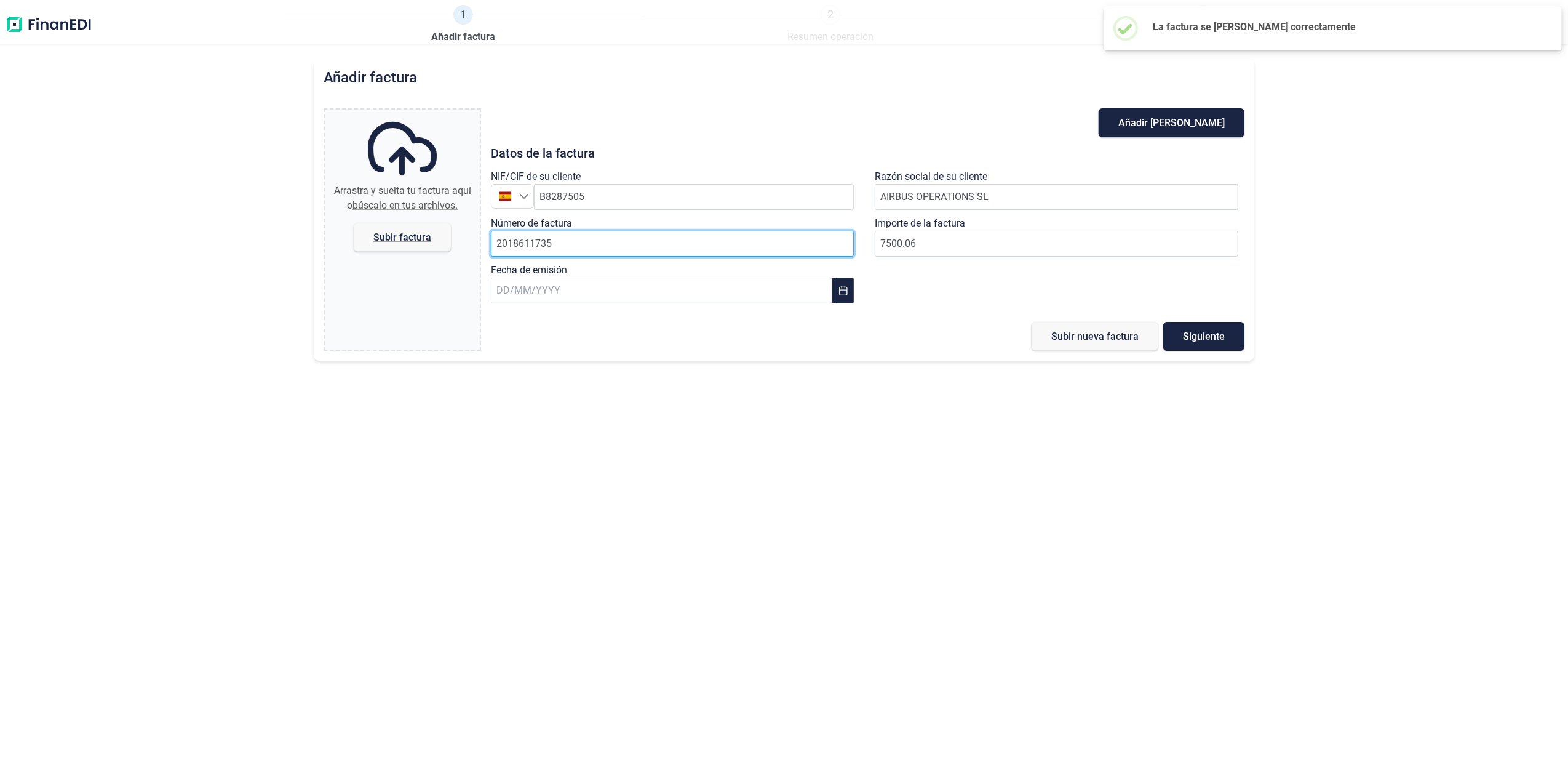
click at [609, 249] on input "2018611735" at bounding box center [673, 243] width 364 height 26
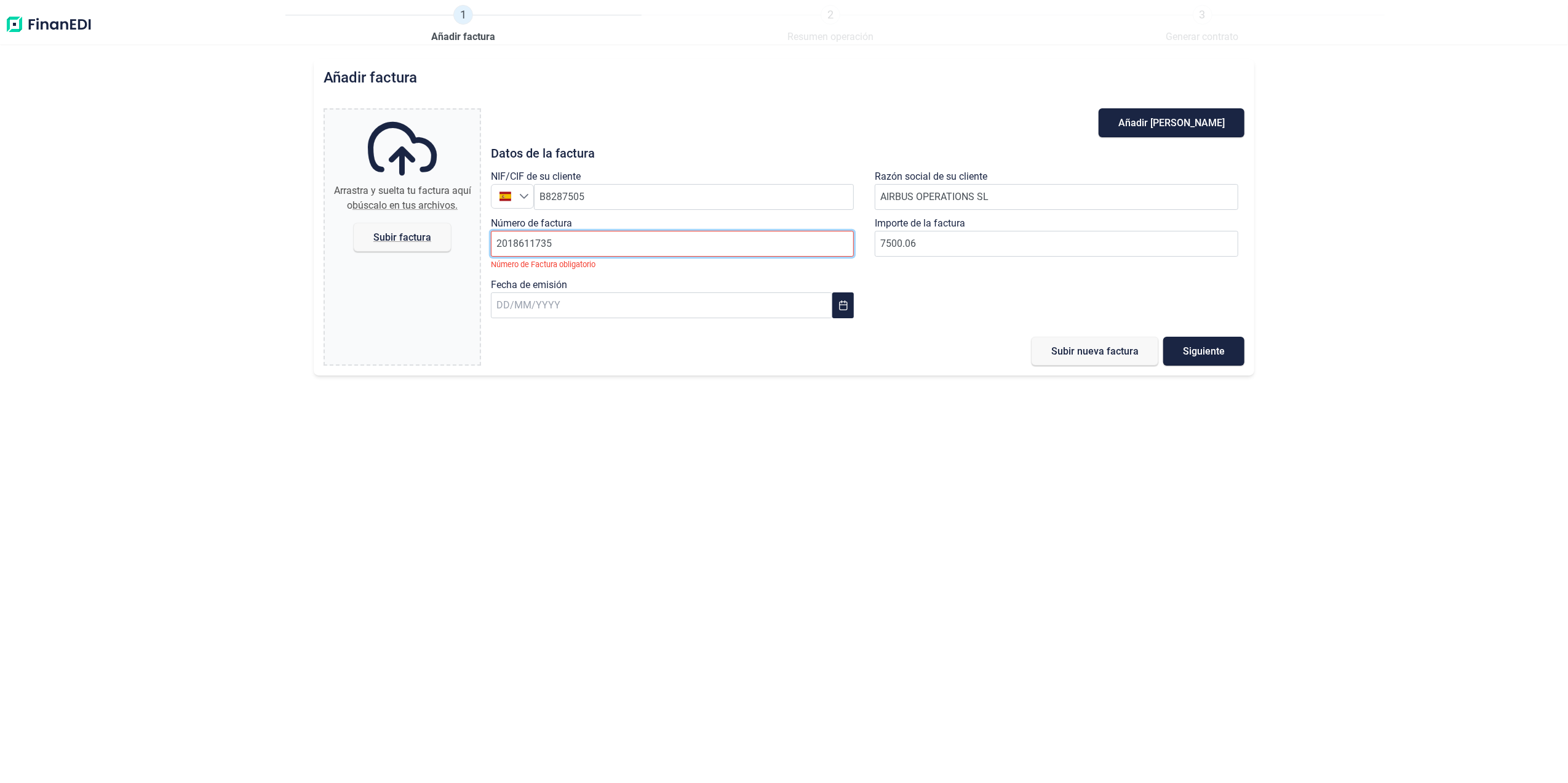
drag, startPoint x: 616, startPoint y: 245, endPoint x: 686, endPoint y: 243, distance: 70.0
click at [616, 245] on input "2018611735" at bounding box center [673, 243] width 364 height 26
paste input "2018611736"
type input "2018611736"
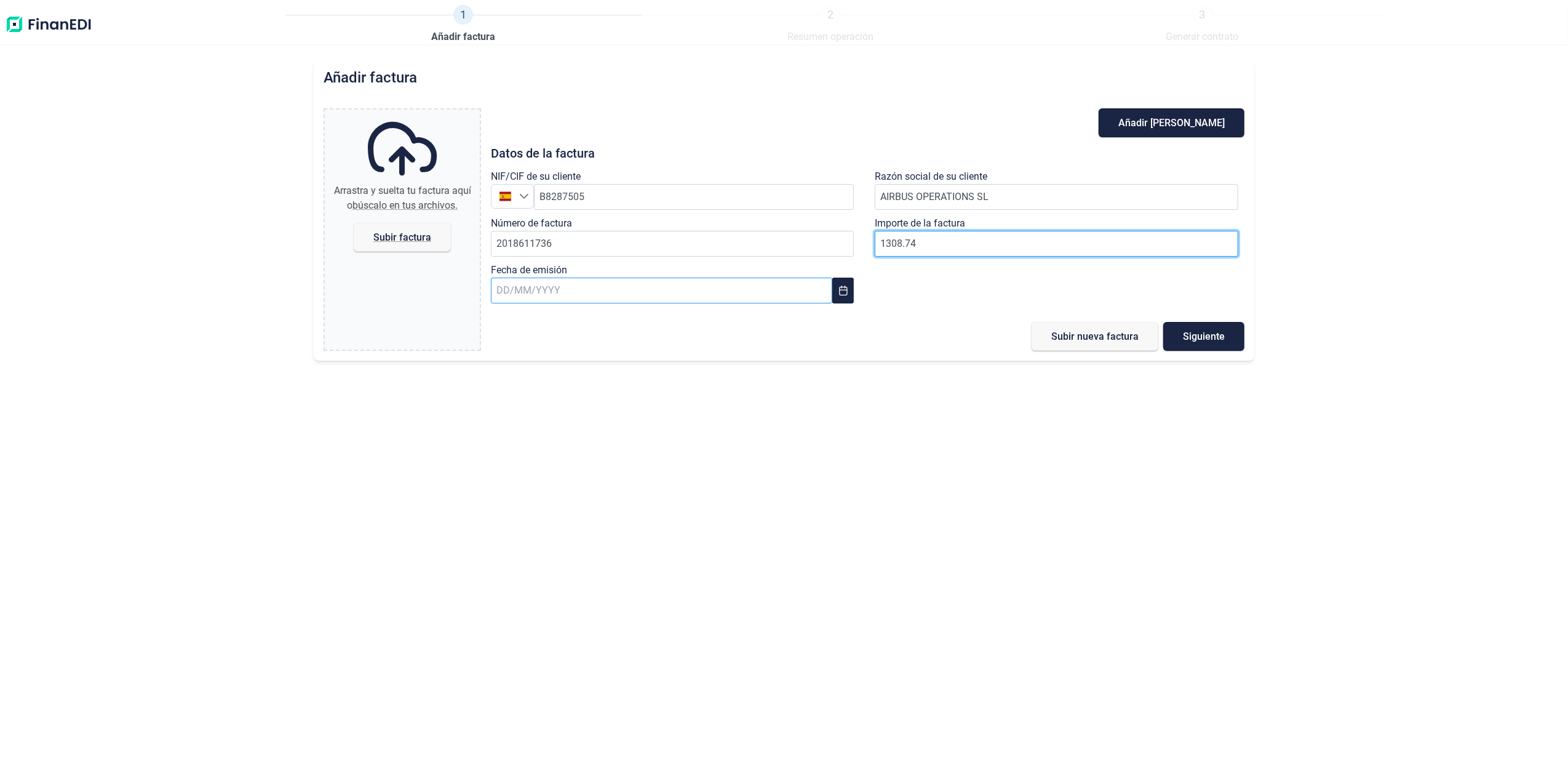
type input "1308.74"
click at [567, 280] on input "text" at bounding box center [662, 290] width 341 height 26
click at [813, 527] on span "31" at bounding box center [804, 524] width 25 height 25
click at [420, 237] on span "Subir factura" at bounding box center [402, 237] width 58 height 9
click at [420, 113] on input "Arrastra y suelta tu factura aquí o búscalo en tus archivos. Subir factura" at bounding box center [402, 111] width 155 height 4
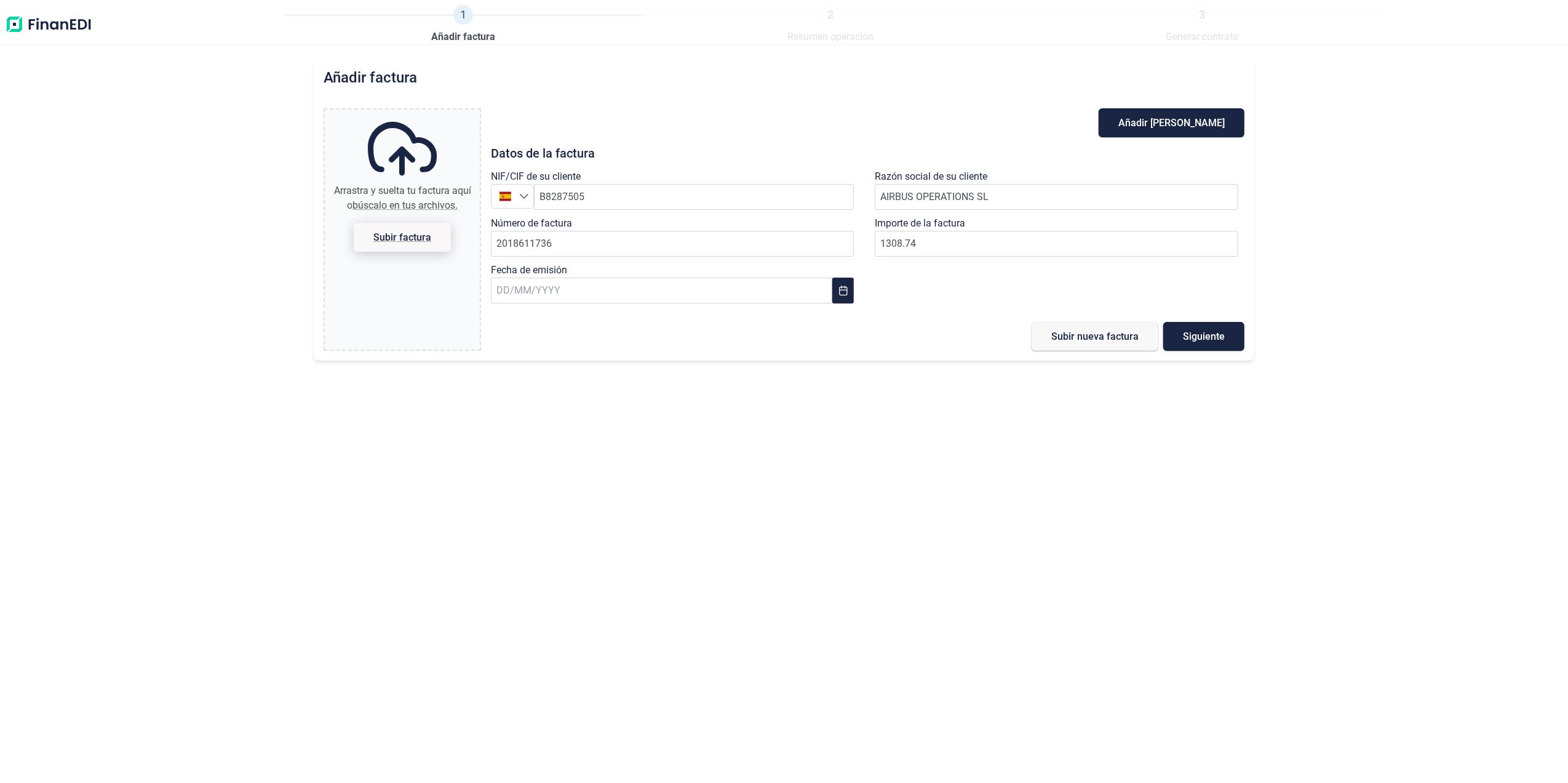
type input "C:\fakepath\2018611736.pdf"
click at [1091, 347] on button "Subir nueva factura" at bounding box center [1095, 336] width 127 height 29
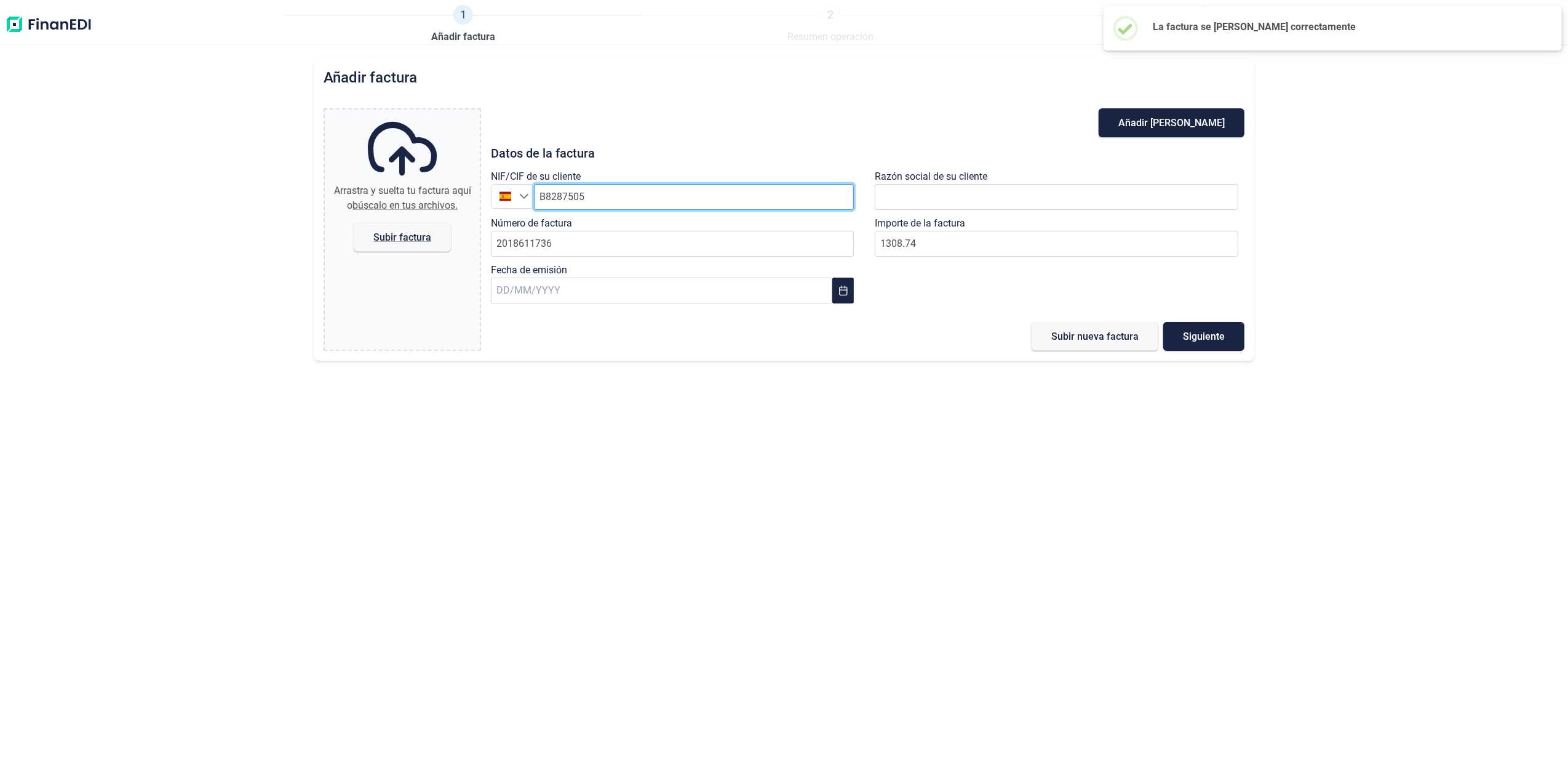
click at [656, 194] on input "B8287505" at bounding box center [694, 197] width 320 height 26
type input "B82875055"
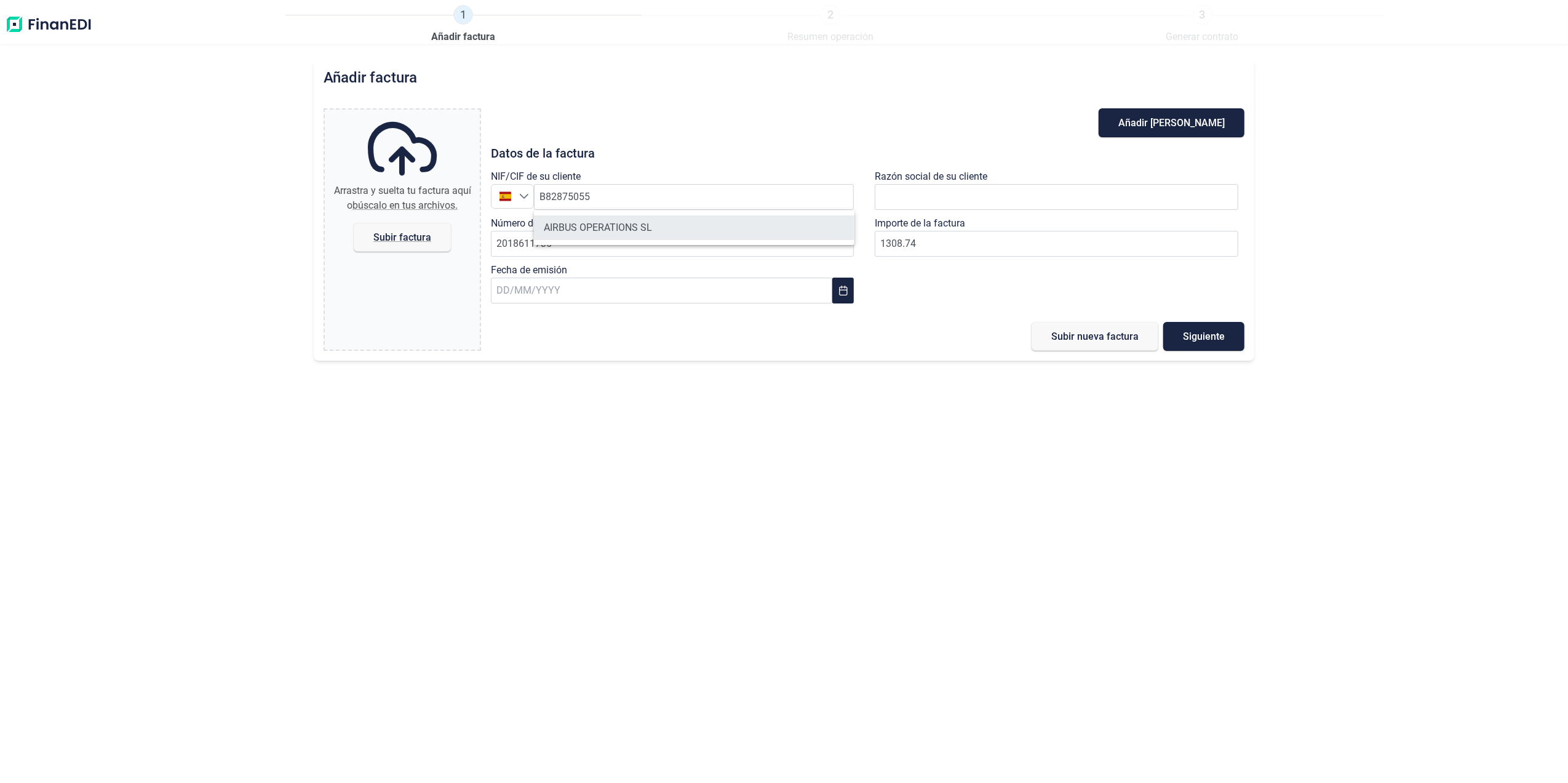
click at [575, 228] on li "AIRBUS OPERATIONS SL" at bounding box center [694, 228] width 320 height 25
drag, startPoint x: 576, startPoint y: 241, endPoint x: 632, endPoint y: 251, distance: 56.9
click at [576, 241] on input "2018611736" at bounding box center [673, 243] width 364 height 26
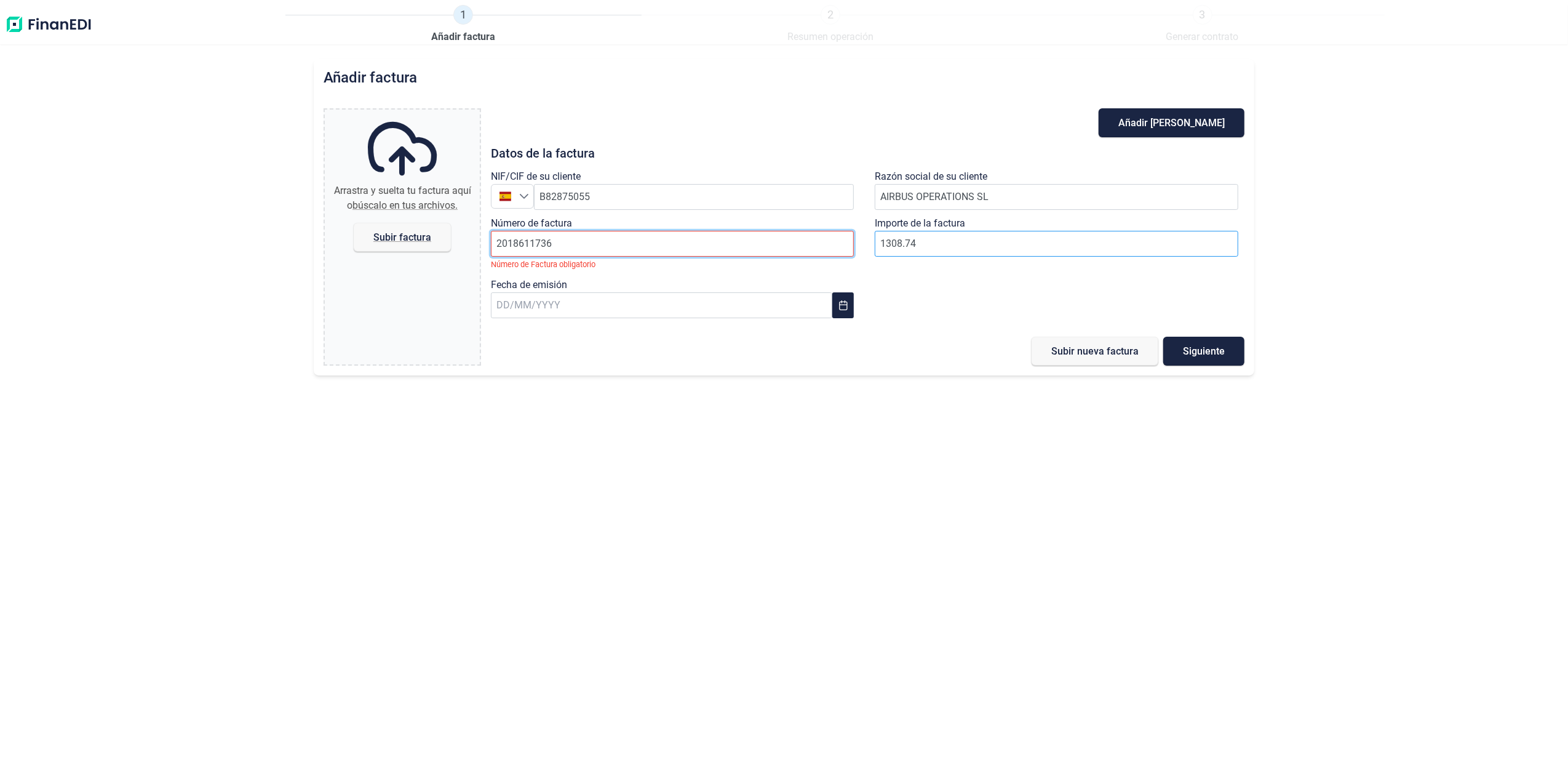
drag, startPoint x: 608, startPoint y: 246, endPoint x: 911, endPoint y: 249, distance: 303.0
click at [608, 246] on input "2018611736" at bounding box center [673, 243] width 364 height 26
paste input "2018611737"
type input "2018611737"
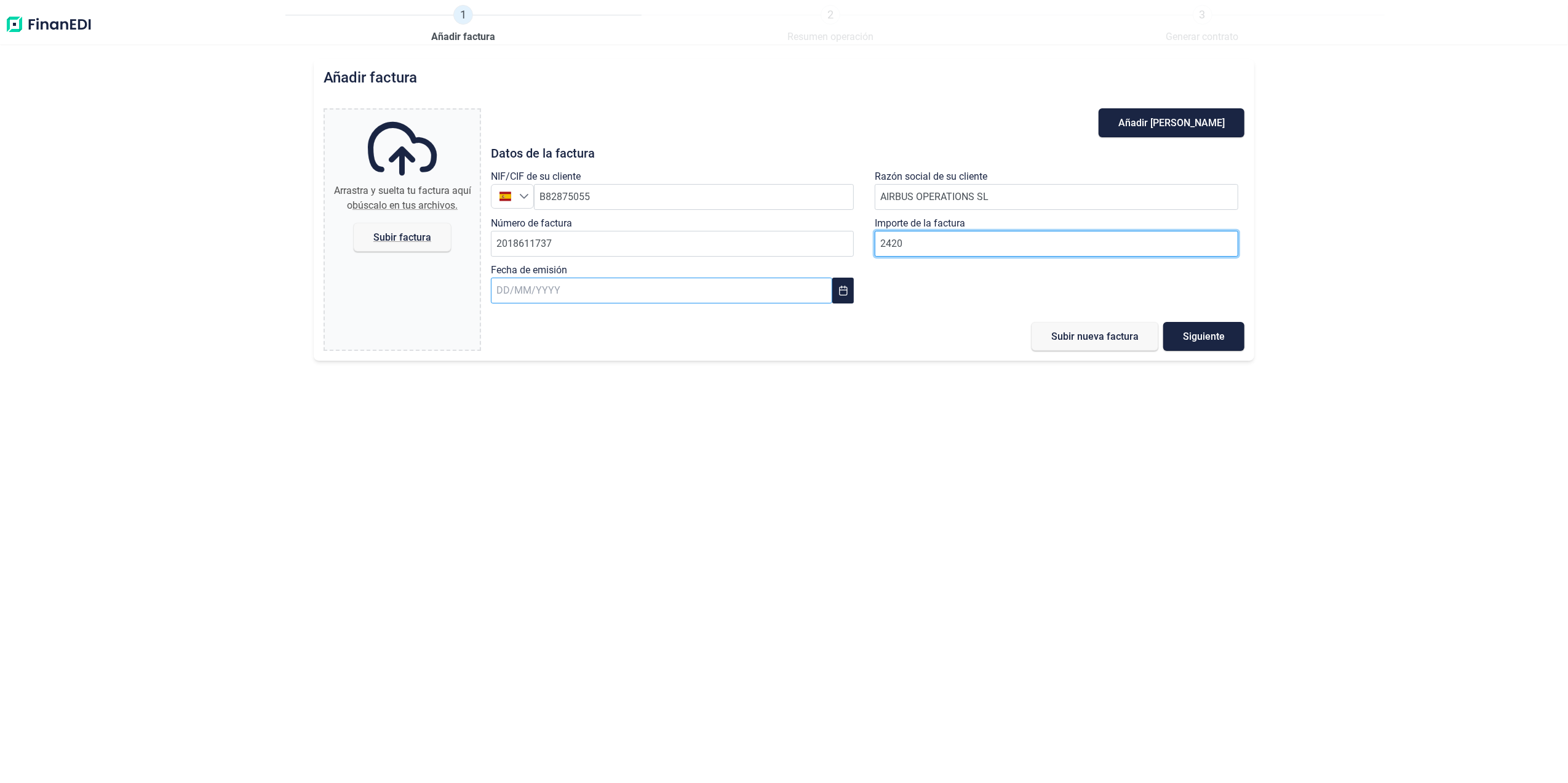
type input "2420"
click at [643, 294] on input "text" at bounding box center [662, 290] width 341 height 26
click at [802, 522] on span "31" at bounding box center [804, 524] width 25 height 25
click at [391, 246] on span "Subir factura" at bounding box center [402, 237] width 97 height 29
click at [391, 113] on input "Arrastra y suelta tu factura aquí o búscalo en tus archivos. Subir factura" at bounding box center [402, 111] width 155 height 4
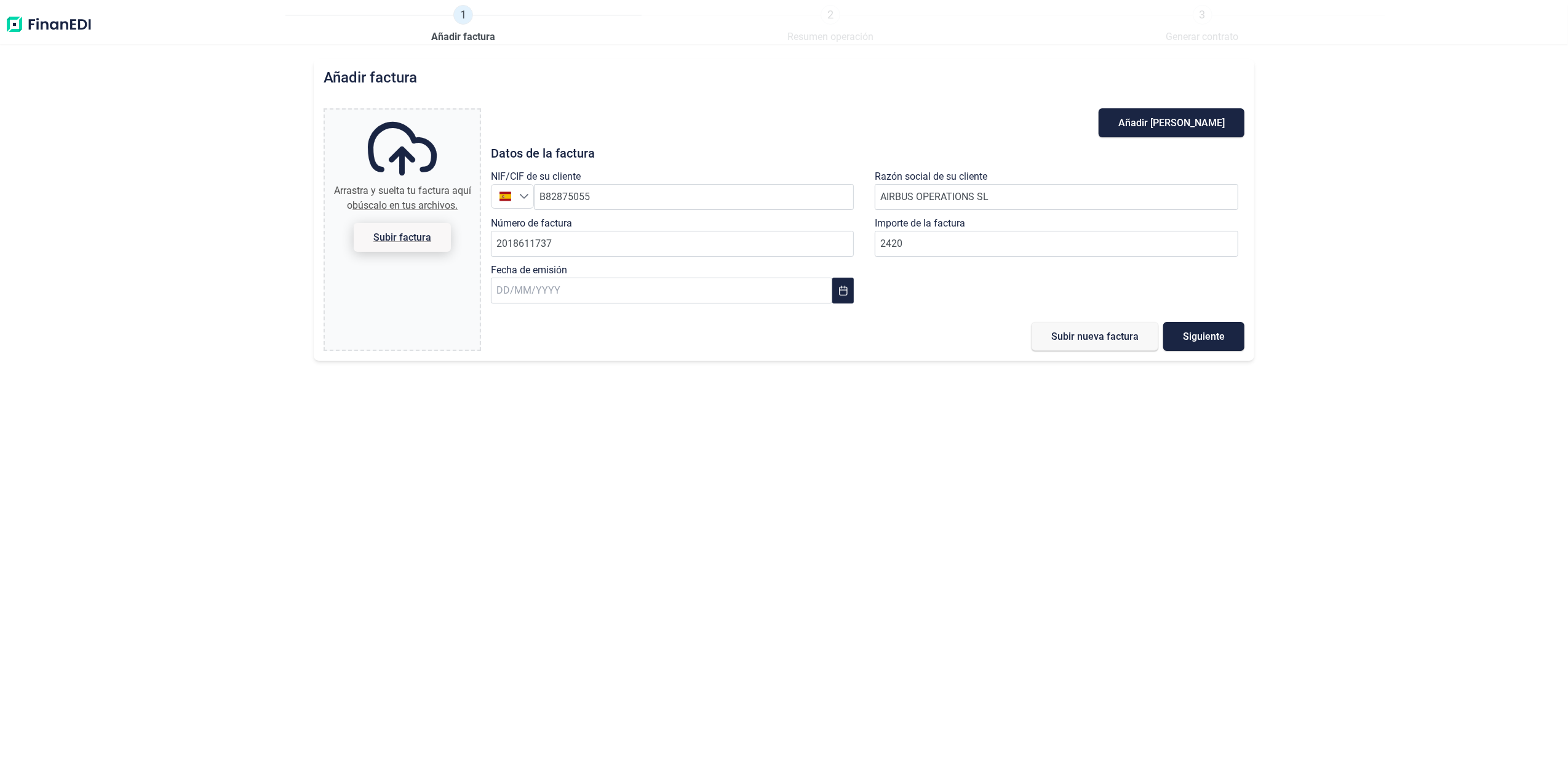
type input "C:\fakepath\2018611737.pdf"
click at [1086, 340] on span "Subir nueva factura" at bounding box center [1096, 336] width 87 height 9
click at [16, 28] on img at bounding box center [49, 25] width 87 height 39
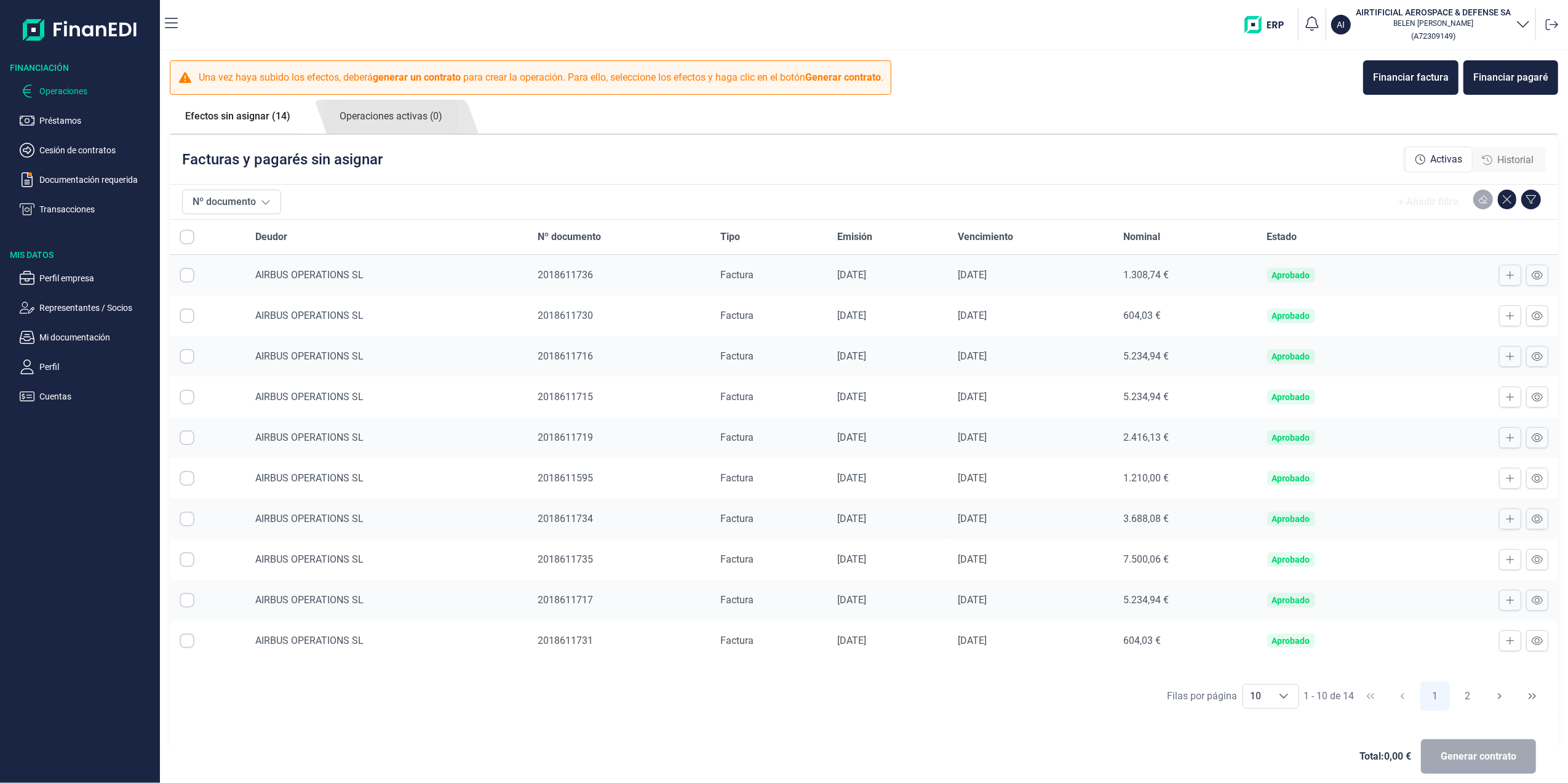
click at [570, 237] on span "Nº documento" at bounding box center [570, 237] width 63 height 15
click at [261, 200] on icon at bounding box center [265, 201] width 10 height 10
click at [1261, 702] on span "10" at bounding box center [1256, 696] width 26 height 23
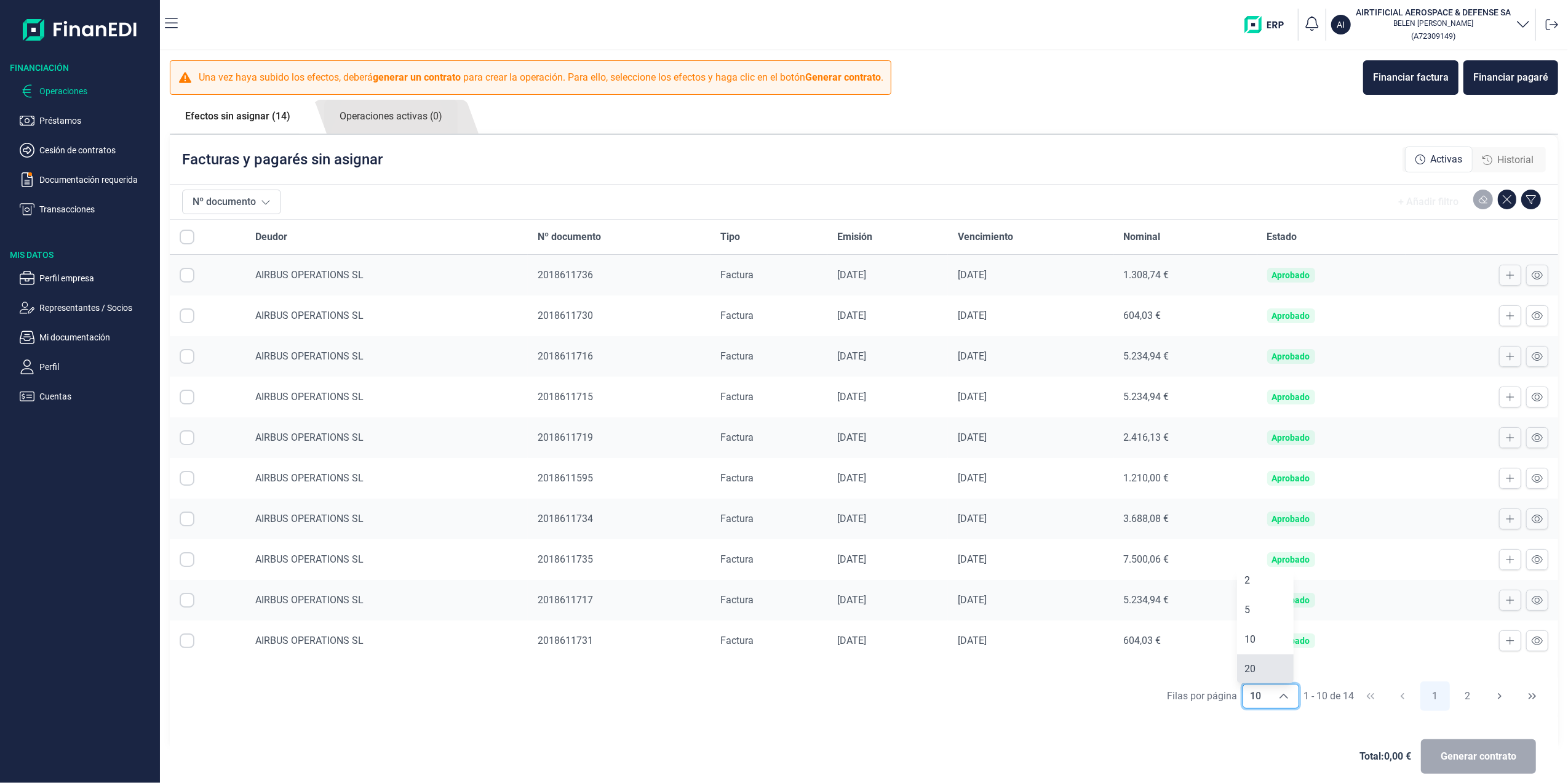
click at [1253, 672] on span "20" at bounding box center [1250, 668] width 11 height 12
type input "20"
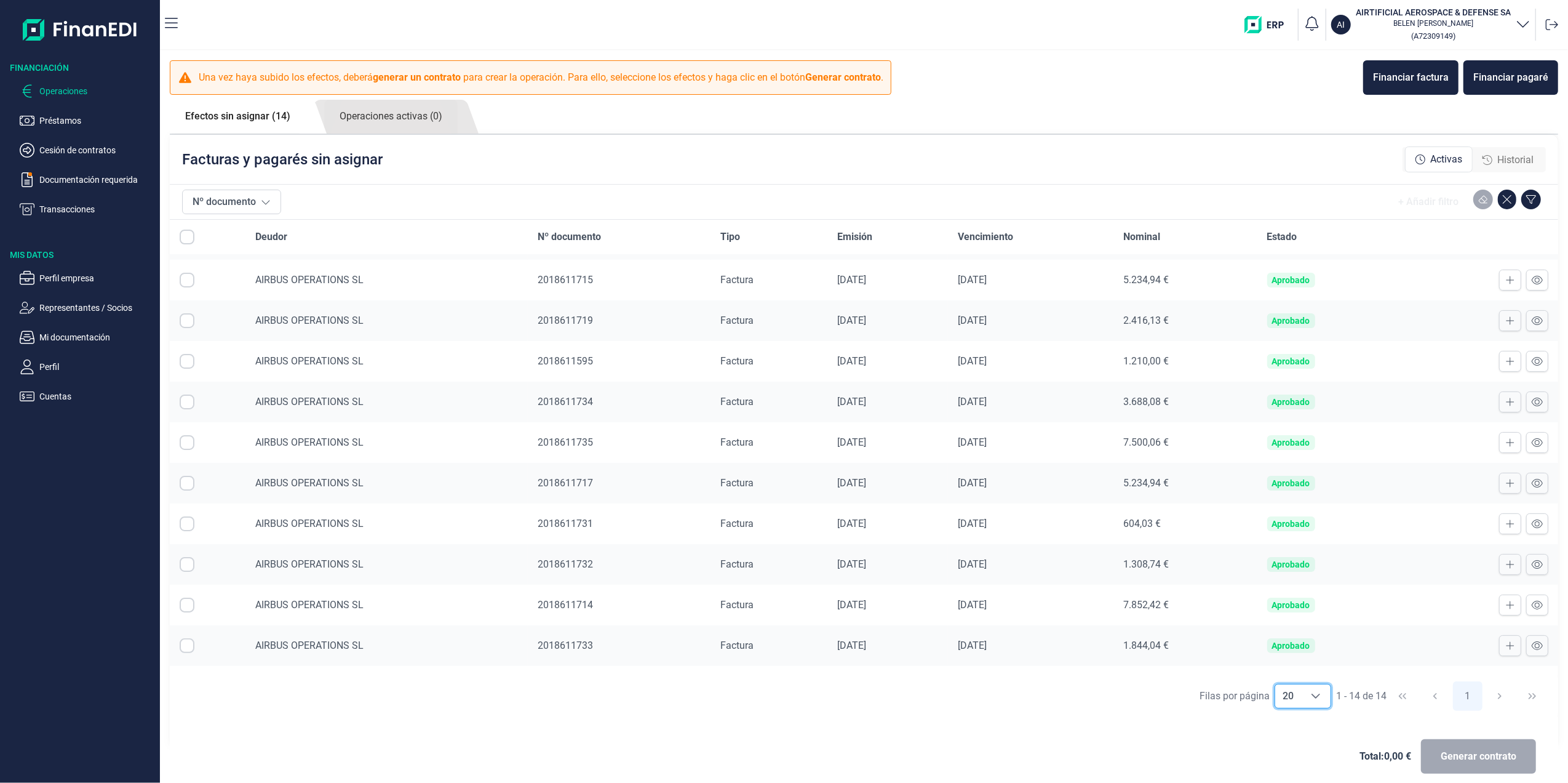
scroll to position [155, 0]
